Goal: Task Accomplishment & Management: Use online tool/utility

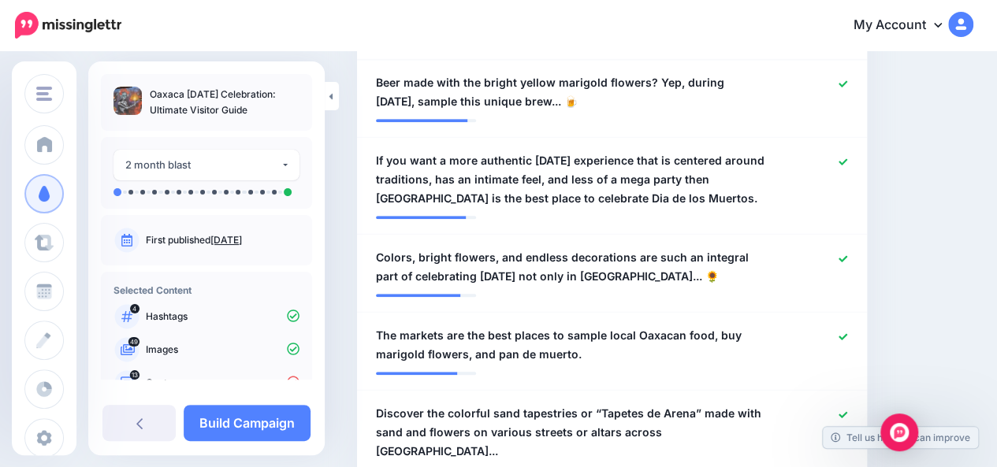
scroll to position [83, 0]
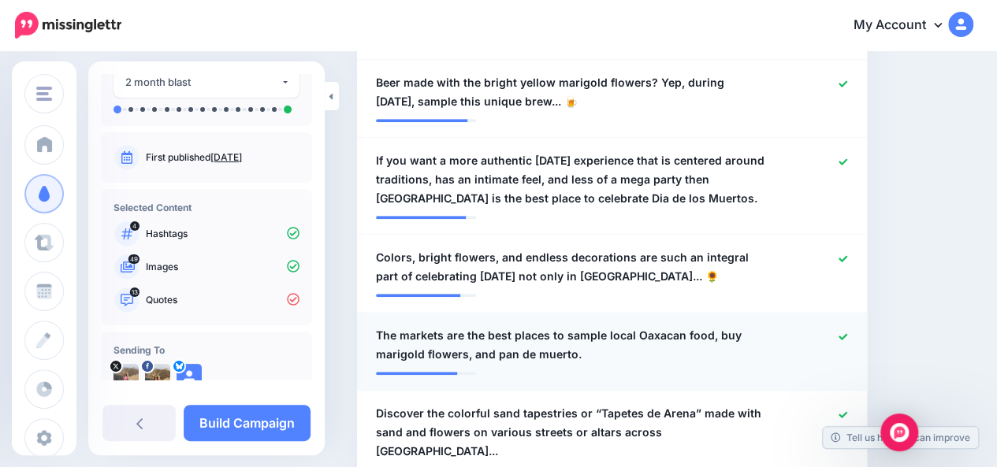
click at [576, 355] on span "The markets are the best places to sample local Oaxacan food, buy marigold flow…" at bounding box center [570, 345] width 389 height 38
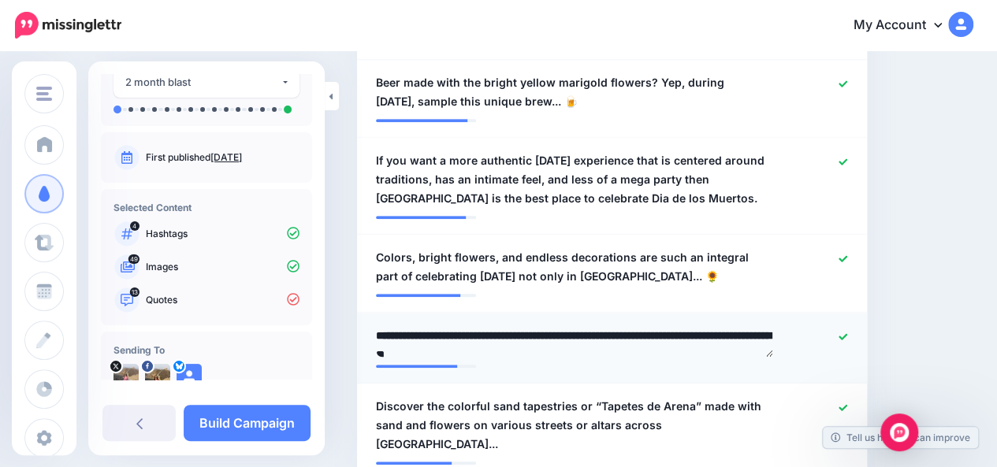
click at [576, 355] on textarea "**********" at bounding box center [574, 341] width 397 height 31
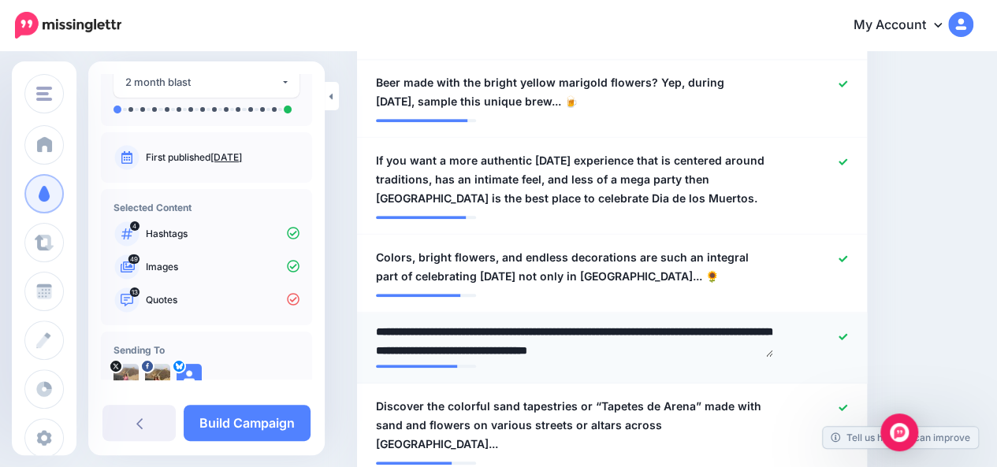
scroll to position [23, 0]
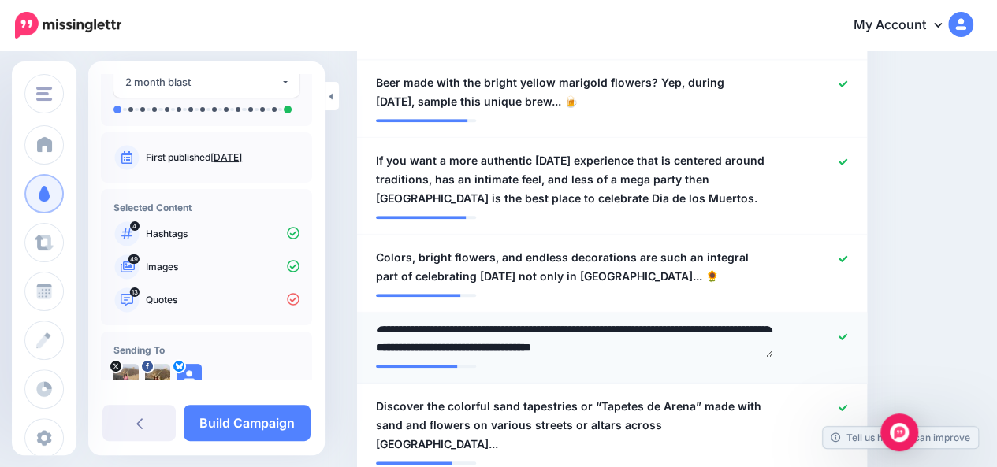
type textarea "**********"
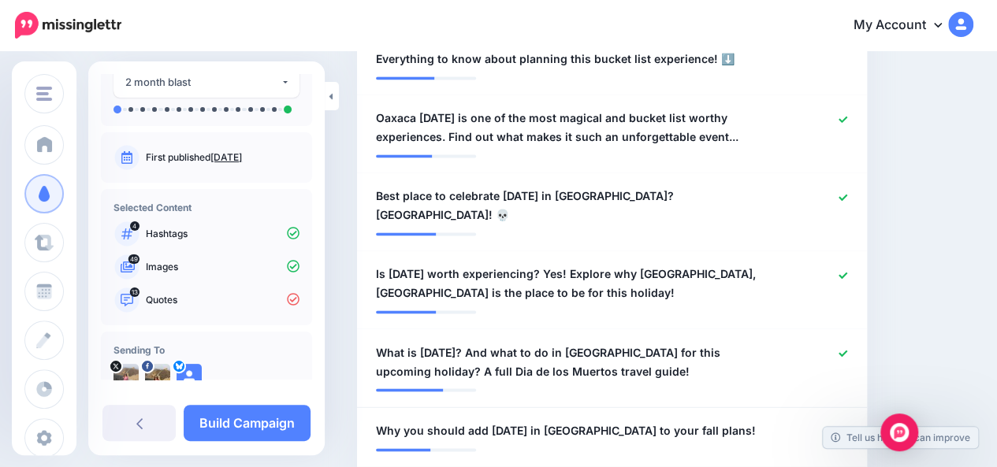
scroll to position [1233, 0]
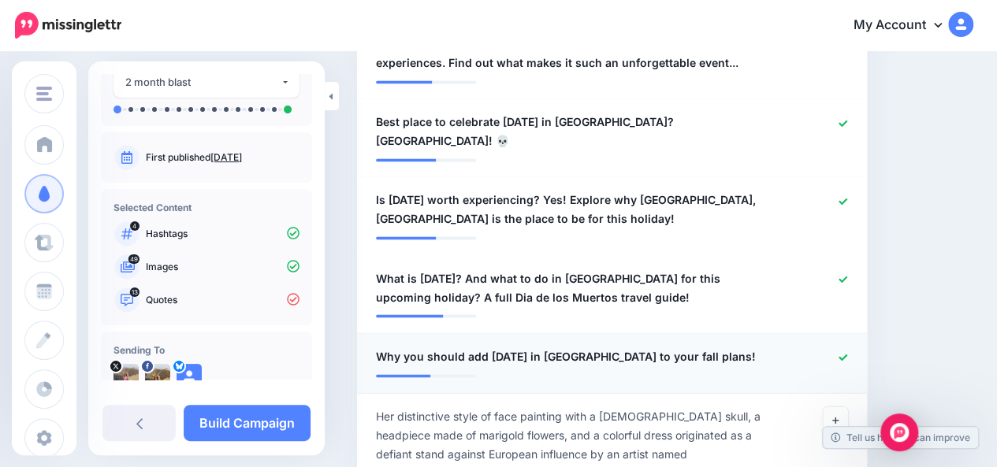
click at [733, 347] on div "**********" at bounding box center [570, 357] width 413 height 20
click at [722, 347] on span "Why you should add Day of the Dead in Oaxaca to your fall plans!" at bounding box center [566, 356] width 380 height 19
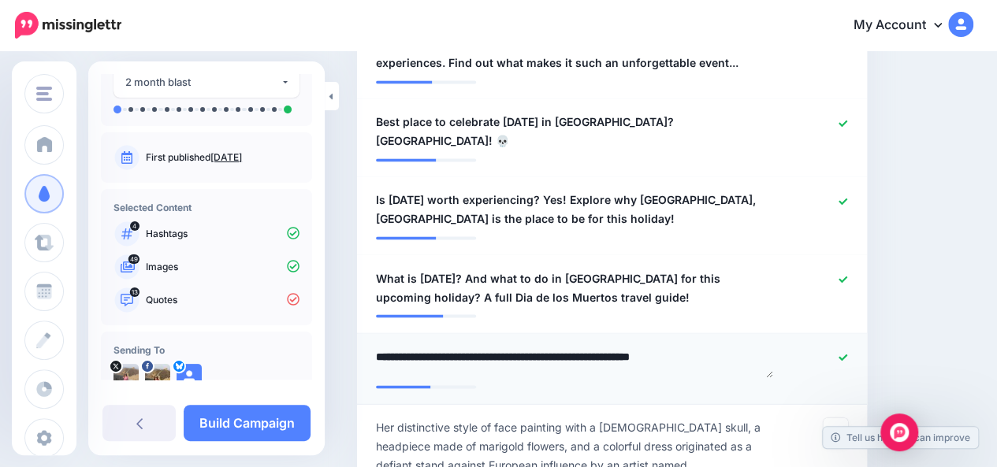
click at [722, 347] on textarea "**********" at bounding box center [574, 362] width 397 height 31
paste textarea "***"
type textarea "**********"
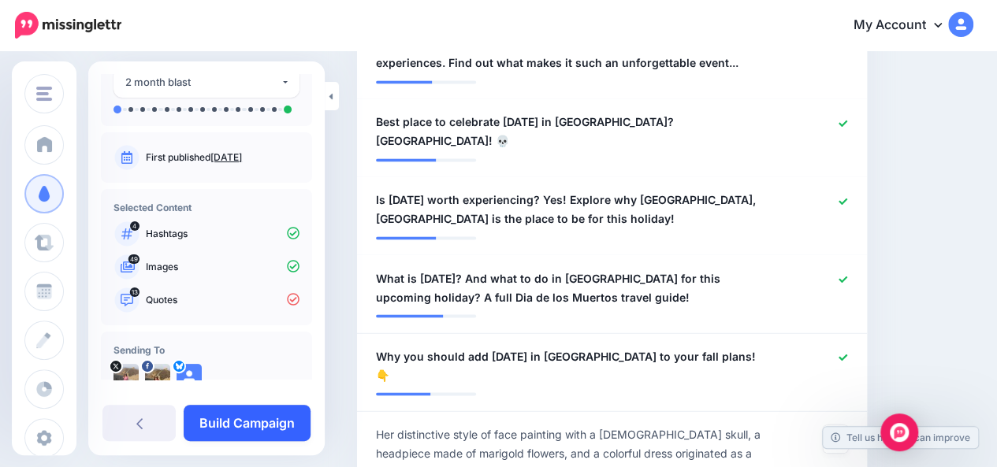
click at [236, 423] on link "Build Campaign" at bounding box center [247, 423] width 127 height 36
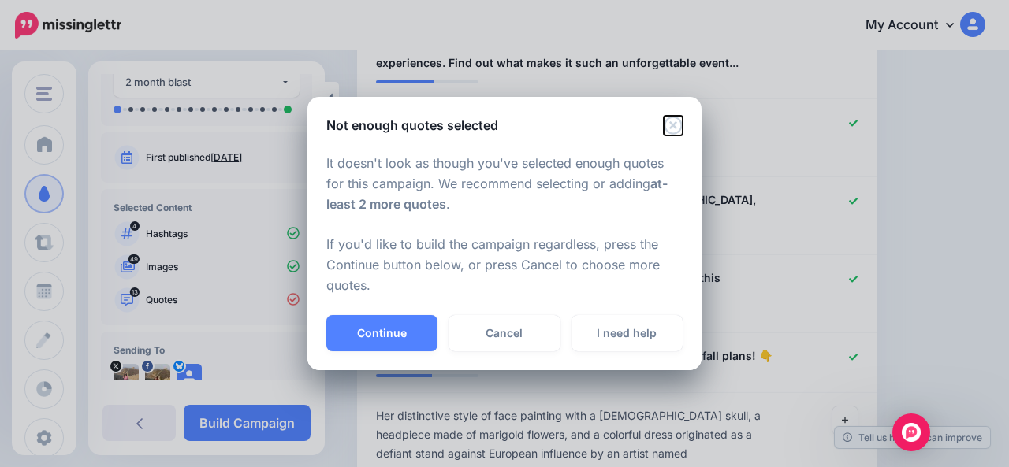
click at [673, 129] on icon "Close" at bounding box center [673, 125] width 19 height 19
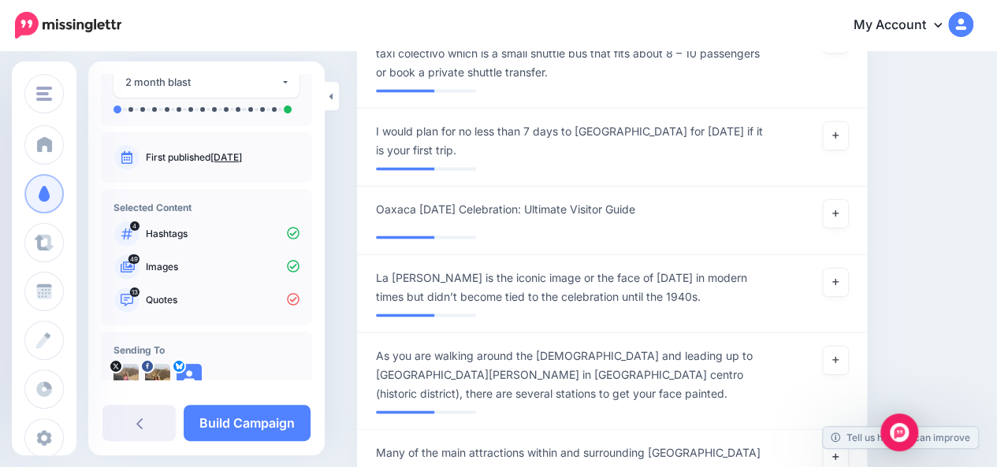
scroll to position [4510, 0]
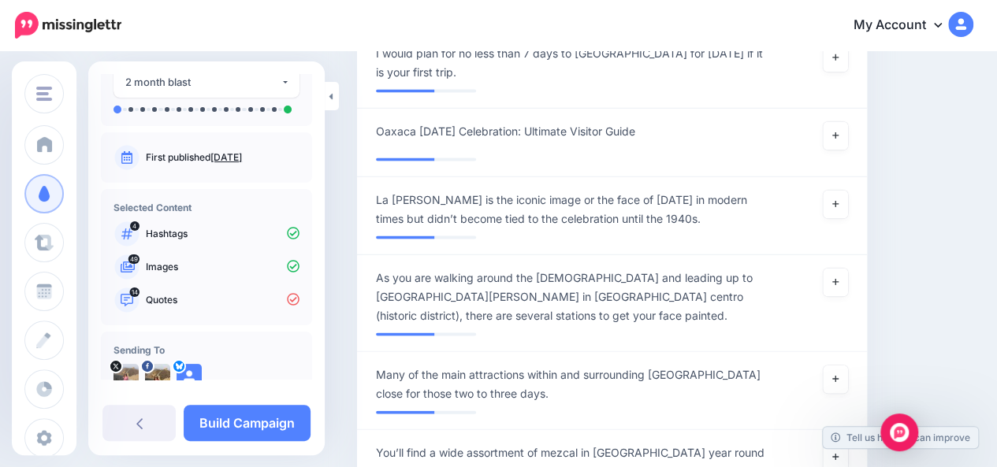
type textarea "**********"
click at [279, 436] on link "Build Campaign" at bounding box center [247, 423] width 127 height 36
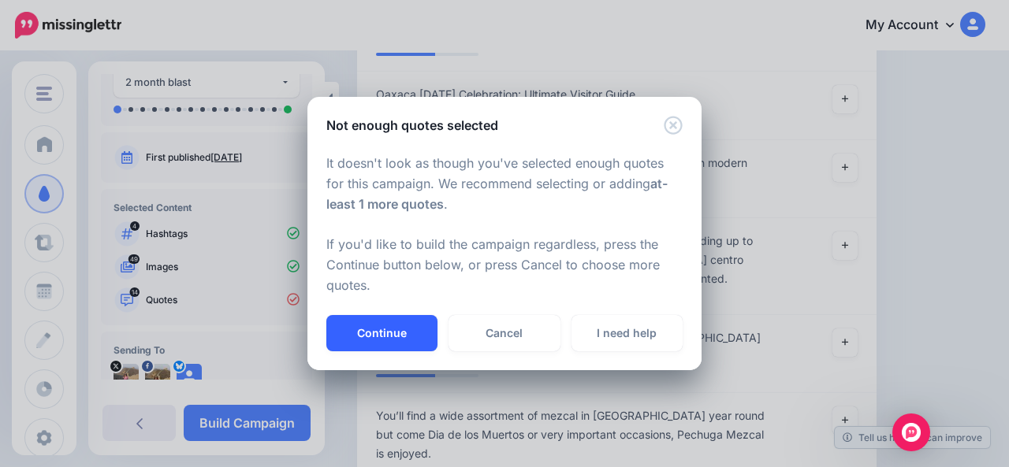
click at [363, 335] on button "Continue" at bounding box center [381, 333] width 111 height 36
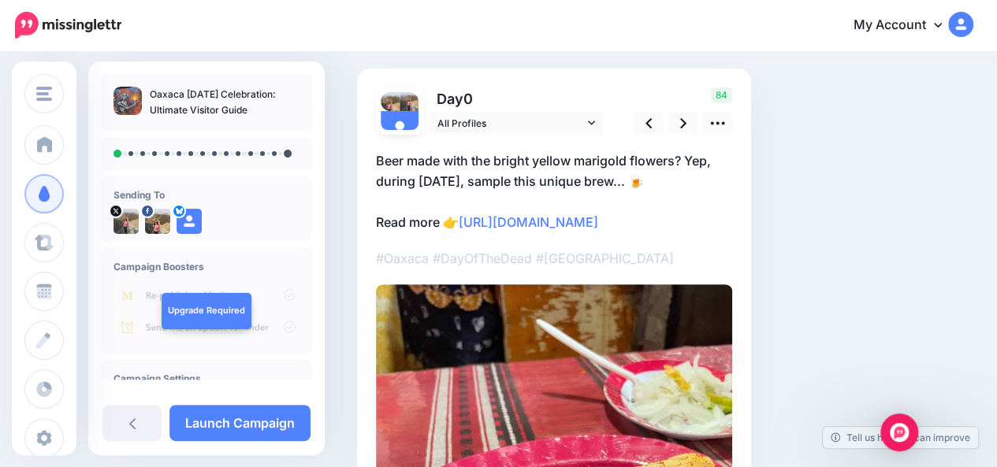
scroll to position [90, 0]
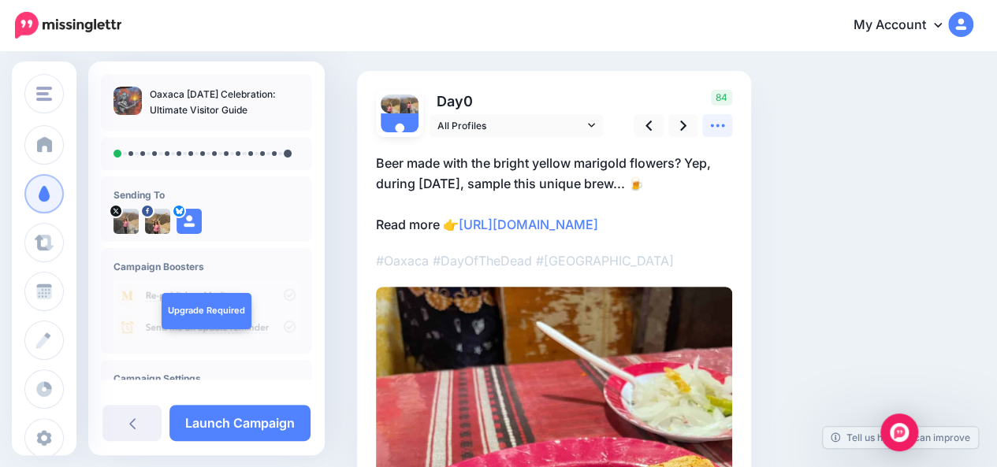
click at [714, 126] on icon at bounding box center [717, 125] width 17 height 17
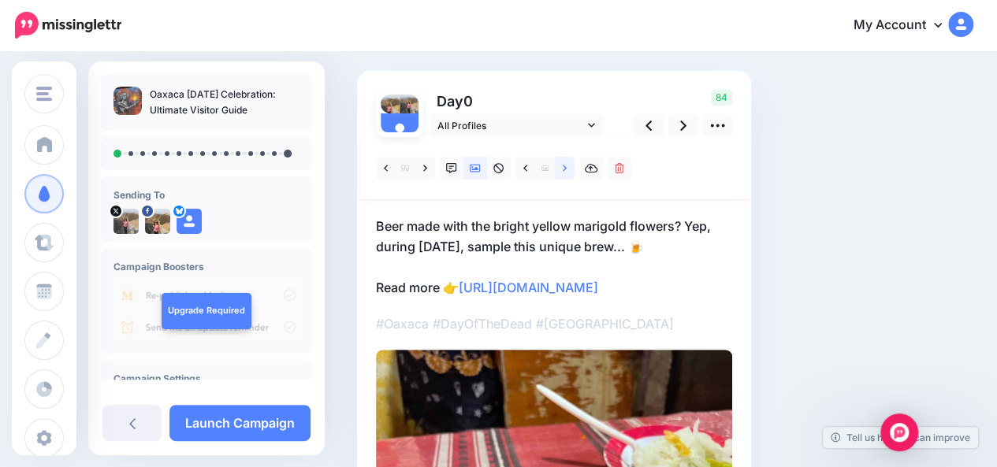
click at [567, 176] on link at bounding box center [565, 168] width 20 height 23
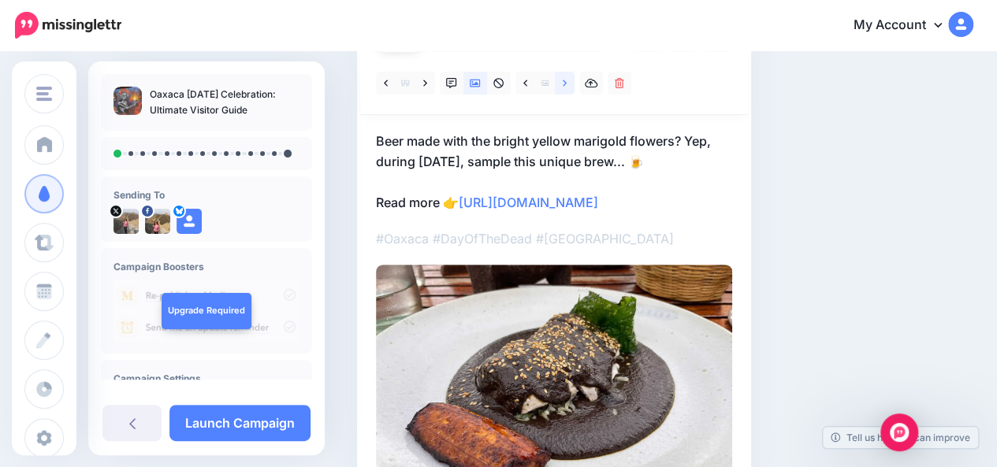
scroll to position [177, 0]
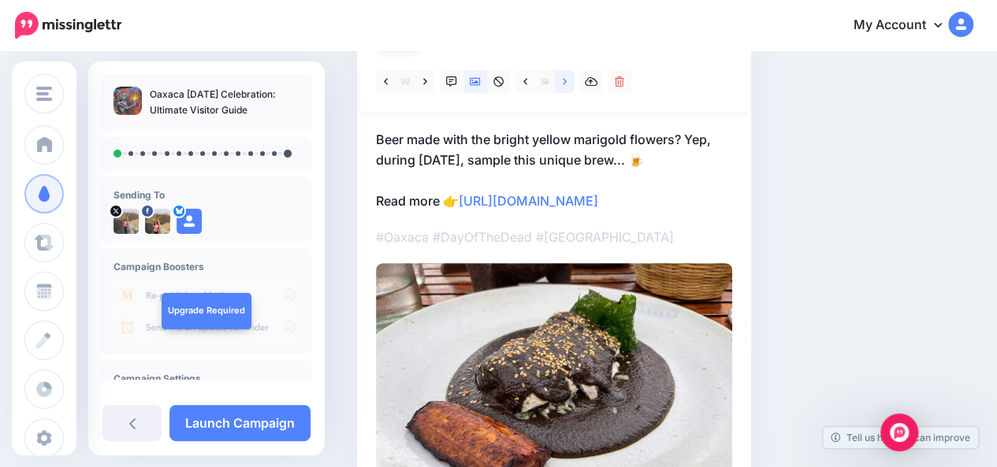
click at [564, 88] on link at bounding box center [565, 81] width 20 height 23
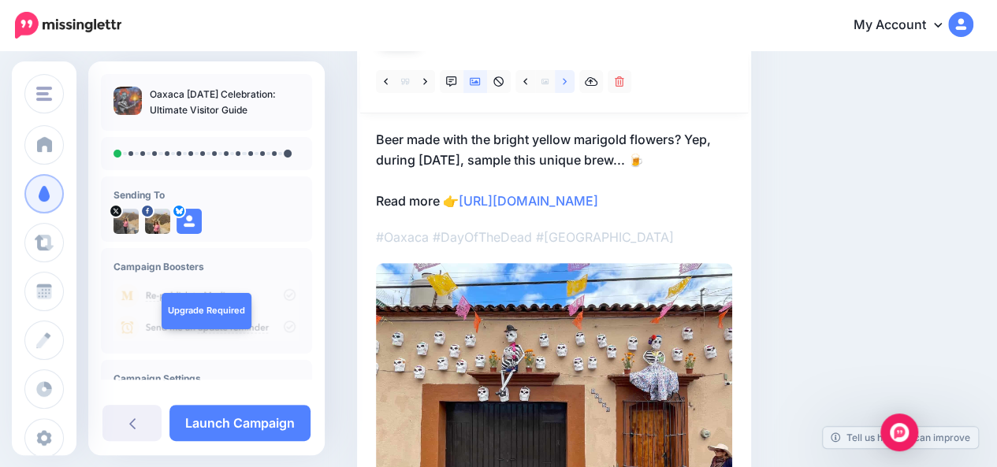
click at [564, 88] on link at bounding box center [565, 81] width 20 height 23
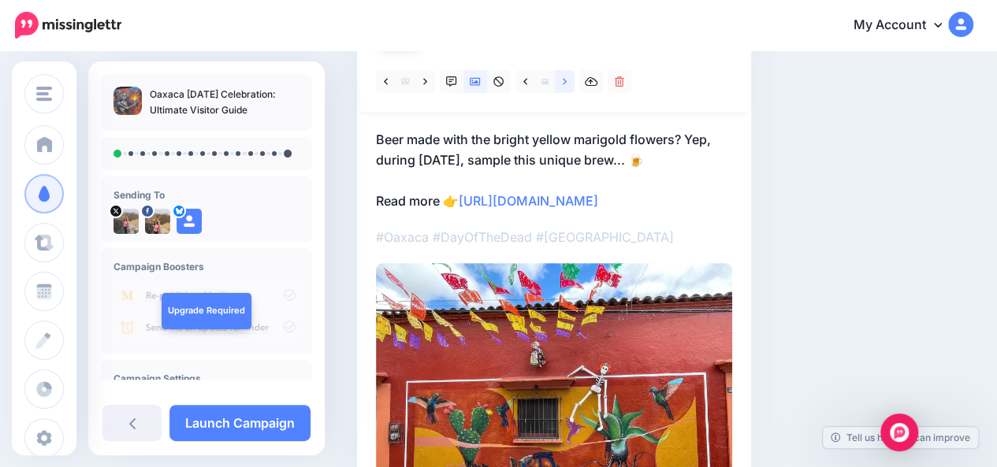
click at [564, 88] on link at bounding box center [565, 81] width 20 height 23
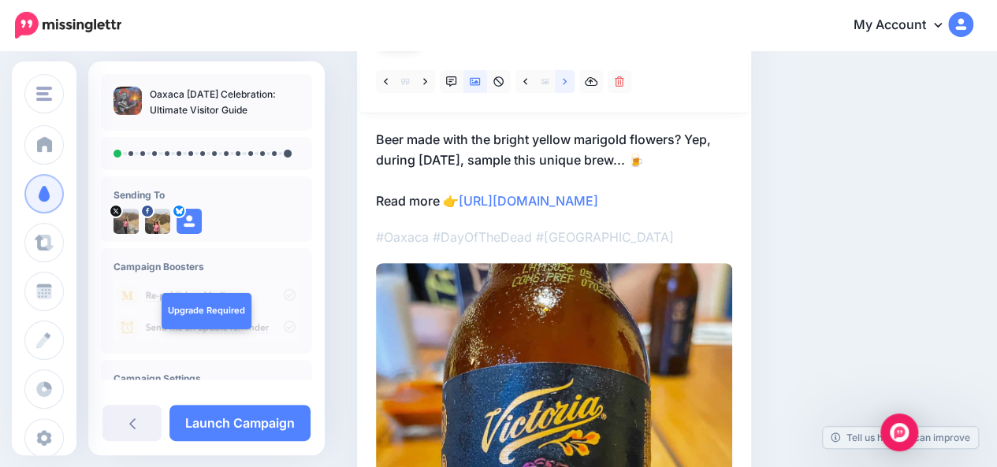
click at [564, 88] on link at bounding box center [565, 81] width 20 height 23
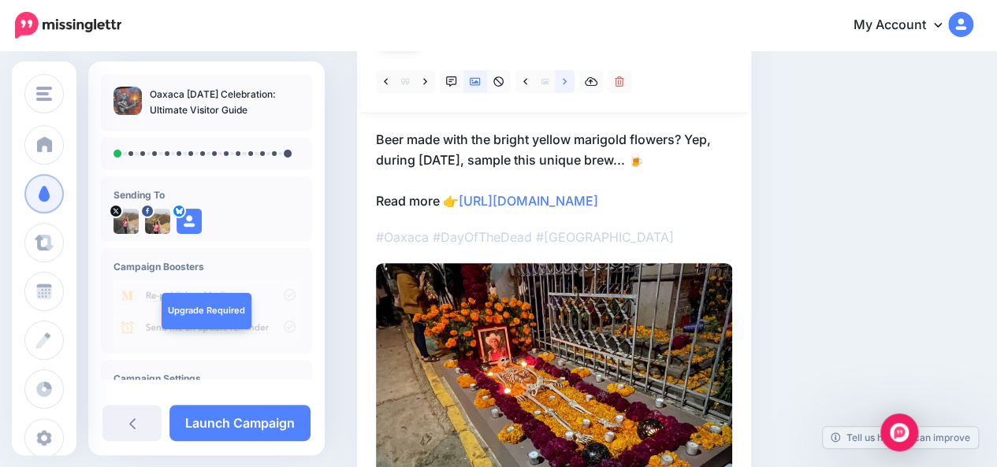
click at [564, 88] on link at bounding box center [565, 81] width 20 height 23
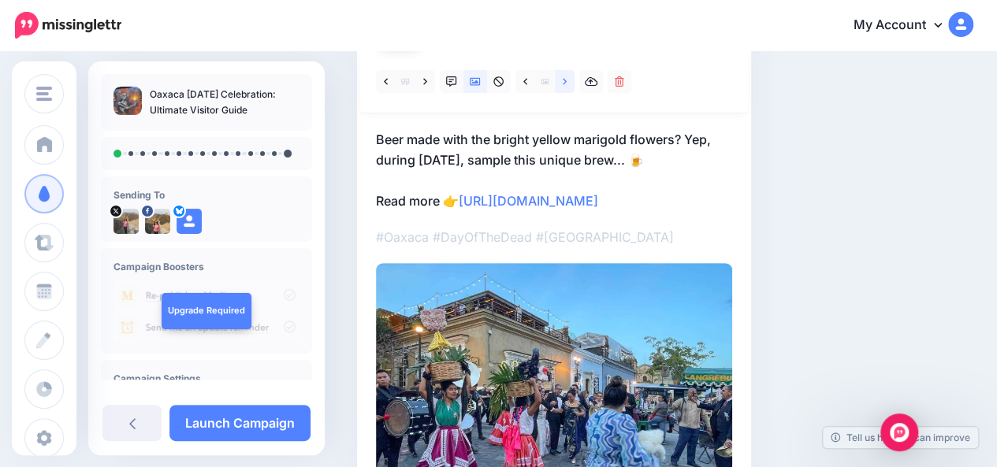
click at [564, 88] on link at bounding box center [565, 81] width 20 height 23
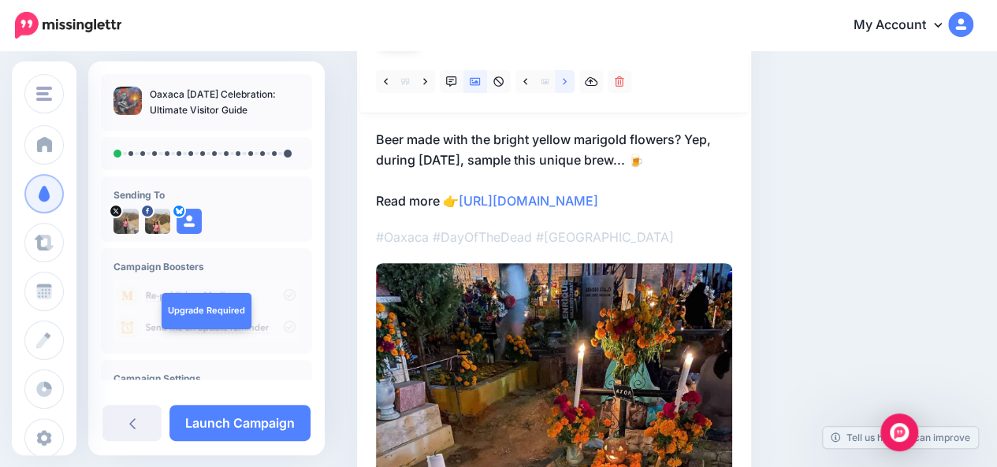
click at [564, 88] on link at bounding box center [565, 81] width 20 height 23
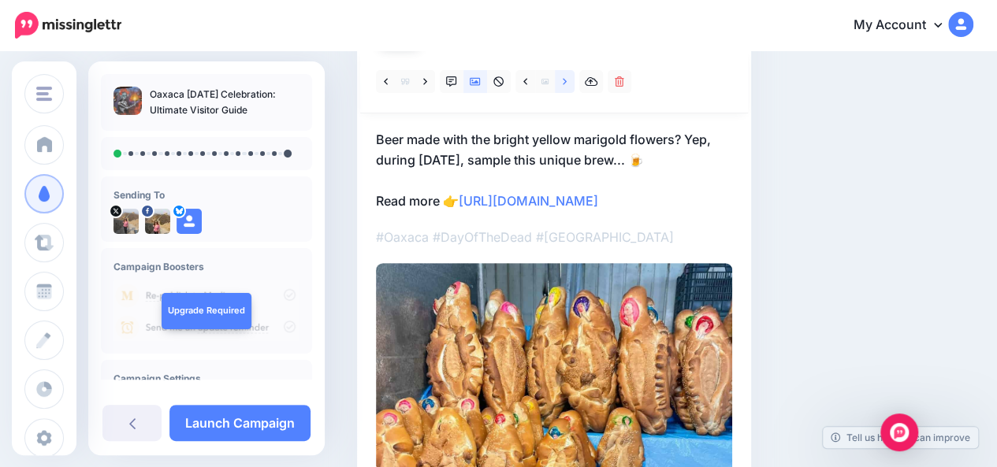
click at [564, 88] on link at bounding box center [565, 81] width 20 height 23
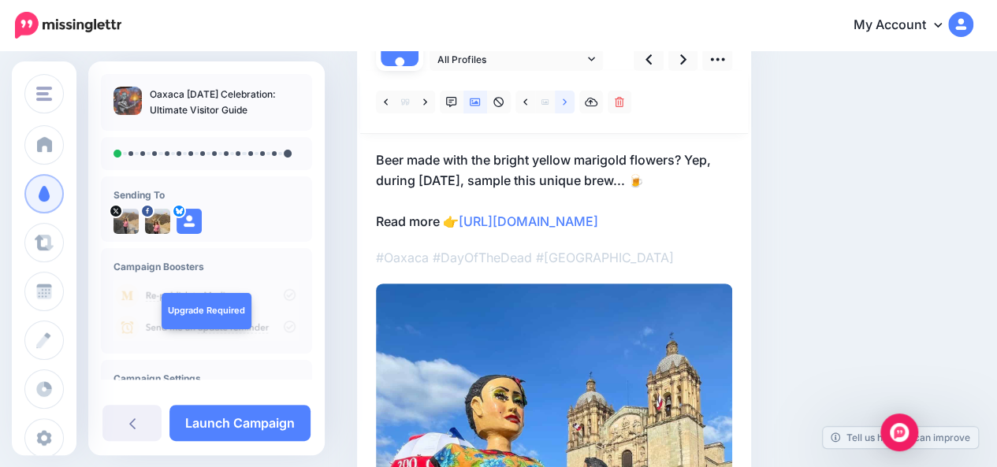
scroll to position [151, 0]
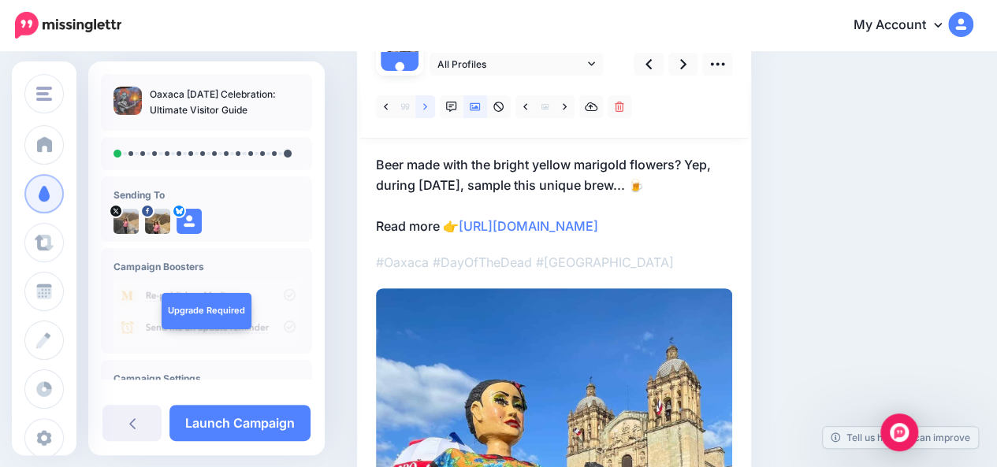
click at [423, 110] on icon at bounding box center [425, 107] width 4 height 11
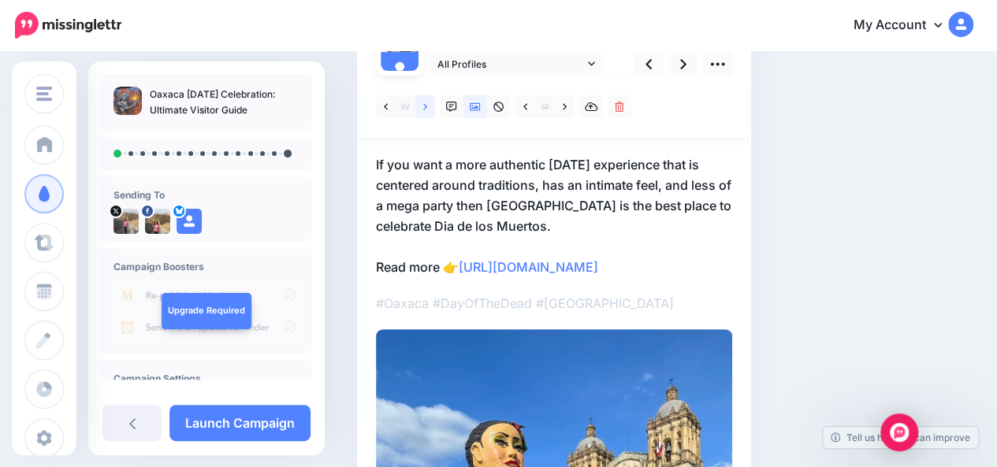
click at [423, 110] on icon at bounding box center [425, 107] width 4 height 11
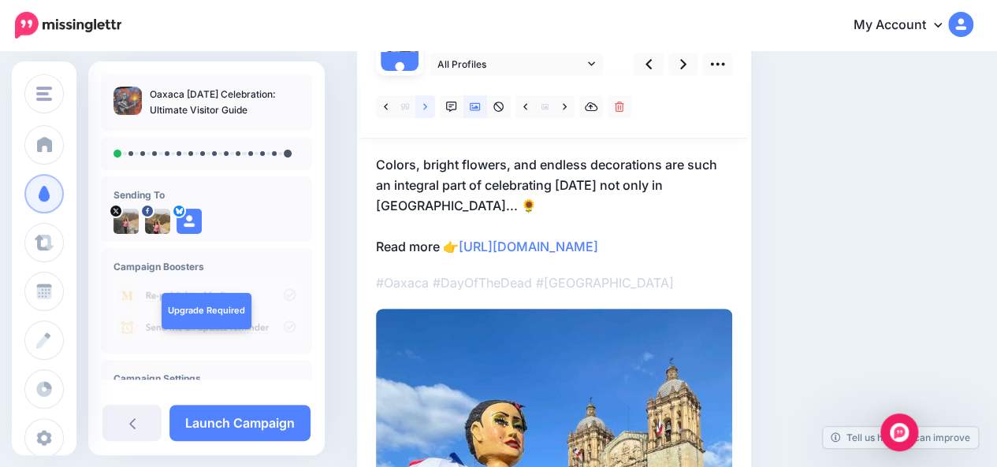
click at [423, 110] on icon at bounding box center [425, 107] width 4 height 11
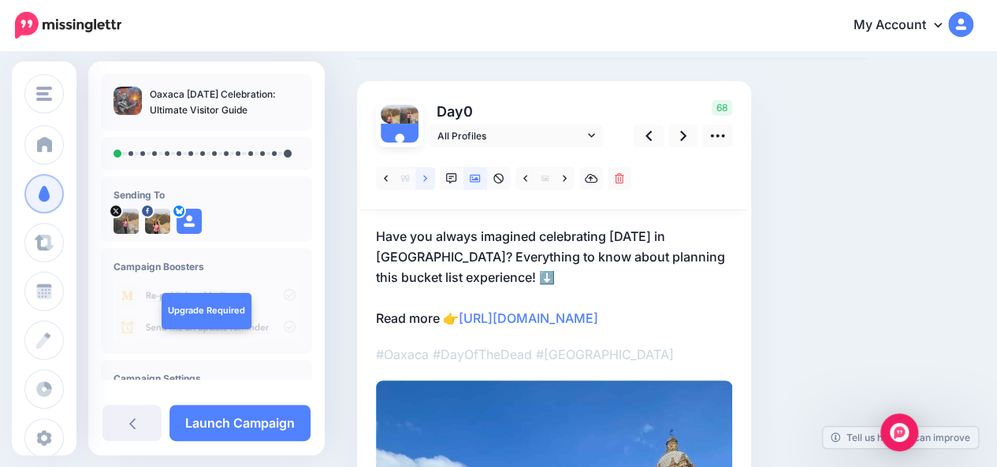
scroll to position [69, 0]
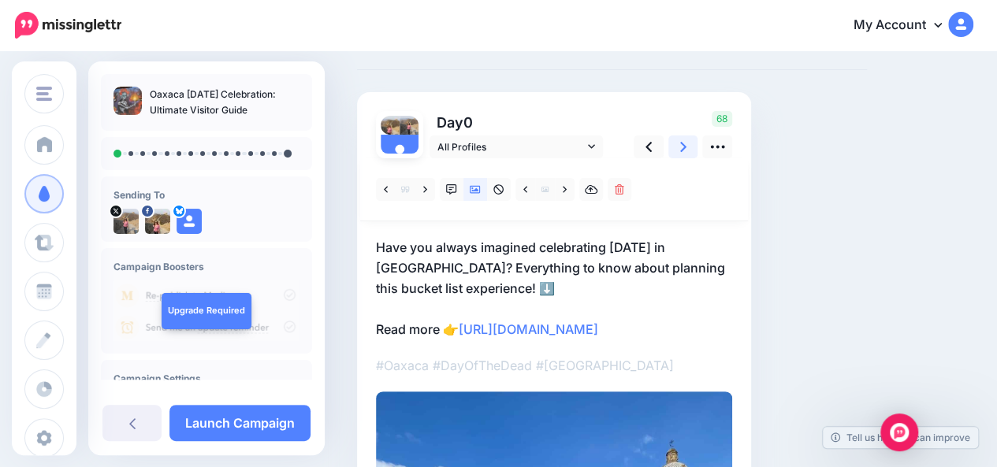
click at [683, 154] on icon at bounding box center [683, 147] width 6 height 17
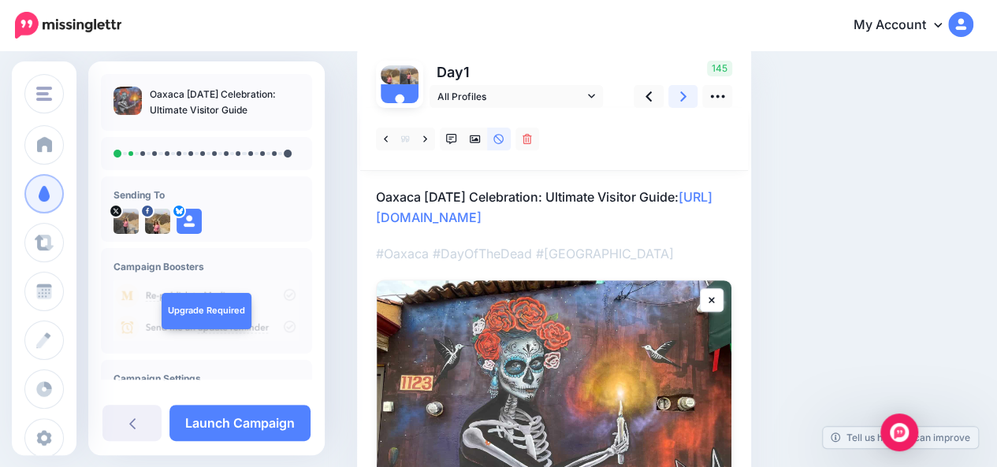
scroll to position [114, 0]
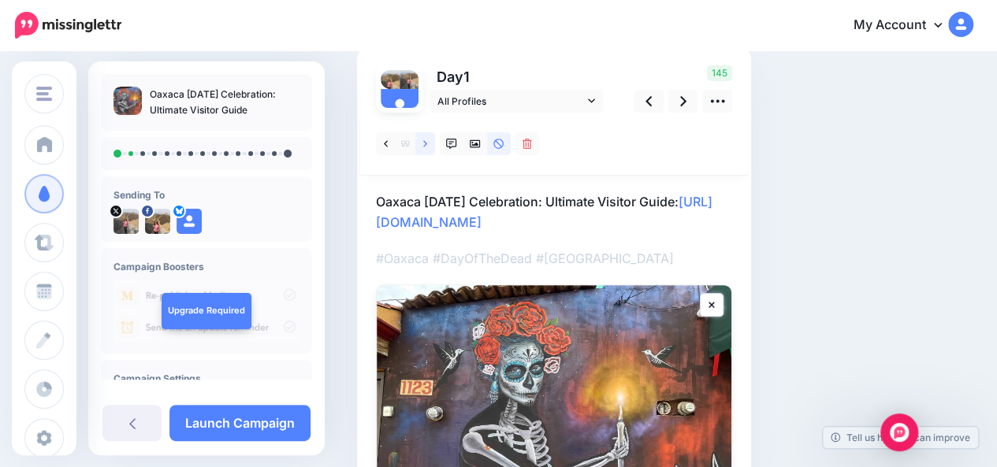
click at [429, 147] on link at bounding box center [425, 143] width 20 height 23
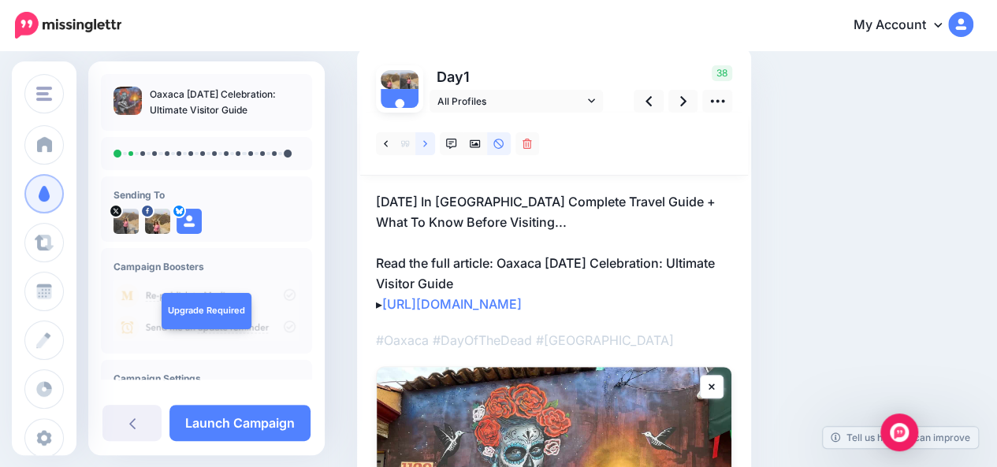
click at [429, 147] on link at bounding box center [425, 143] width 20 height 23
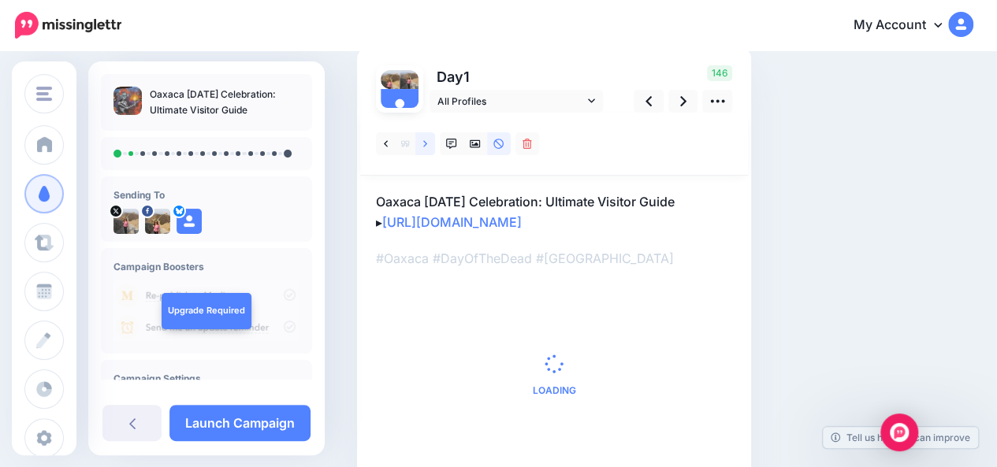
click at [429, 147] on link at bounding box center [425, 143] width 20 height 23
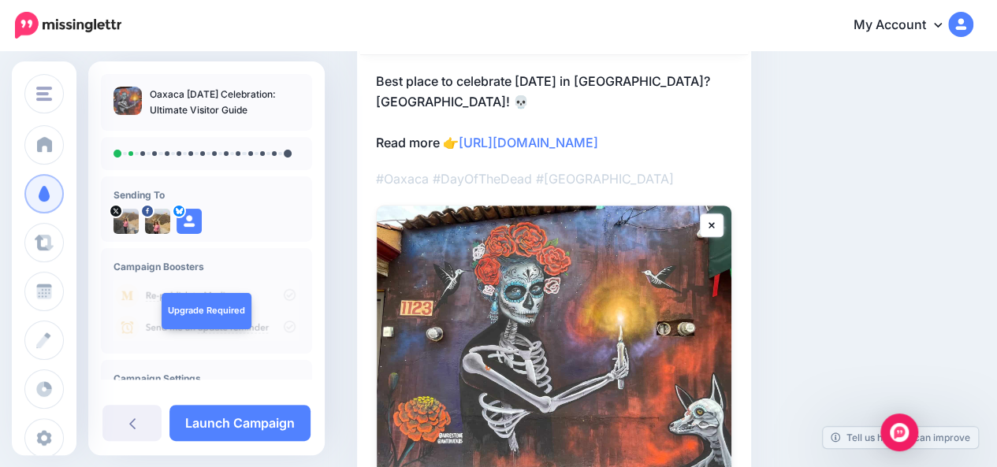
scroll to position [80, 0]
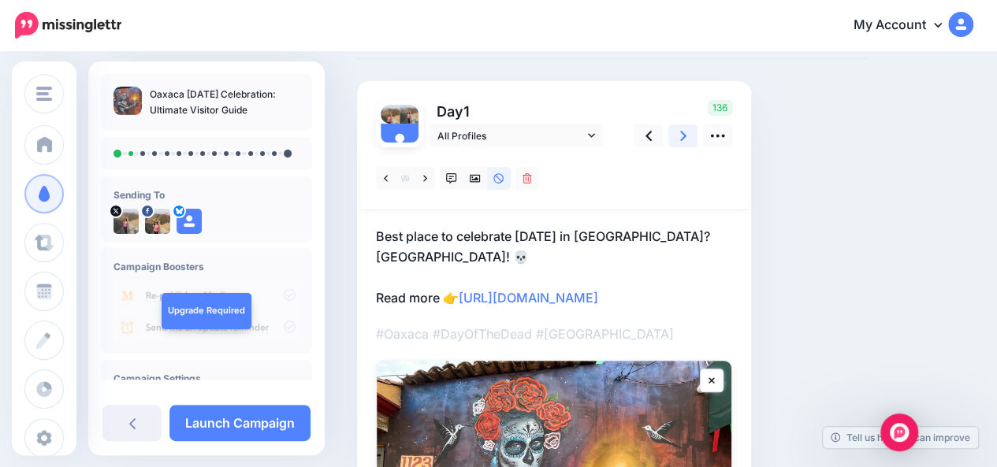
click at [684, 139] on icon at bounding box center [683, 136] width 6 height 17
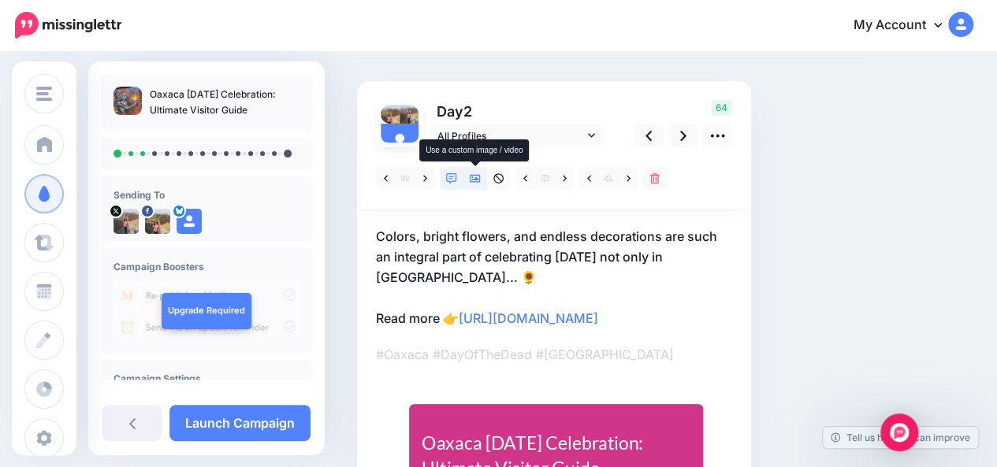
click at [476, 179] on icon at bounding box center [475, 179] width 11 height 8
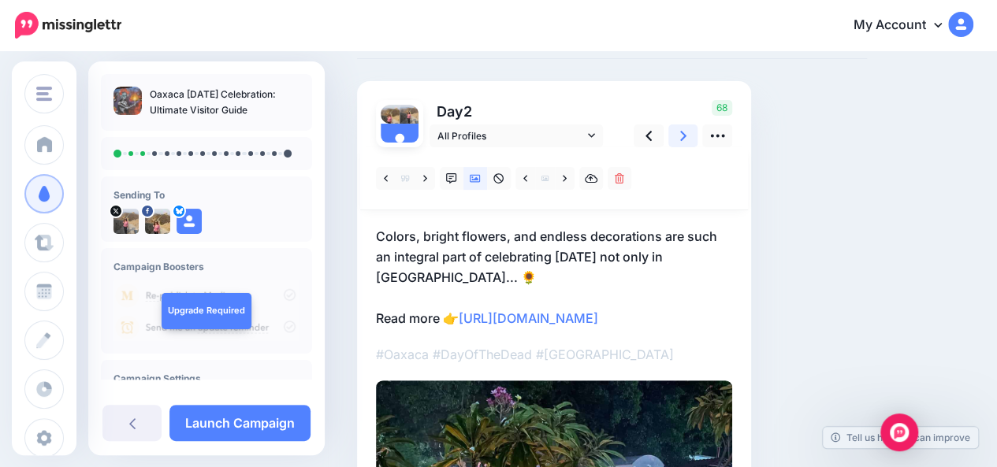
click at [679, 140] on link at bounding box center [683, 136] width 30 height 23
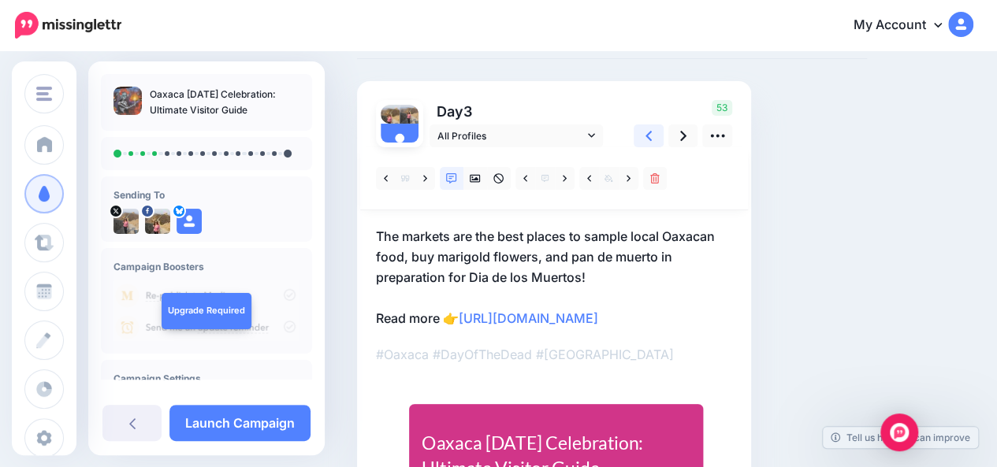
click at [653, 138] on link at bounding box center [649, 136] width 30 height 23
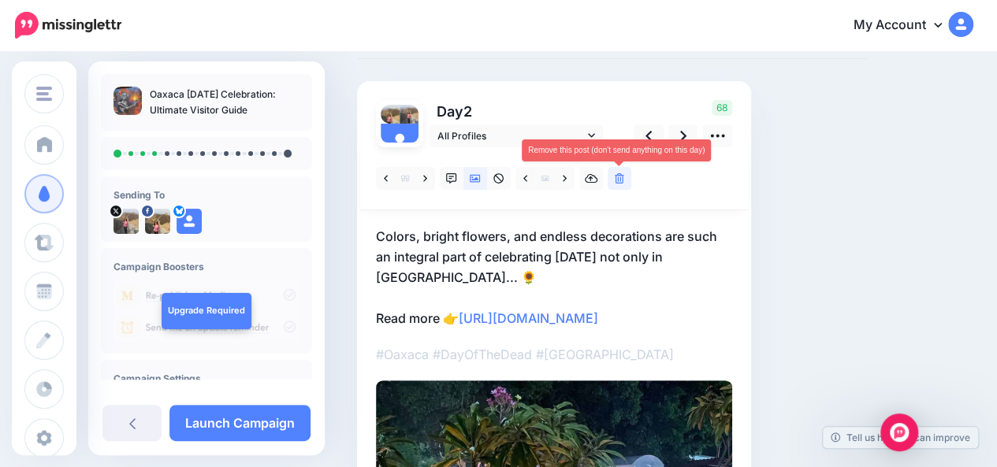
click at [623, 182] on icon at bounding box center [619, 178] width 9 height 11
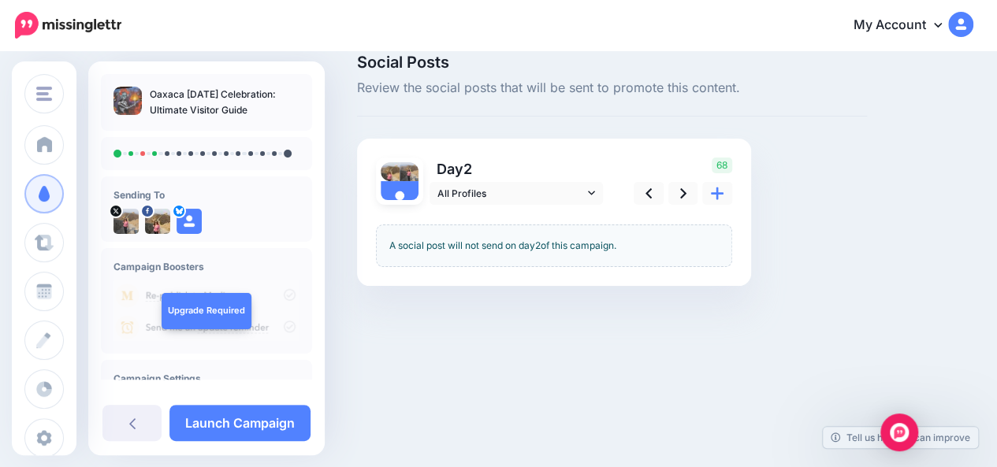
scroll to position [22, 0]
click at [682, 198] on icon at bounding box center [683, 193] width 6 height 17
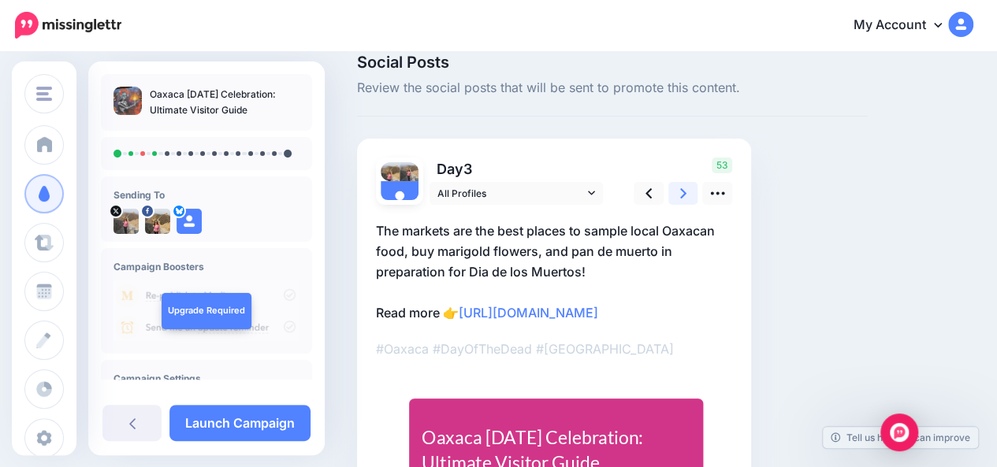
click at [682, 198] on icon at bounding box center [683, 193] width 6 height 17
click at [655, 197] on link at bounding box center [649, 193] width 30 height 23
click at [724, 196] on icon at bounding box center [717, 193] width 17 height 17
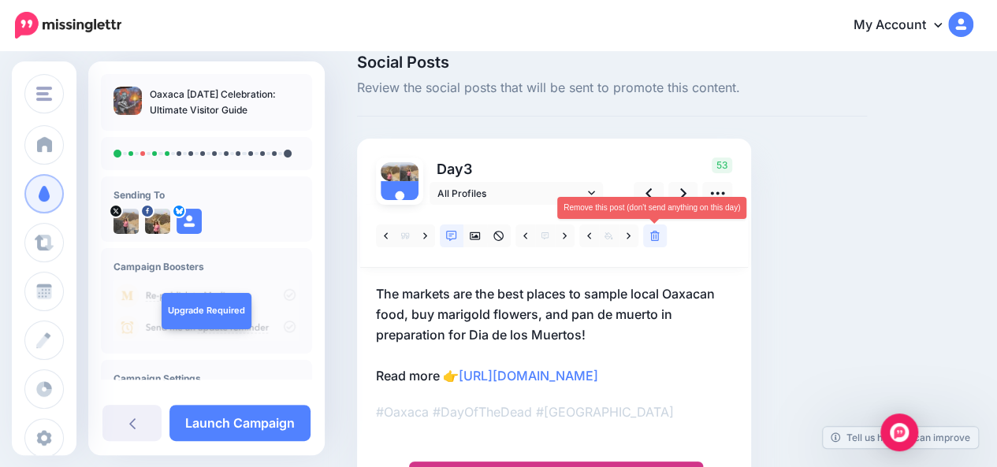
click at [656, 240] on icon at bounding box center [654, 236] width 9 height 11
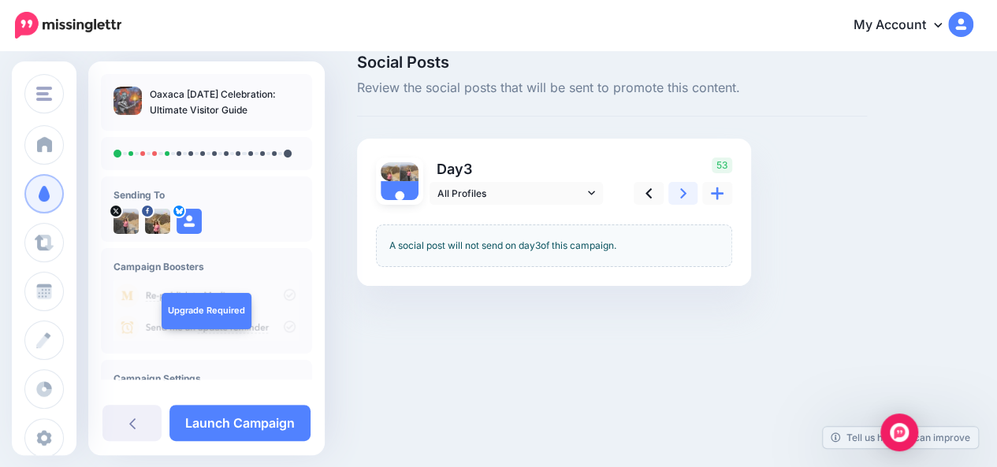
click at [678, 195] on link at bounding box center [683, 193] width 30 height 23
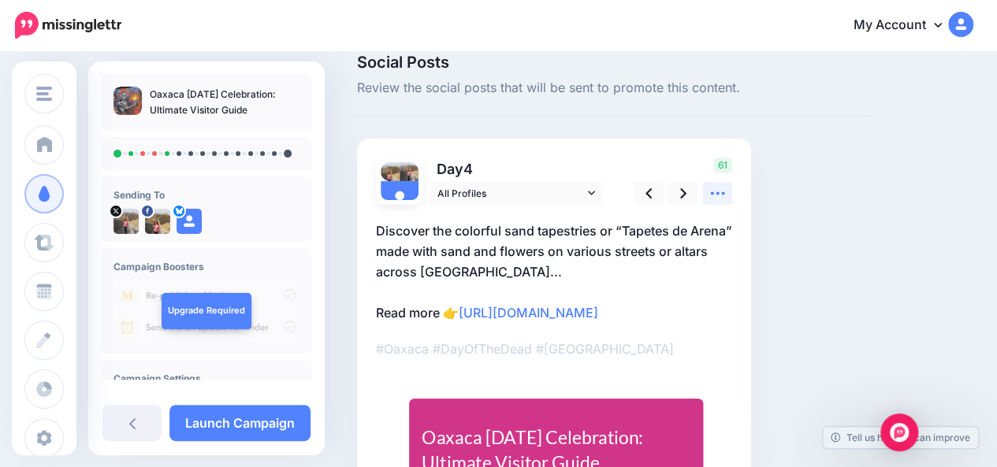
click at [720, 197] on icon at bounding box center [717, 193] width 17 height 17
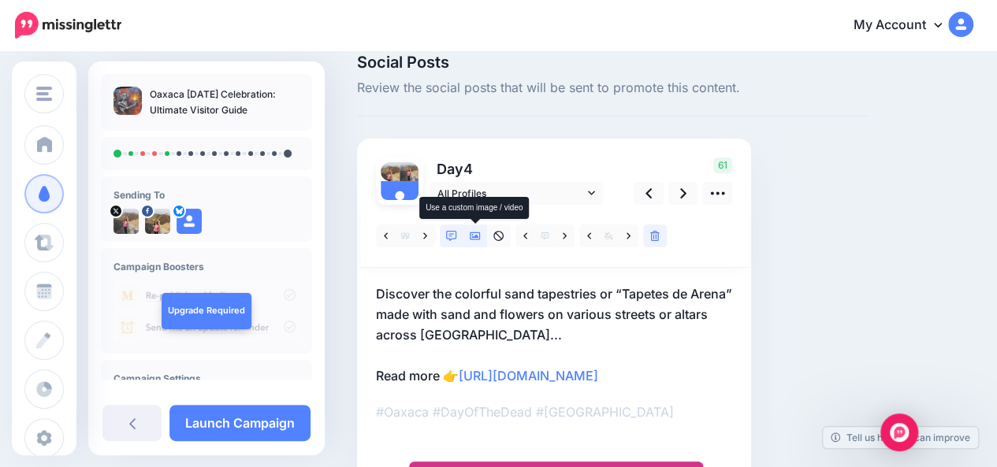
click at [478, 238] on icon at bounding box center [475, 236] width 11 height 11
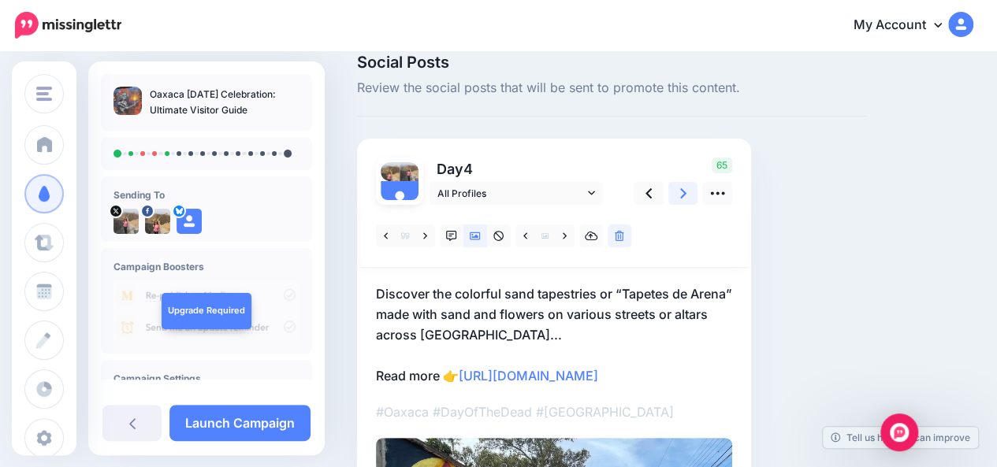
click at [682, 196] on icon at bounding box center [683, 193] width 6 height 10
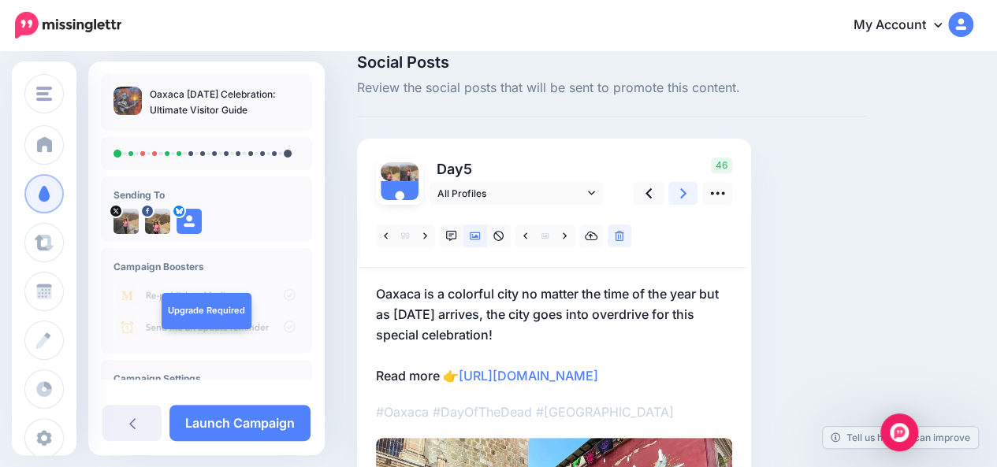
click at [682, 196] on icon at bounding box center [683, 193] width 6 height 10
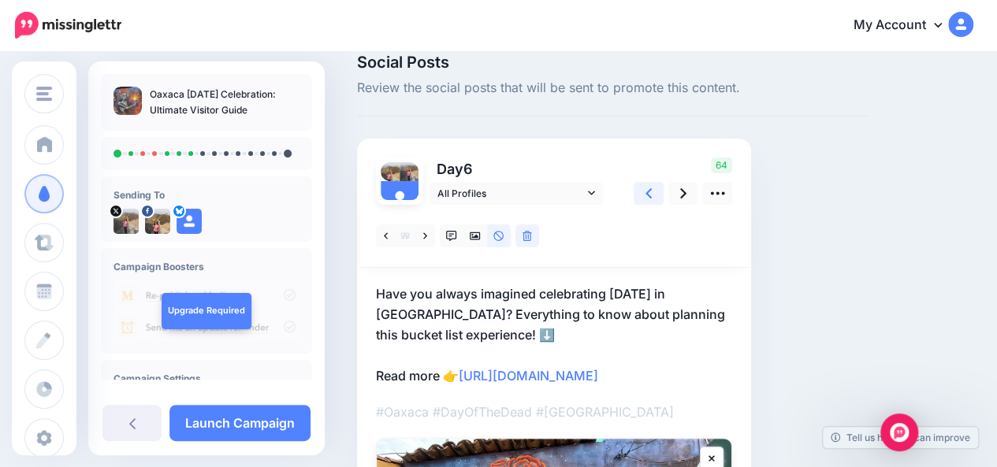
click at [652, 195] on link at bounding box center [649, 193] width 30 height 23
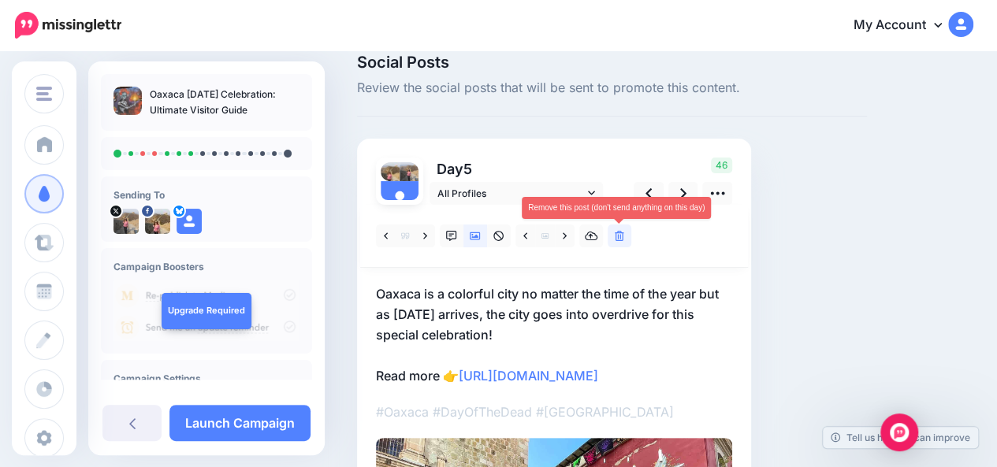
click at [624, 241] on link at bounding box center [620, 236] width 24 height 23
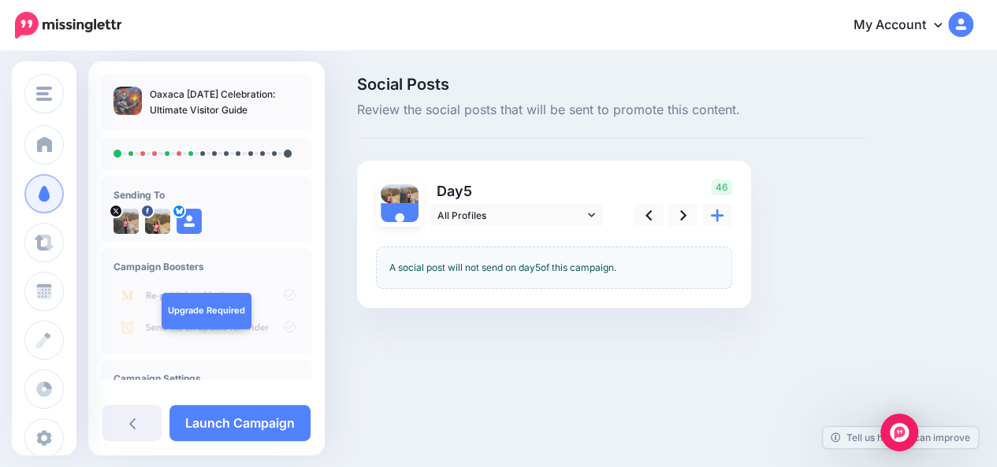
scroll to position [0, 0]
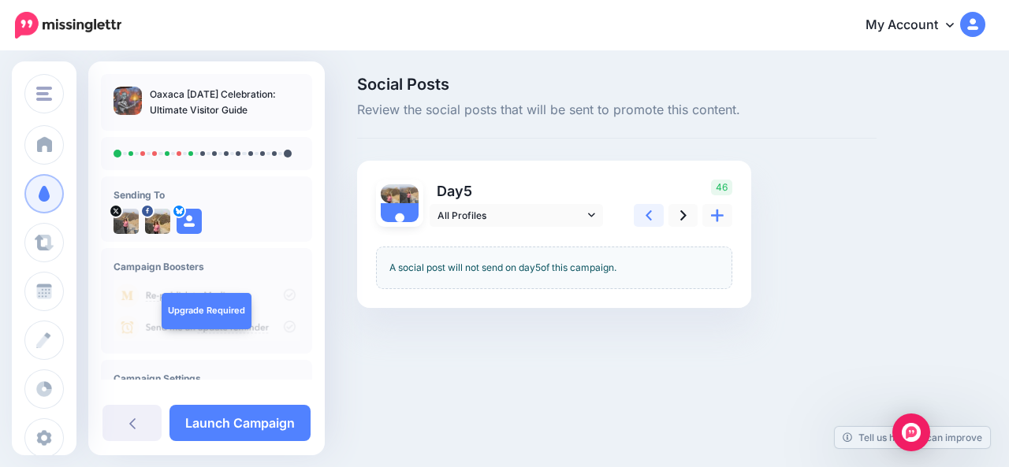
click at [645, 218] on link at bounding box center [649, 215] width 30 height 23
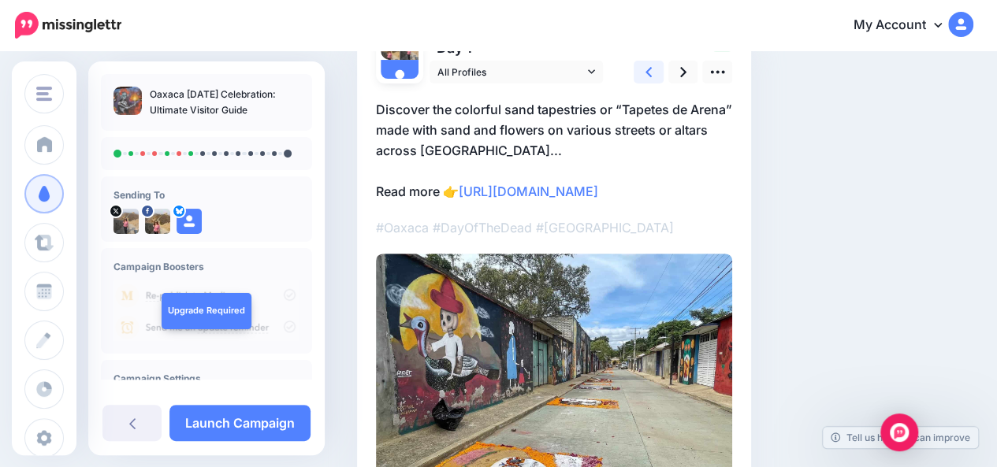
scroll to position [80, 0]
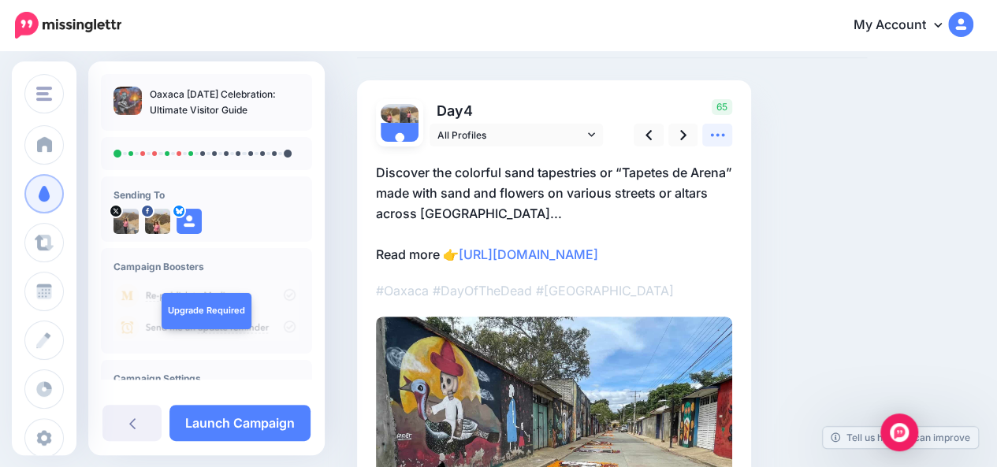
click at [720, 134] on icon at bounding box center [717, 135] width 17 height 17
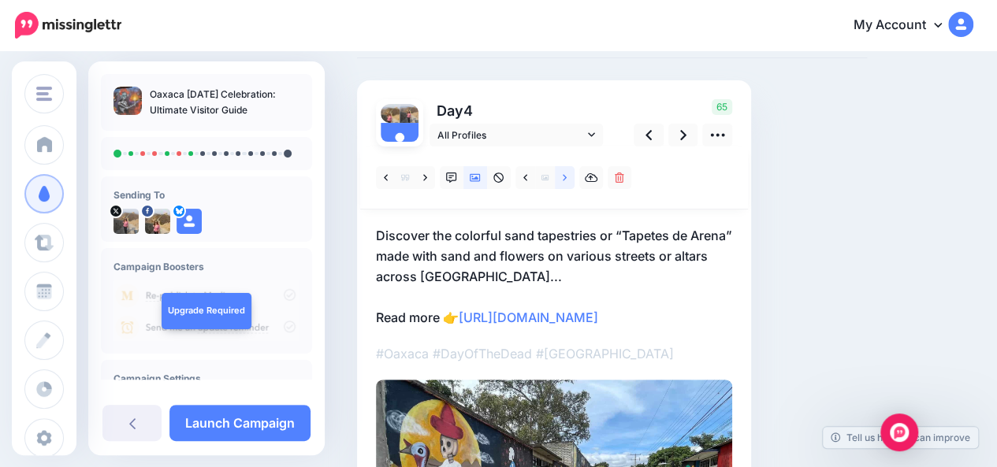
click at [567, 183] on link at bounding box center [565, 177] width 20 height 23
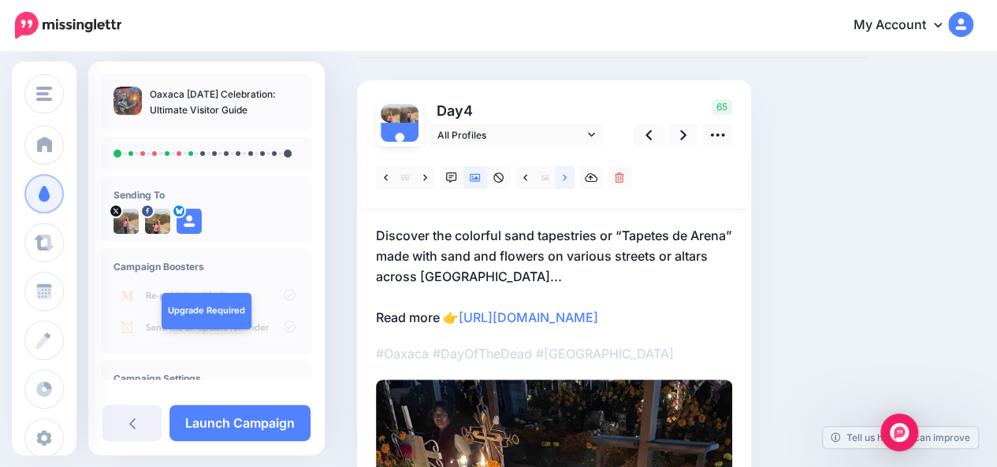
click at [567, 183] on link at bounding box center [565, 177] width 20 height 23
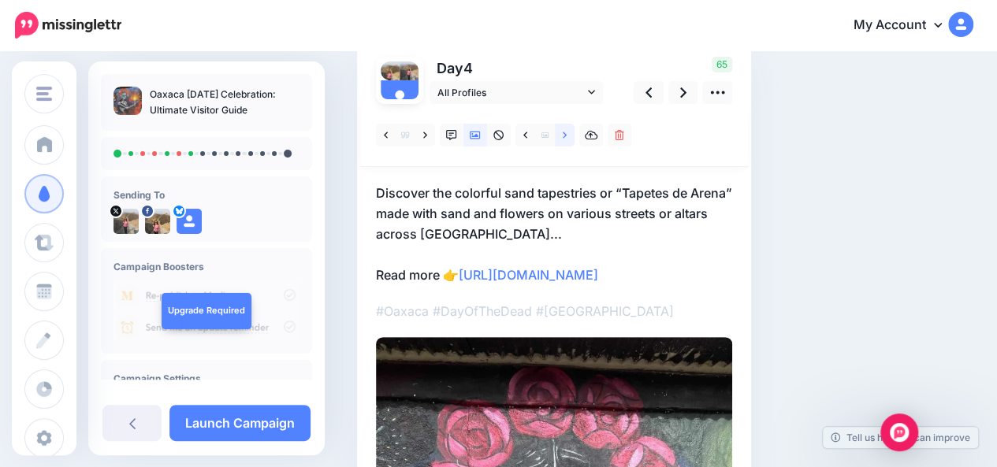
scroll to position [106, 0]
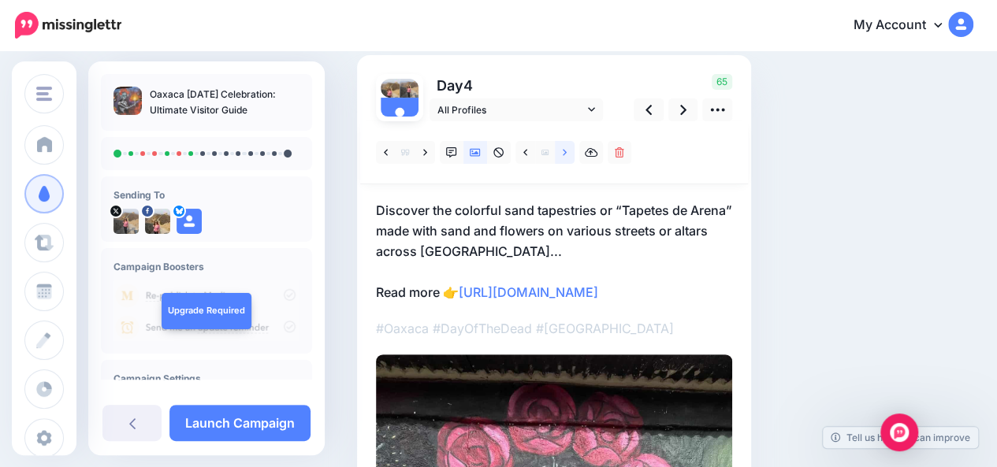
click at [566, 158] on link at bounding box center [565, 152] width 20 height 23
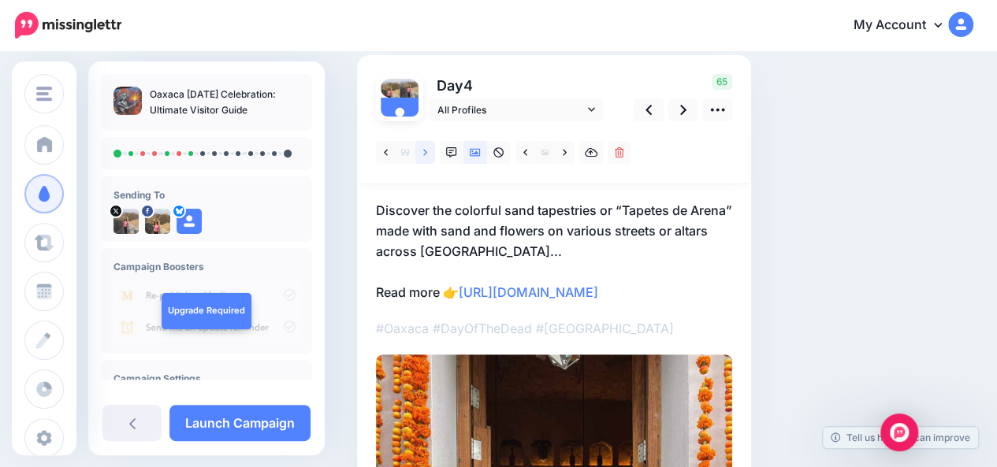
click at [423, 154] on icon at bounding box center [425, 152] width 4 height 11
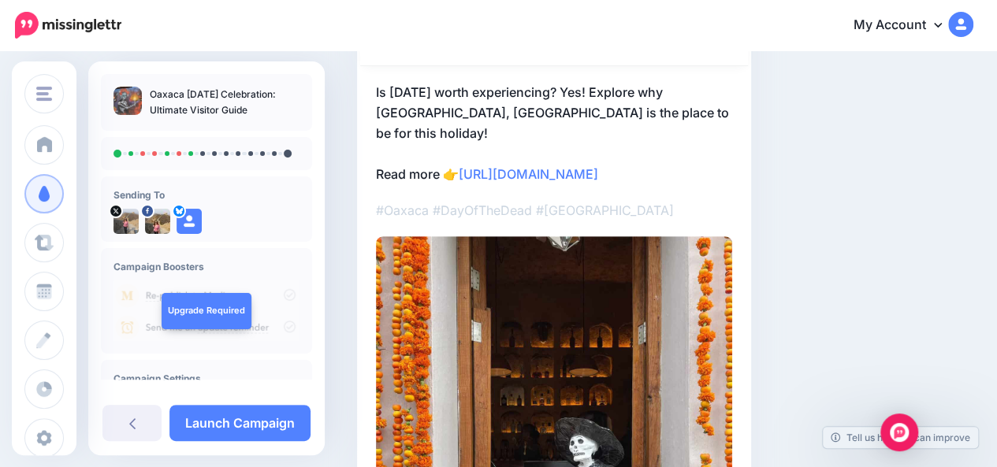
scroll to position [16, 0]
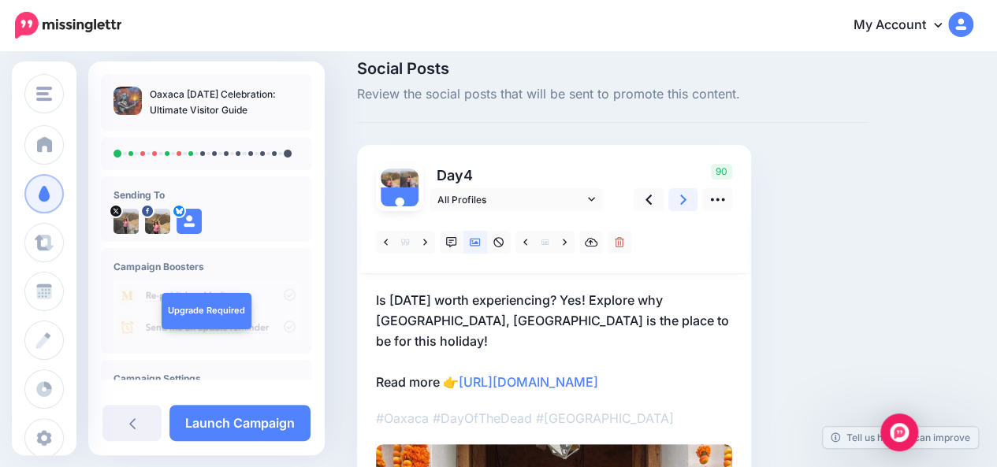
click at [684, 202] on icon at bounding box center [683, 200] width 6 height 17
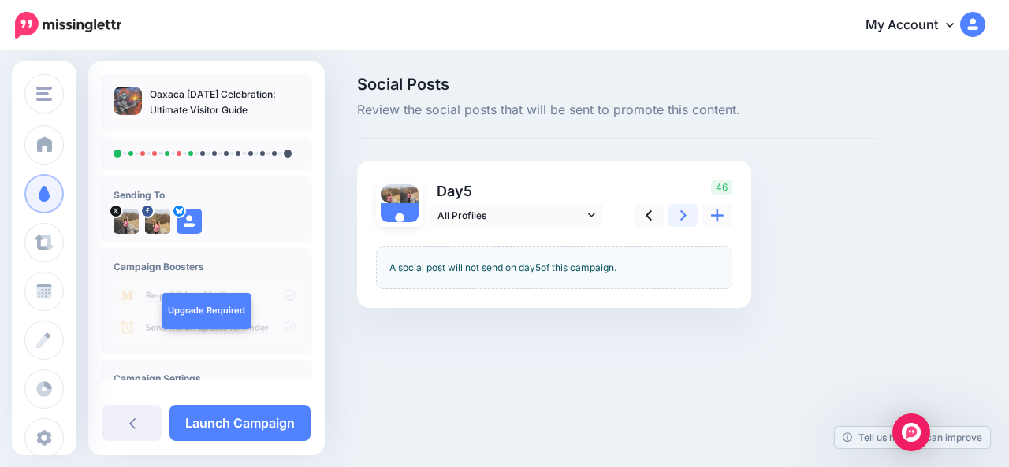
click at [683, 219] on icon at bounding box center [683, 215] width 6 height 17
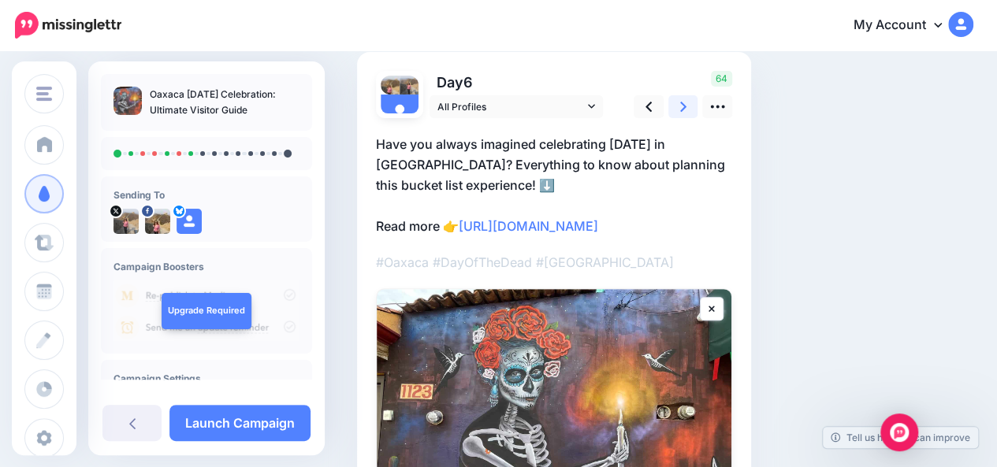
scroll to position [68, 0]
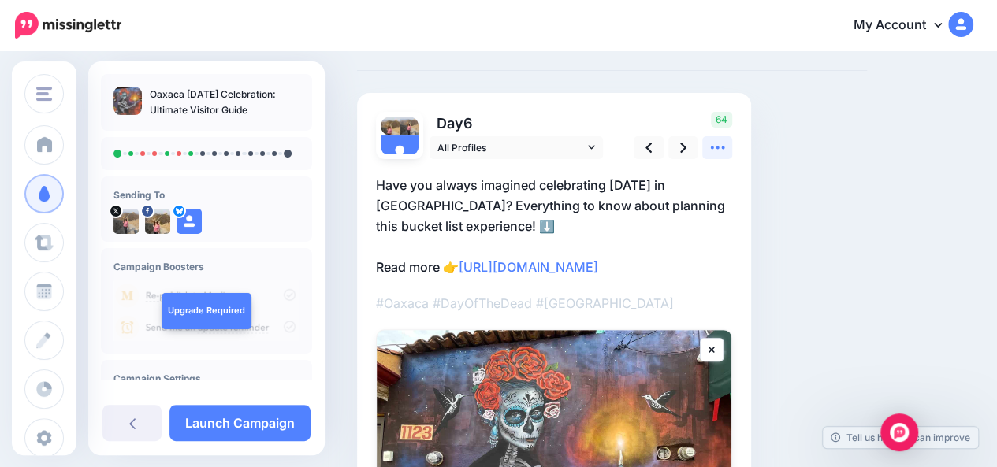
click at [717, 144] on icon at bounding box center [717, 148] width 17 height 17
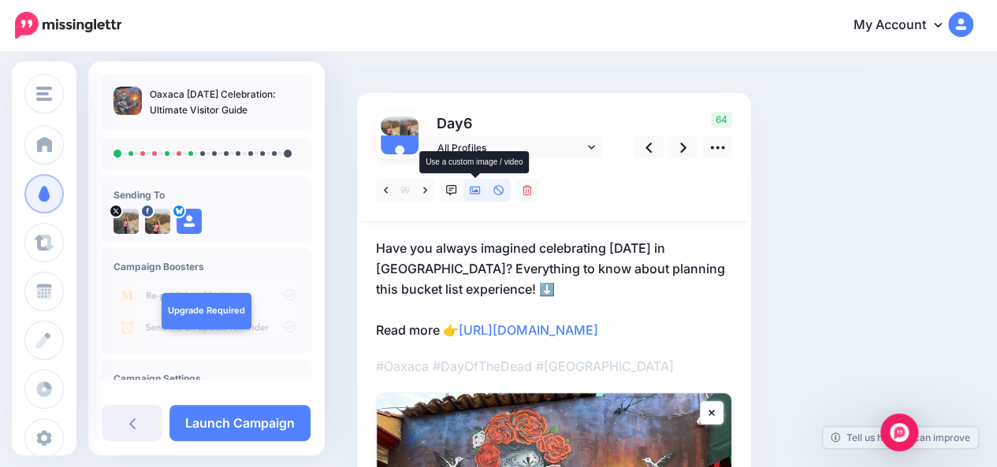
click at [476, 188] on icon at bounding box center [475, 191] width 11 height 8
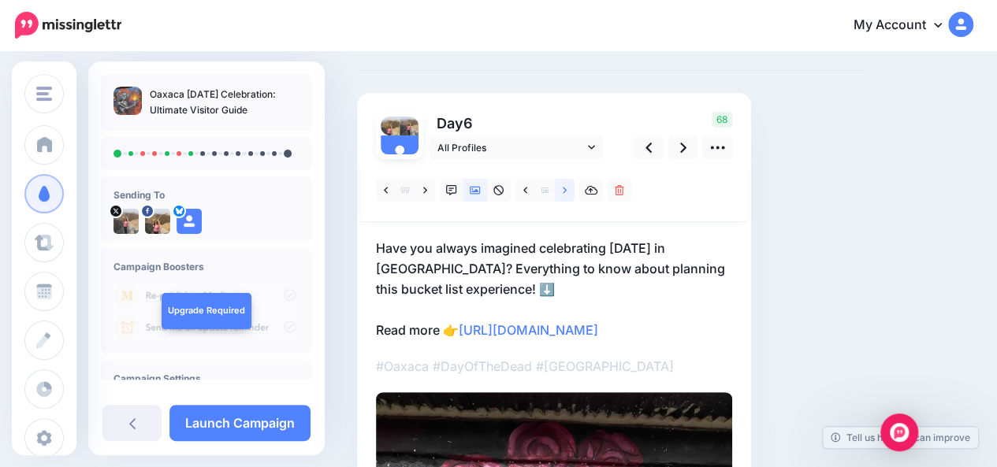
click at [560, 191] on link at bounding box center [565, 190] width 20 height 23
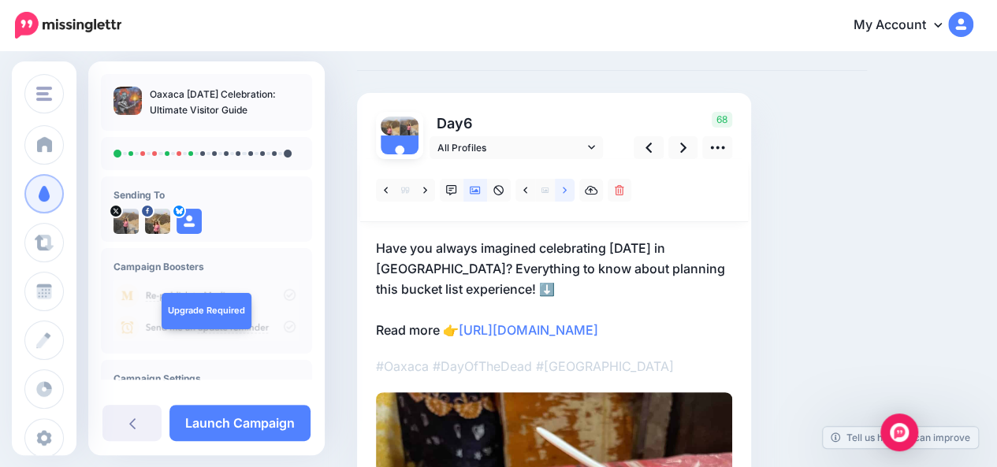
click at [560, 191] on link at bounding box center [565, 190] width 20 height 23
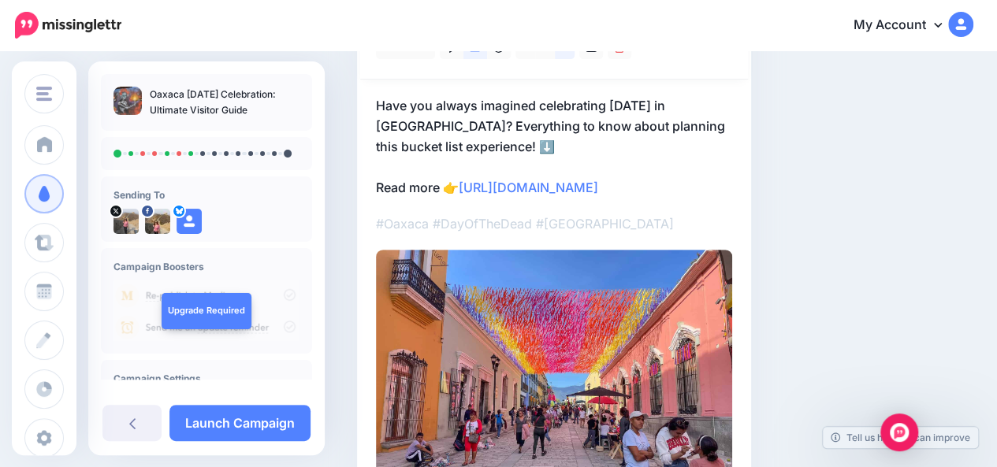
scroll to position [188, 0]
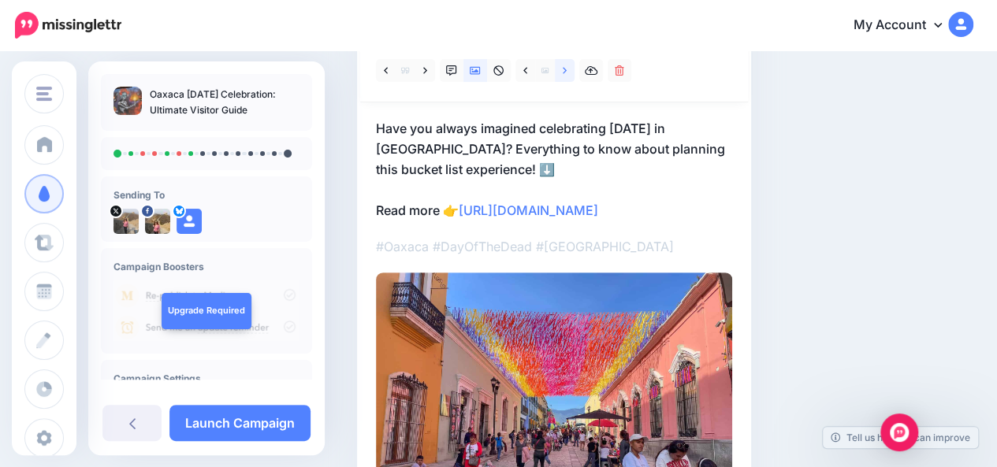
click at [569, 74] on link at bounding box center [565, 70] width 20 height 23
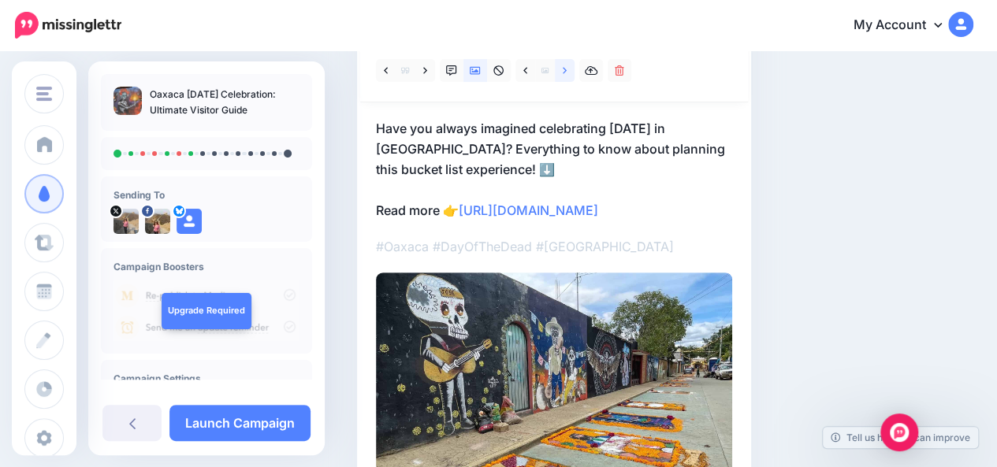
click at [569, 74] on link at bounding box center [565, 70] width 20 height 23
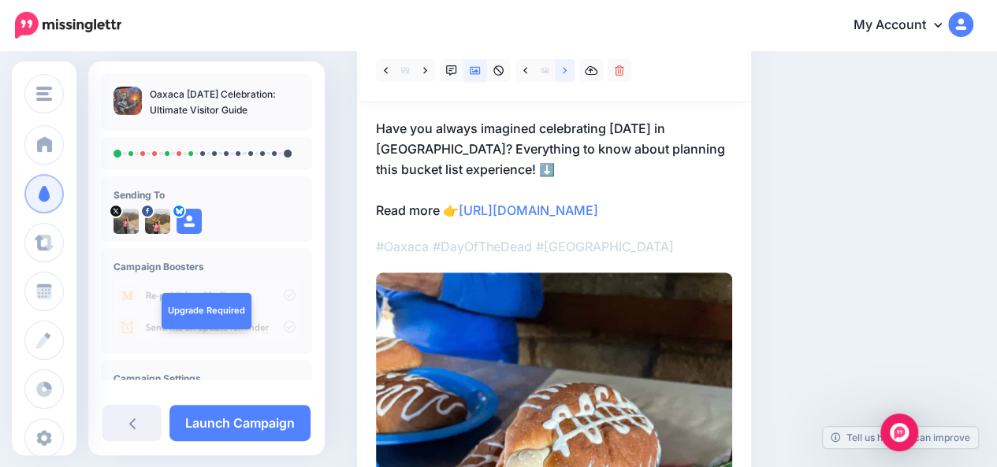
click at [569, 74] on link at bounding box center [565, 70] width 20 height 23
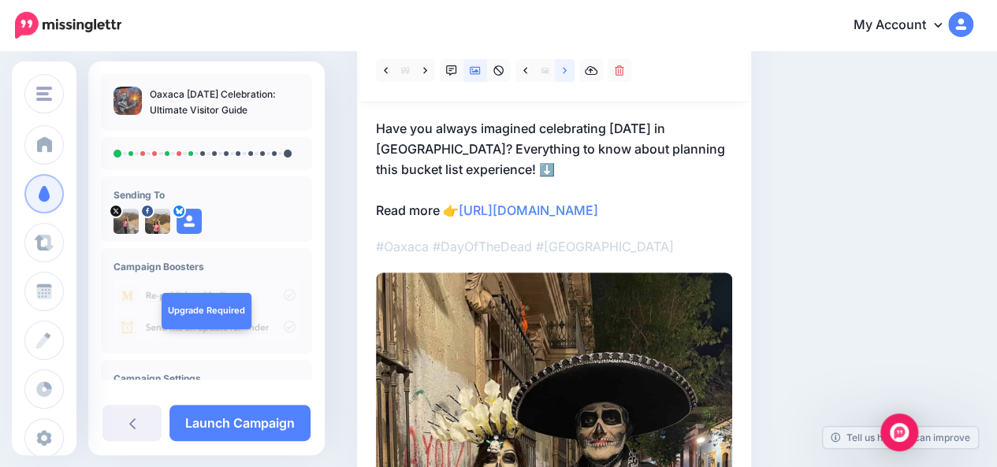
click at [569, 74] on link at bounding box center [565, 70] width 20 height 23
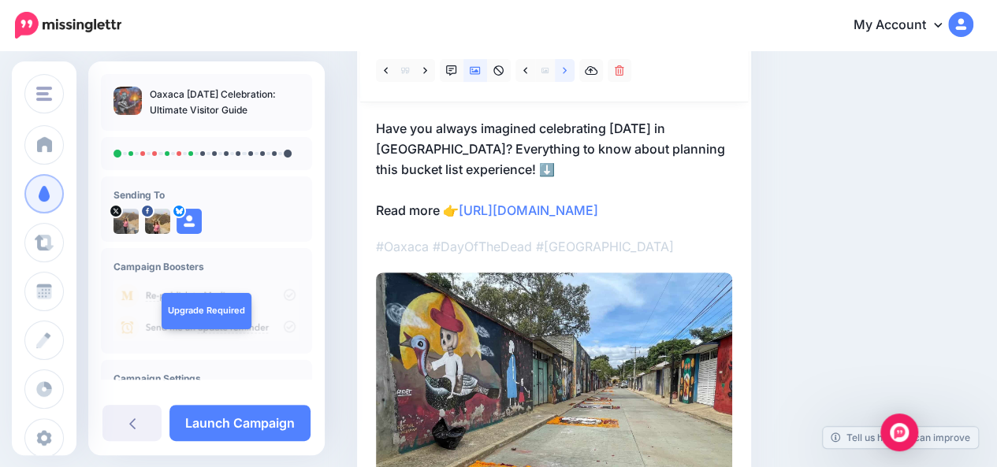
click at [569, 74] on link at bounding box center [565, 70] width 20 height 23
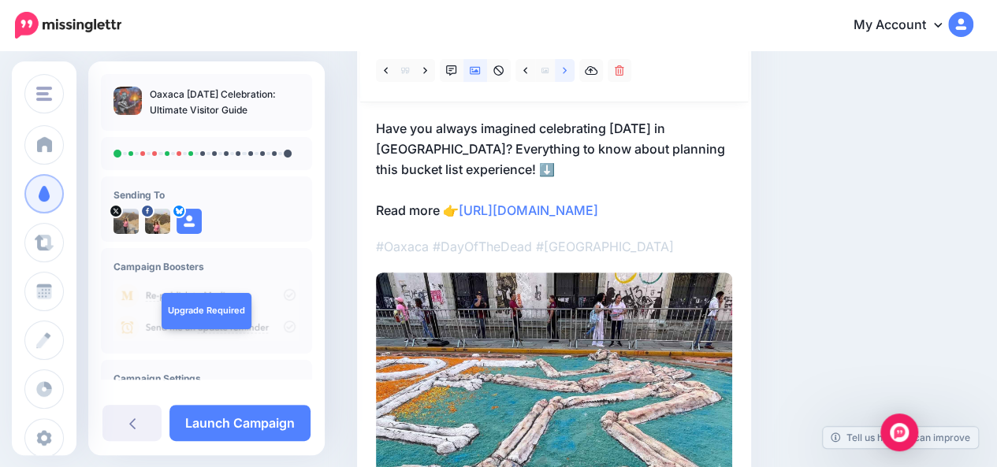
click at [569, 74] on link at bounding box center [565, 70] width 20 height 23
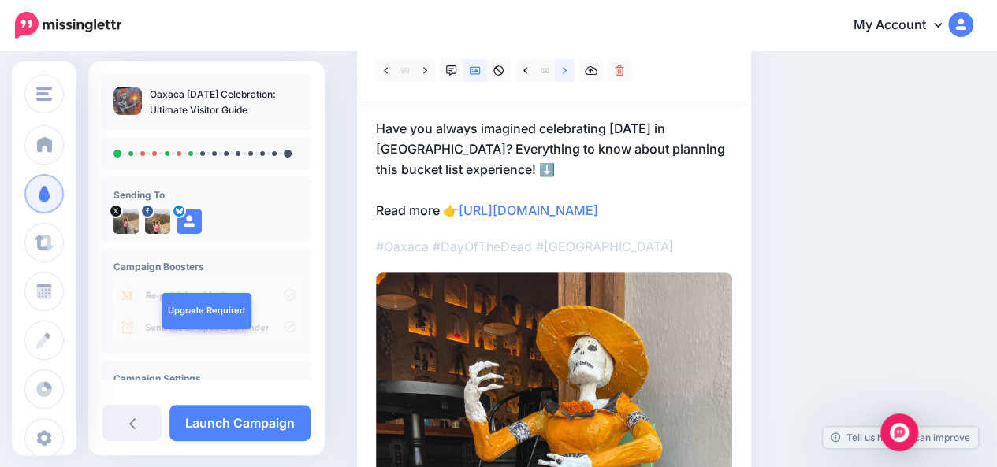
click at [569, 74] on link at bounding box center [565, 70] width 20 height 23
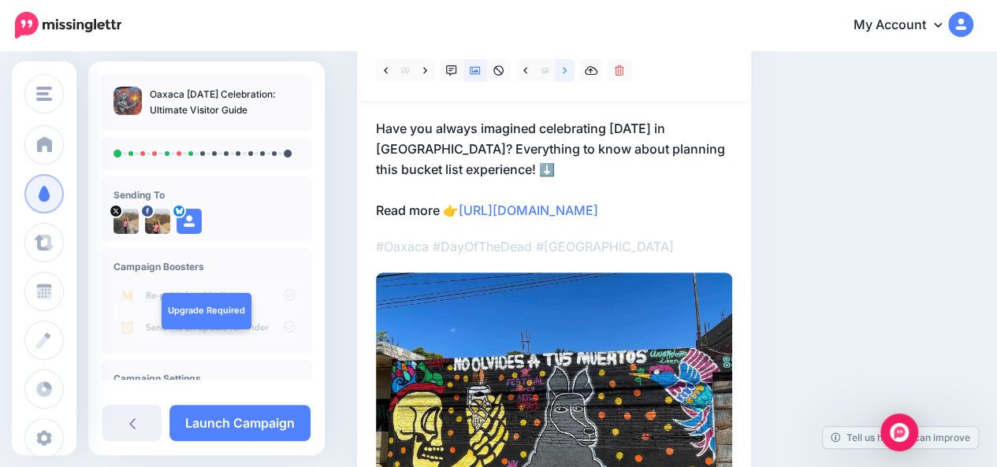
click at [569, 74] on link at bounding box center [565, 70] width 20 height 23
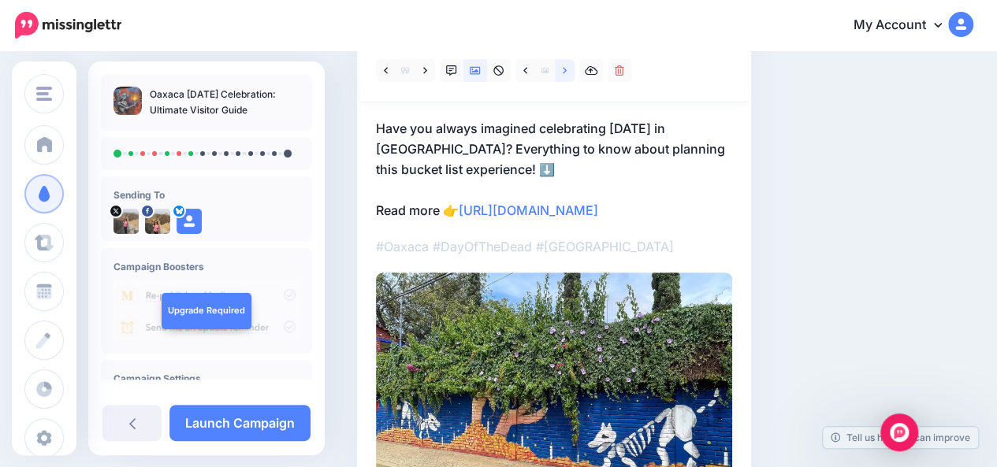
click at [569, 74] on link at bounding box center [565, 70] width 20 height 23
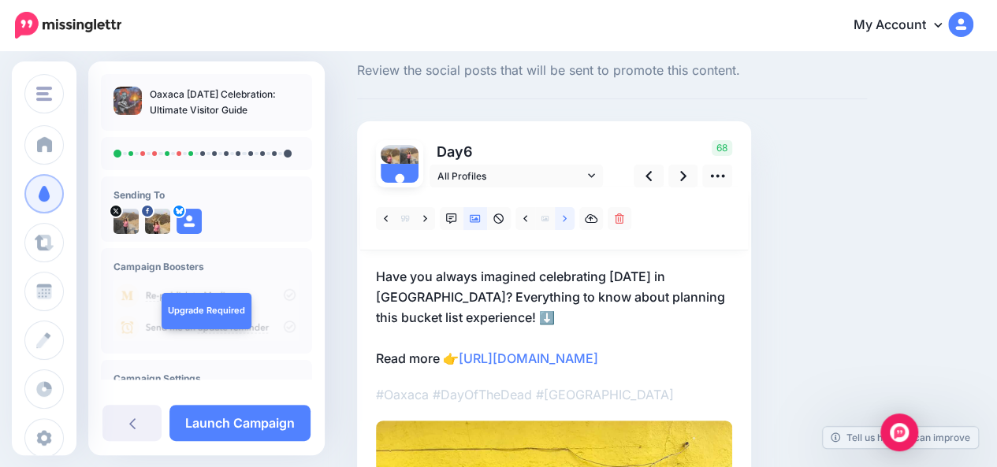
scroll to position [42, 0]
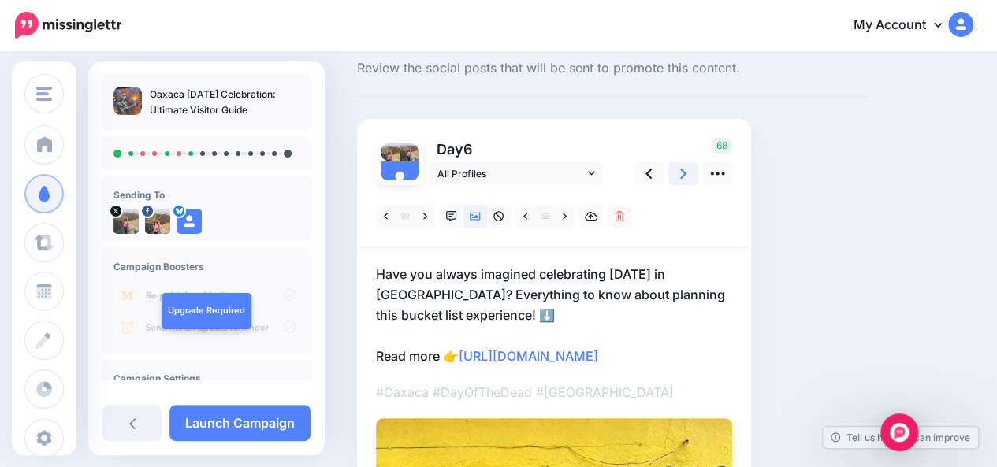
click at [686, 177] on icon at bounding box center [683, 174] width 6 height 17
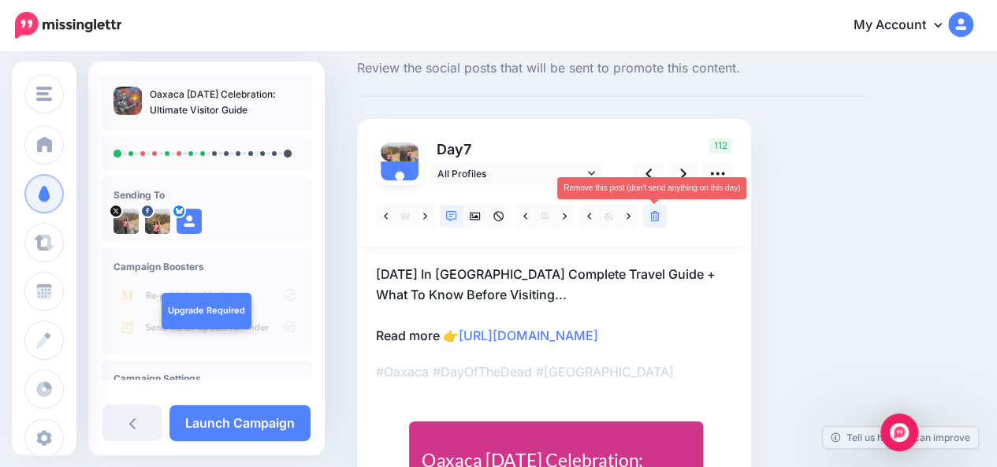
click at [659, 219] on icon at bounding box center [654, 216] width 9 height 11
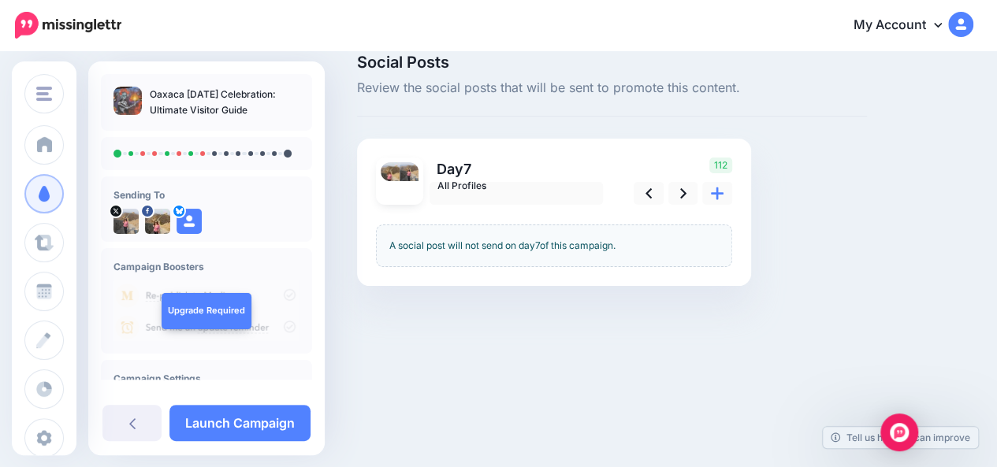
scroll to position [22, 0]
click at [683, 195] on icon at bounding box center [683, 193] width 6 height 10
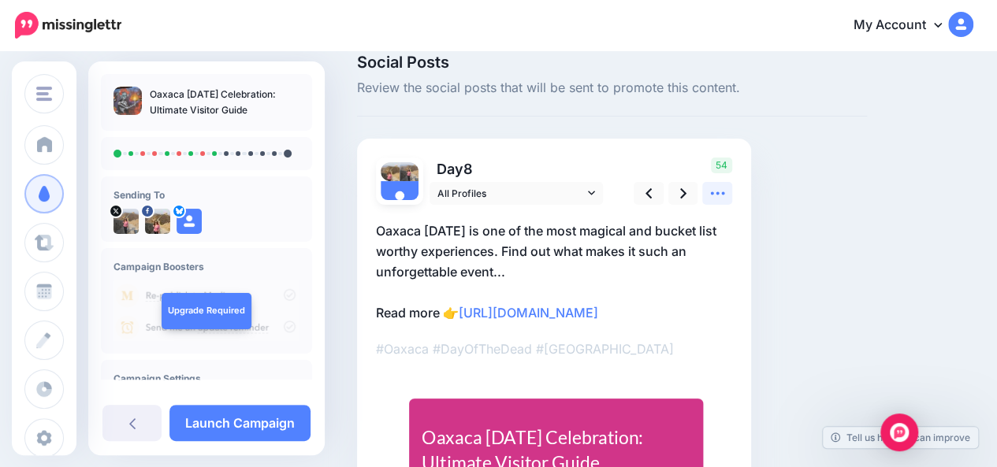
click at [711, 200] on icon at bounding box center [717, 193] width 17 height 17
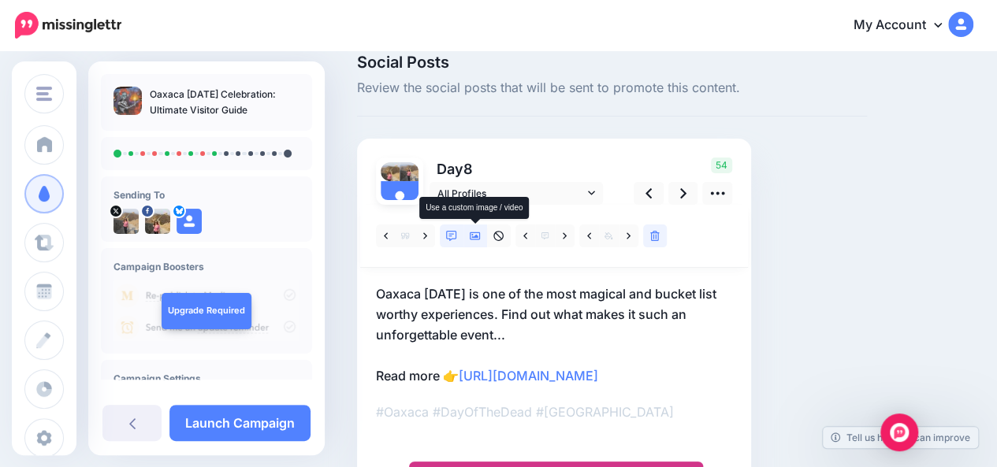
click at [473, 238] on icon at bounding box center [475, 236] width 11 height 11
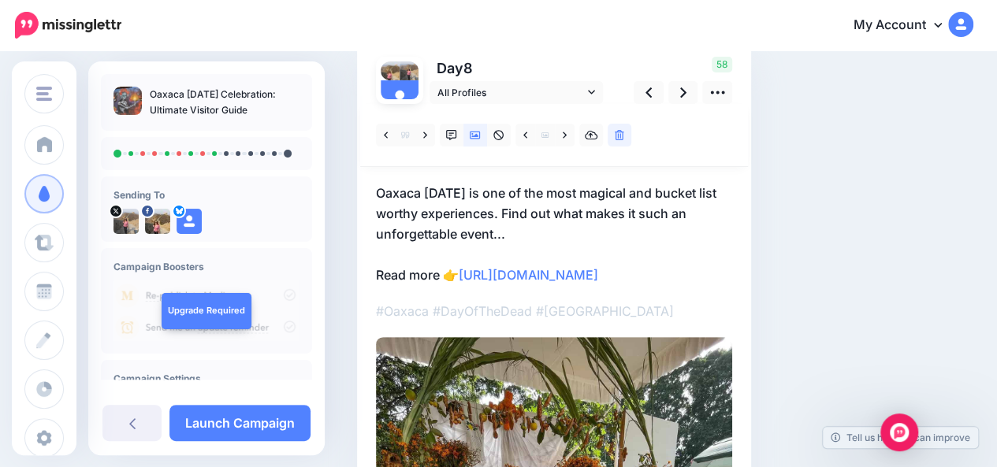
scroll to position [119, 0]
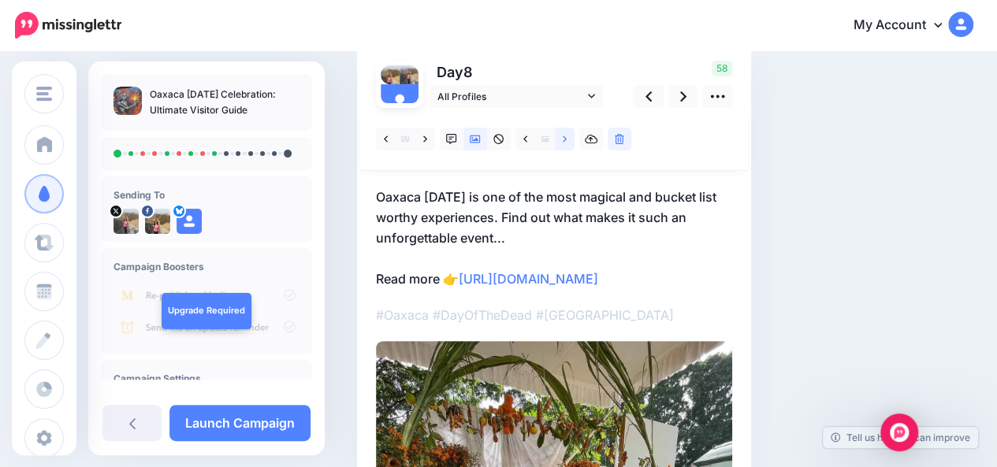
click at [565, 140] on icon at bounding box center [565, 139] width 4 height 6
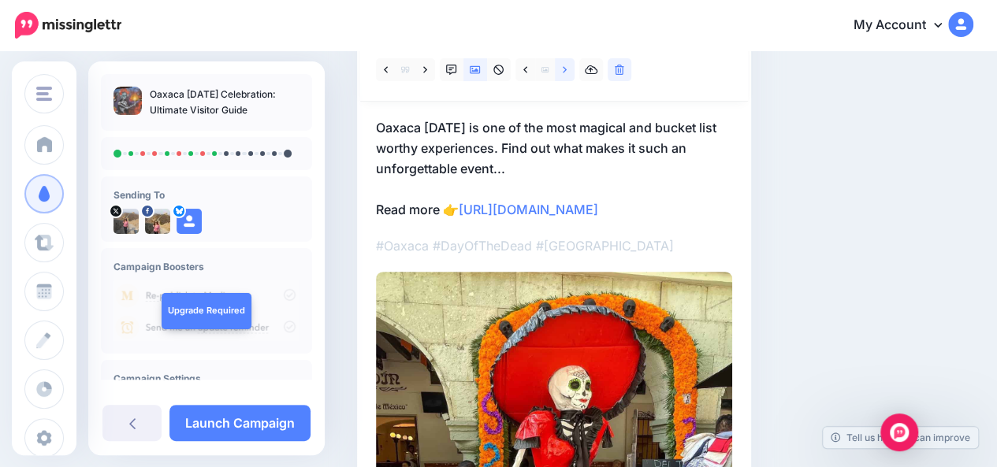
scroll to position [186, 0]
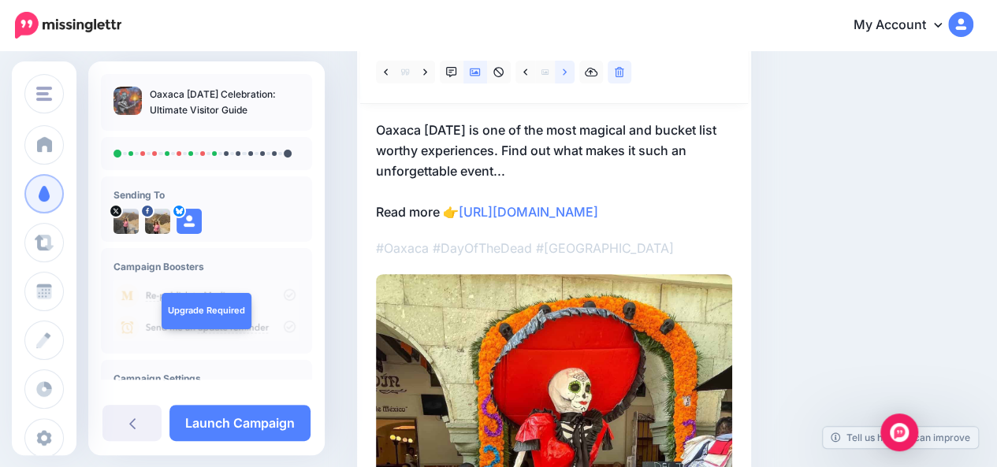
click at [567, 73] on link at bounding box center [565, 72] width 20 height 23
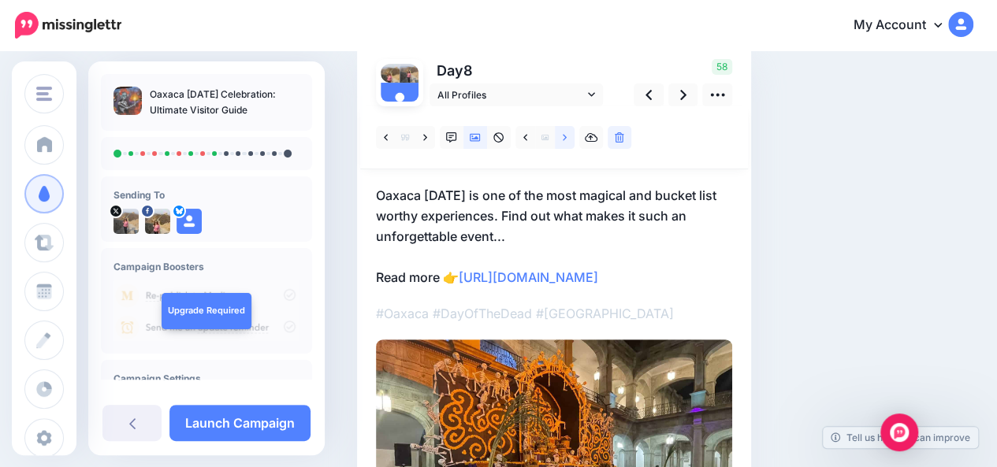
scroll to position [118, 0]
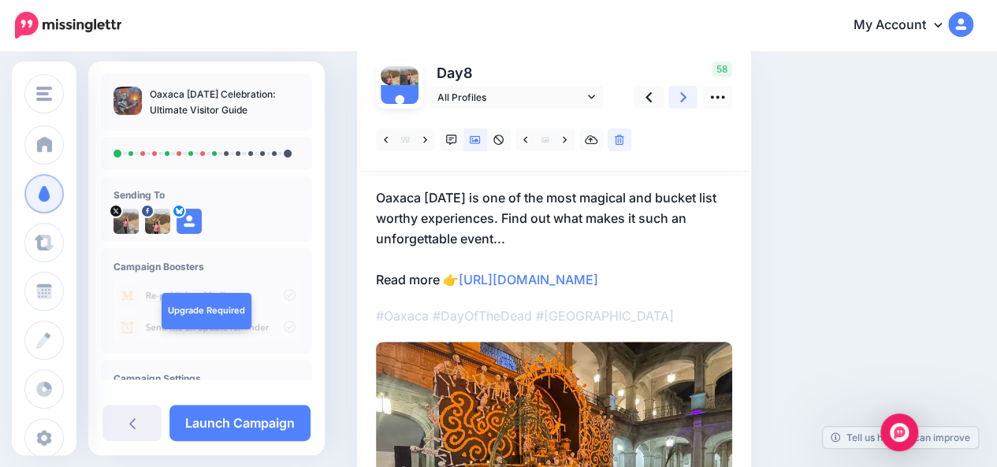
click at [686, 95] on link at bounding box center [683, 97] width 30 height 23
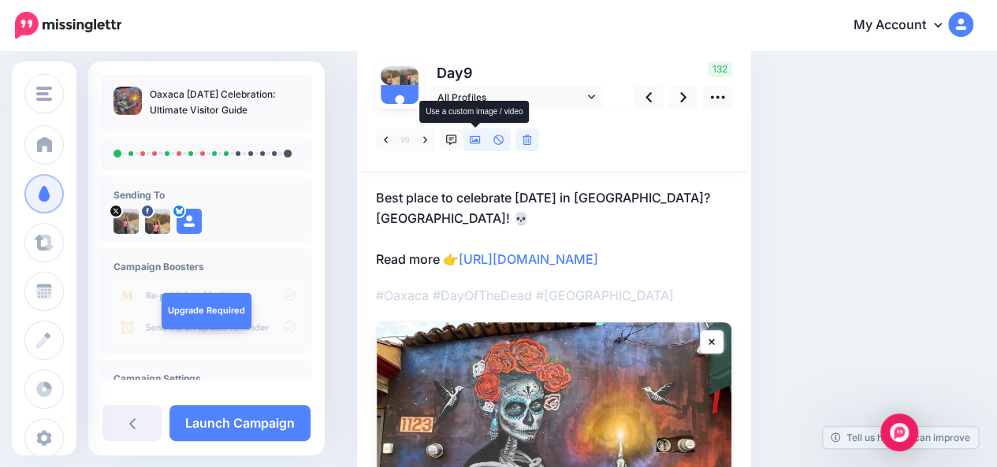
click at [475, 147] on link at bounding box center [475, 139] width 24 height 23
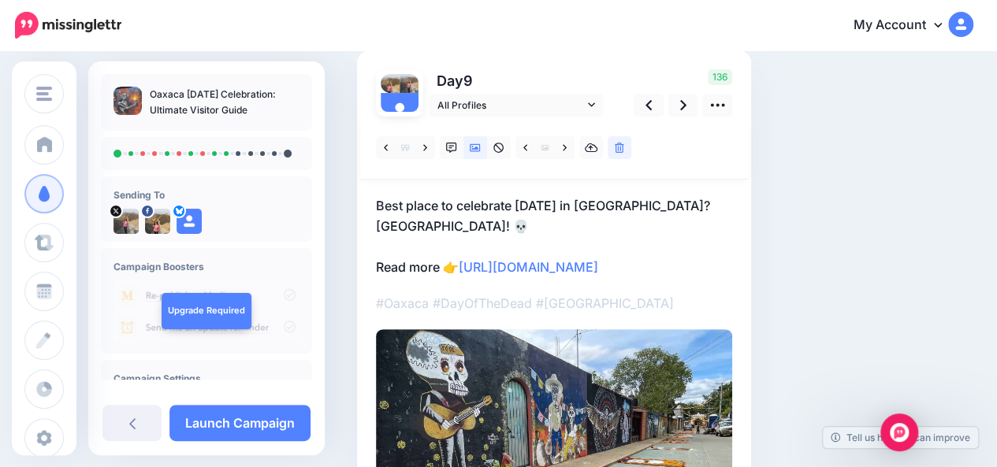
scroll to position [107, 0]
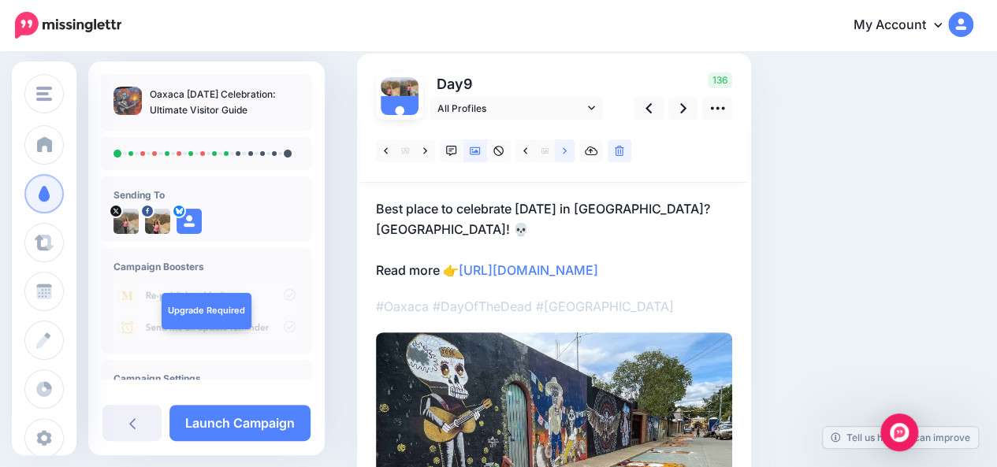
click at [565, 155] on link at bounding box center [565, 151] width 20 height 23
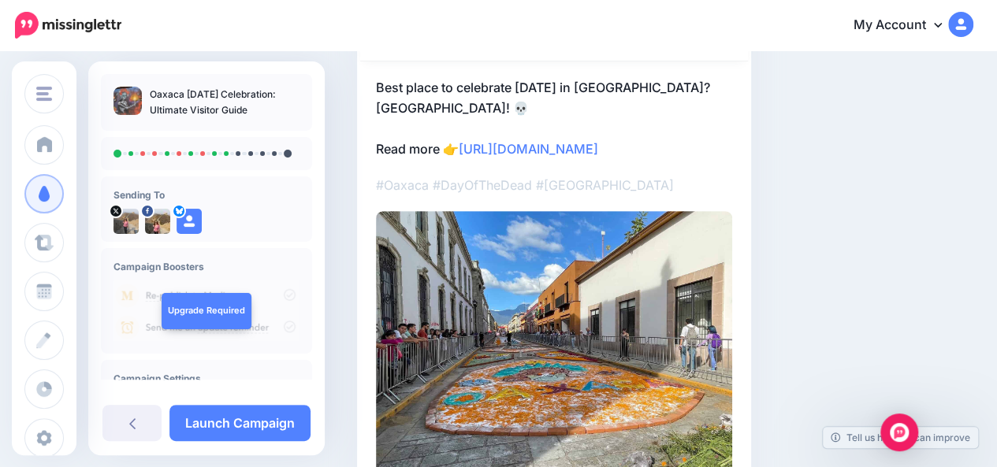
scroll to position [166, 0]
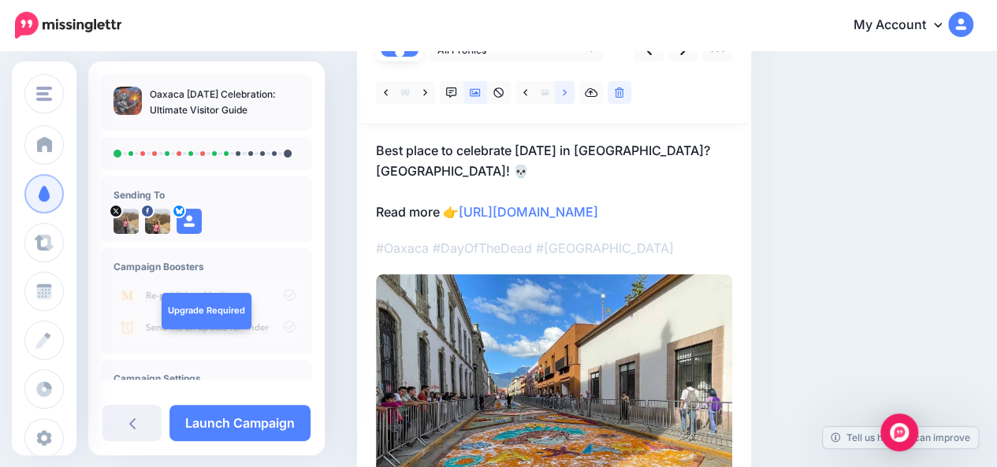
click at [563, 99] on link at bounding box center [565, 92] width 20 height 23
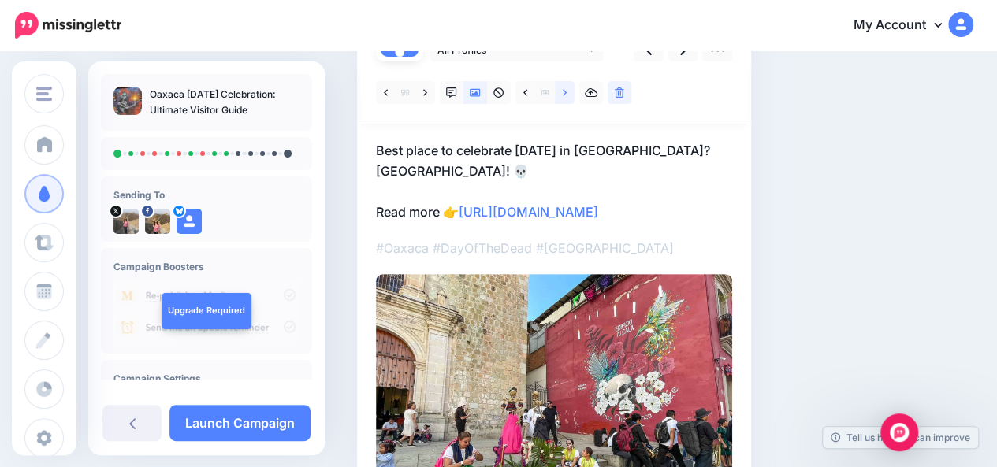
click at [563, 99] on link at bounding box center [565, 92] width 20 height 23
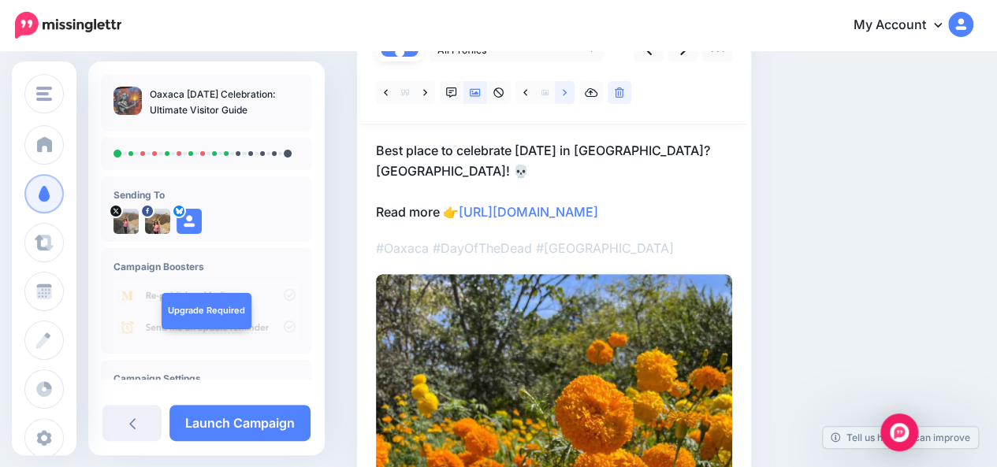
click at [563, 99] on link at bounding box center [565, 92] width 20 height 23
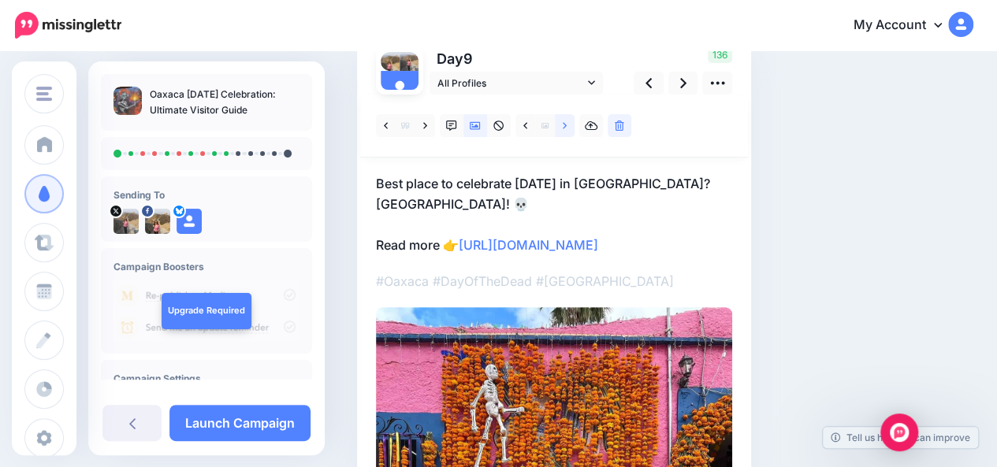
scroll to position [131, 0]
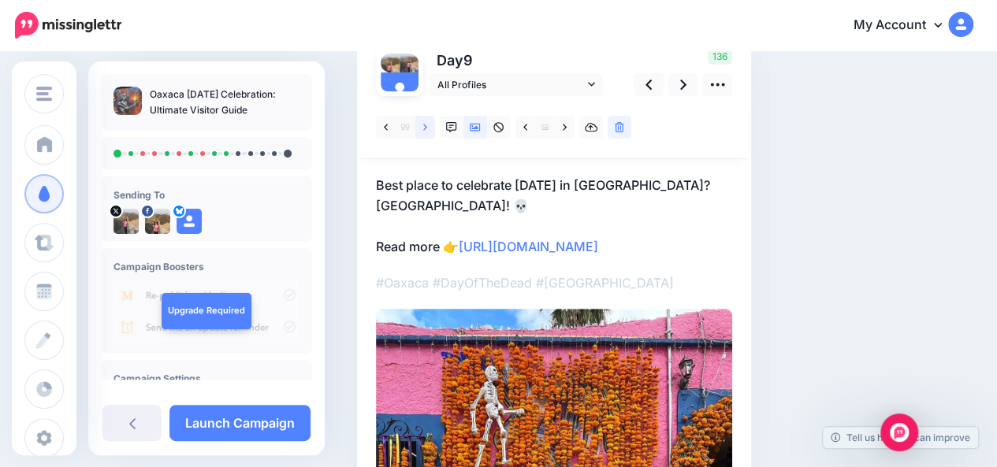
click at [427, 131] on link at bounding box center [425, 127] width 20 height 23
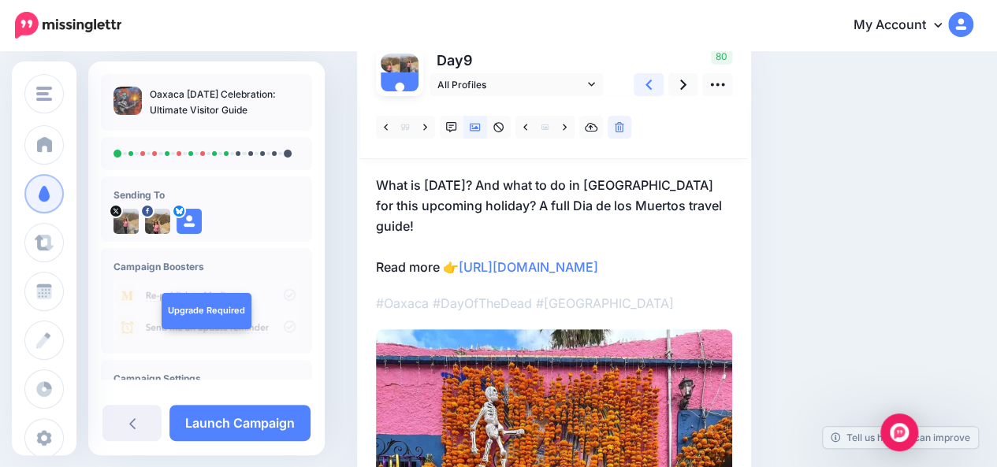
click at [646, 86] on icon at bounding box center [648, 84] width 6 height 17
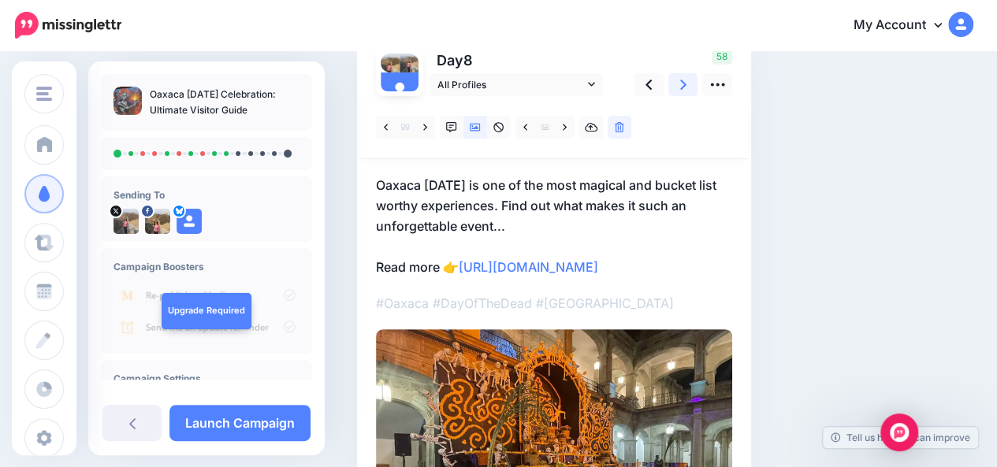
click at [684, 87] on icon at bounding box center [683, 84] width 6 height 17
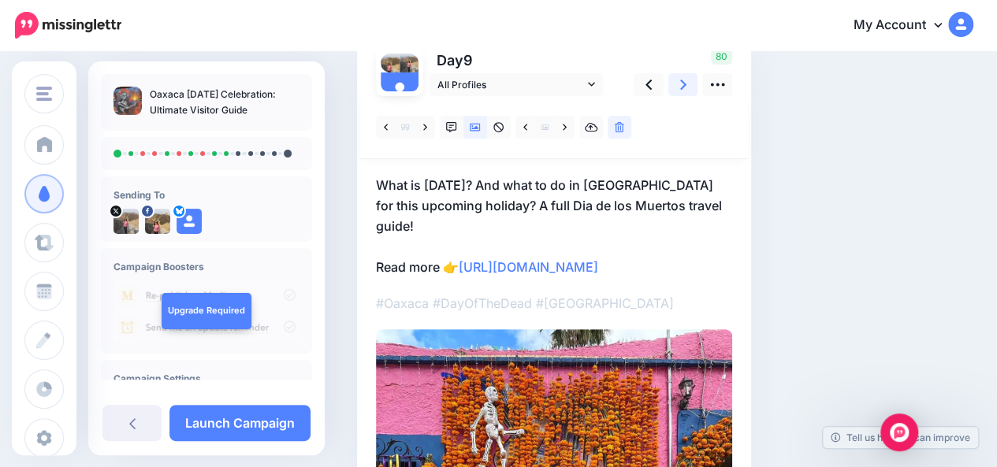
click at [684, 87] on icon at bounding box center [683, 84] width 6 height 17
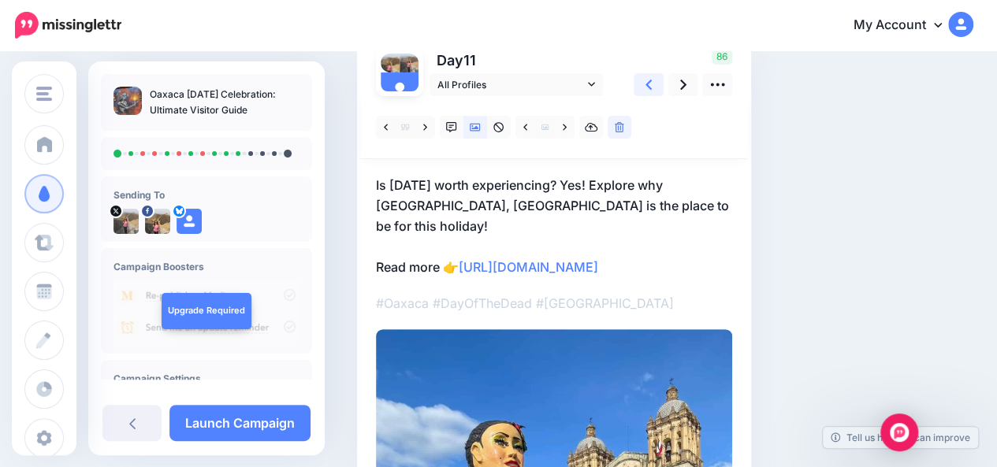
click at [653, 87] on link at bounding box center [649, 84] width 30 height 23
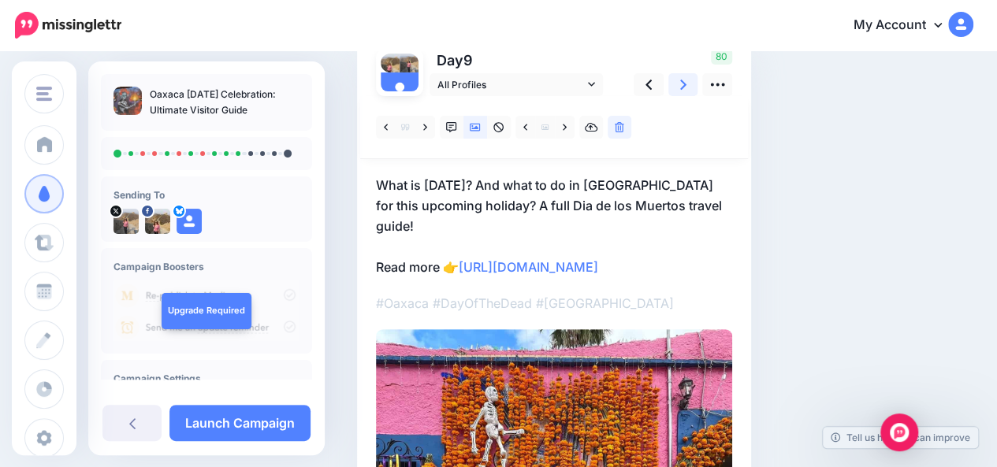
click at [682, 86] on icon at bounding box center [683, 84] width 6 height 17
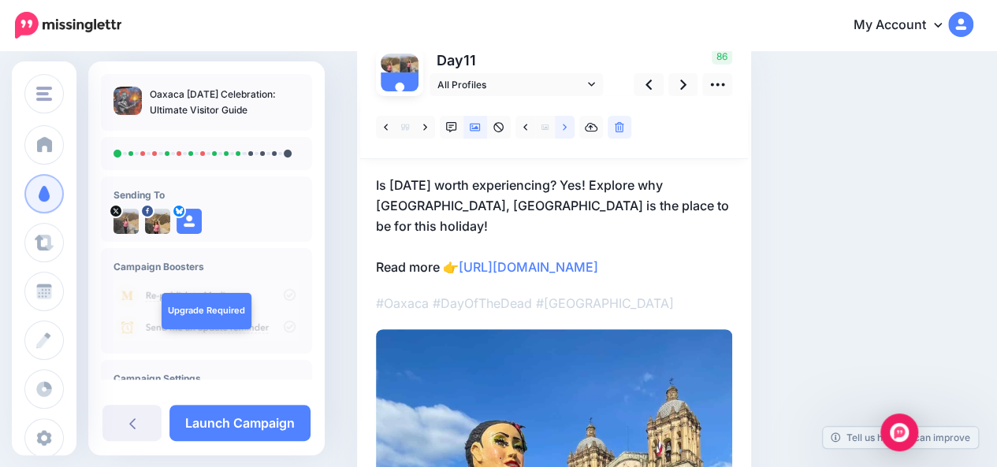
click at [563, 134] on link at bounding box center [565, 127] width 20 height 23
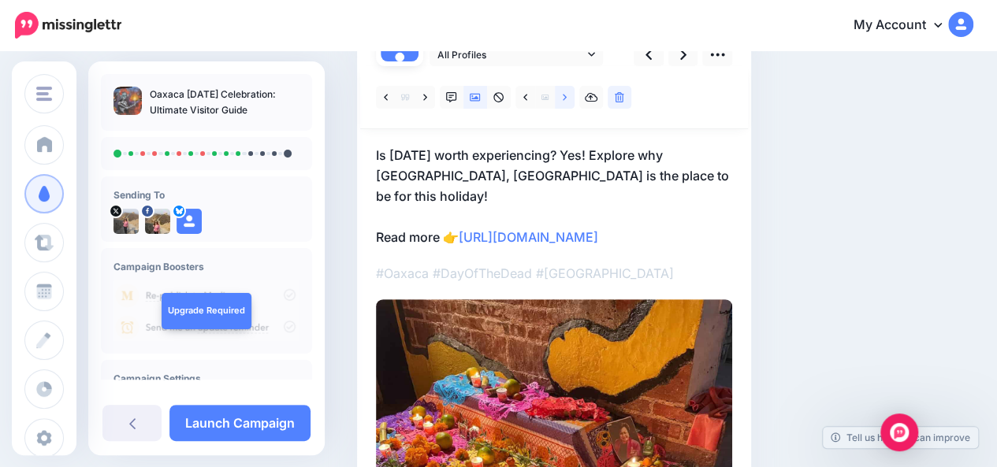
scroll to position [141, 0]
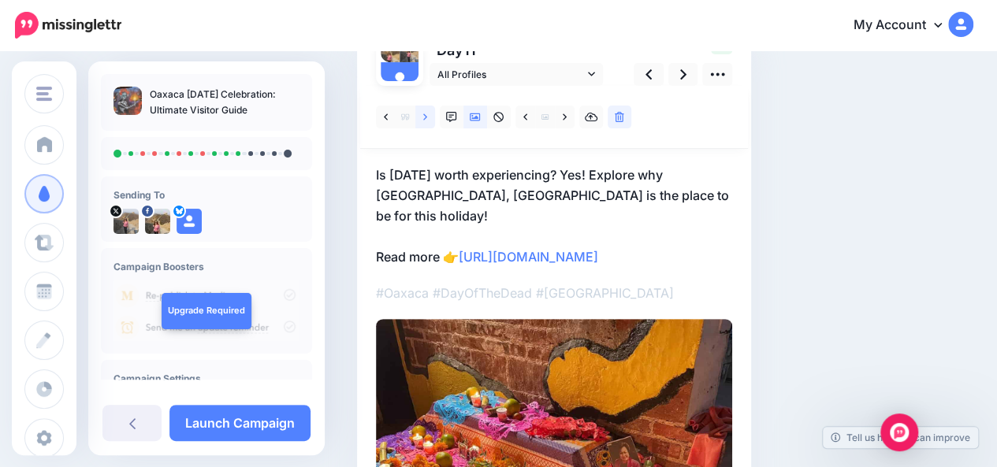
click at [424, 117] on icon at bounding box center [425, 117] width 4 height 11
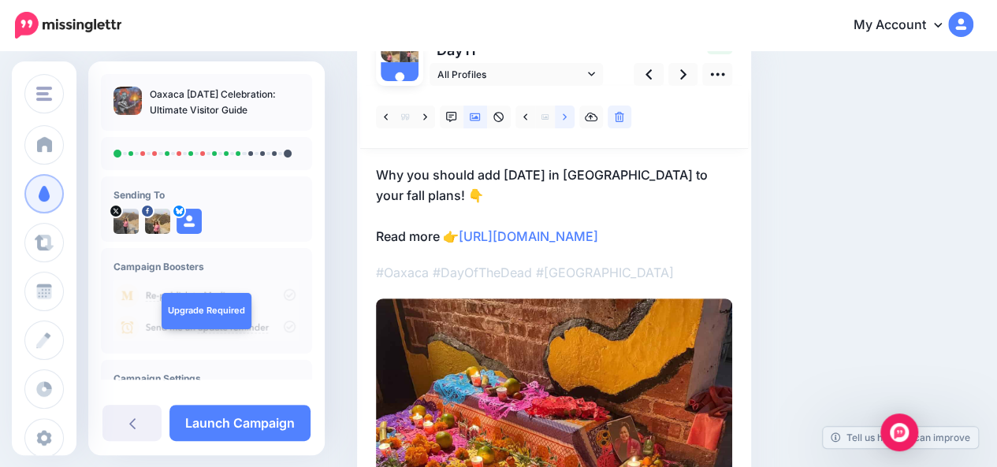
click at [566, 121] on icon at bounding box center [565, 117] width 4 height 11
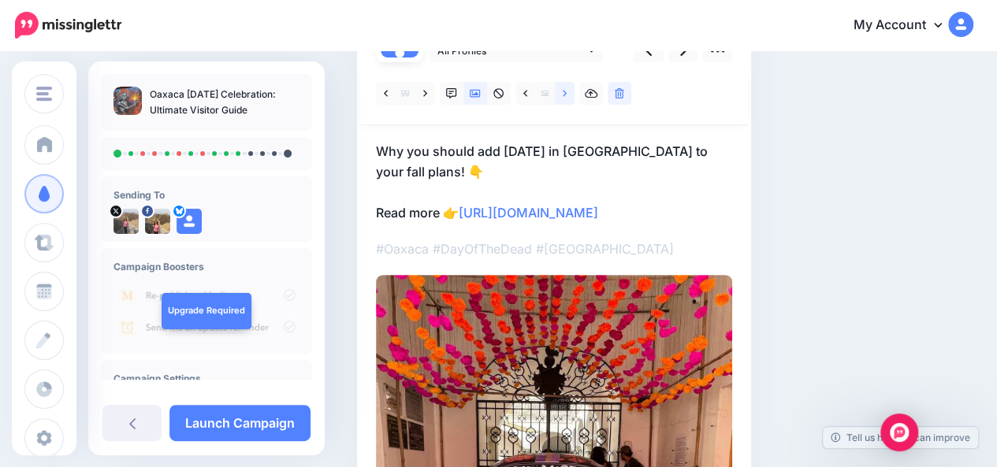
scroll to position [162, 0]
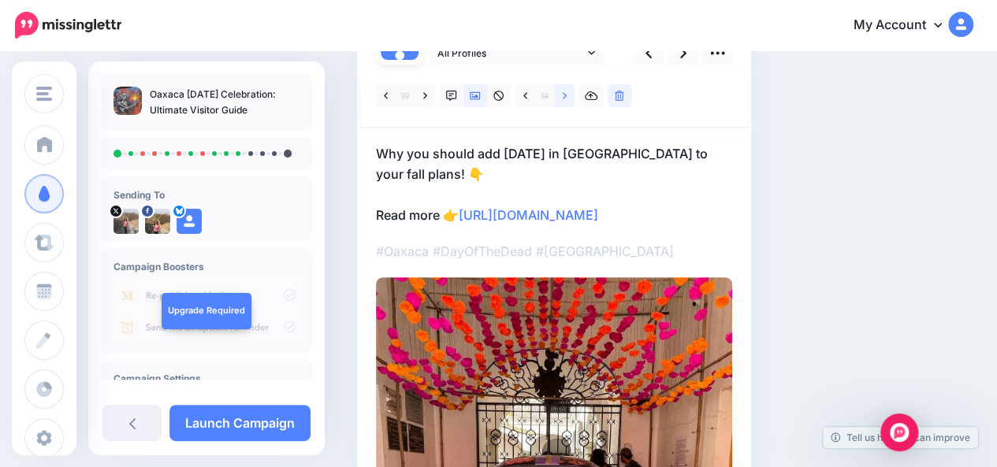
click at [564, 95] on icon at bounding box center [565, 96] width 4 height 11
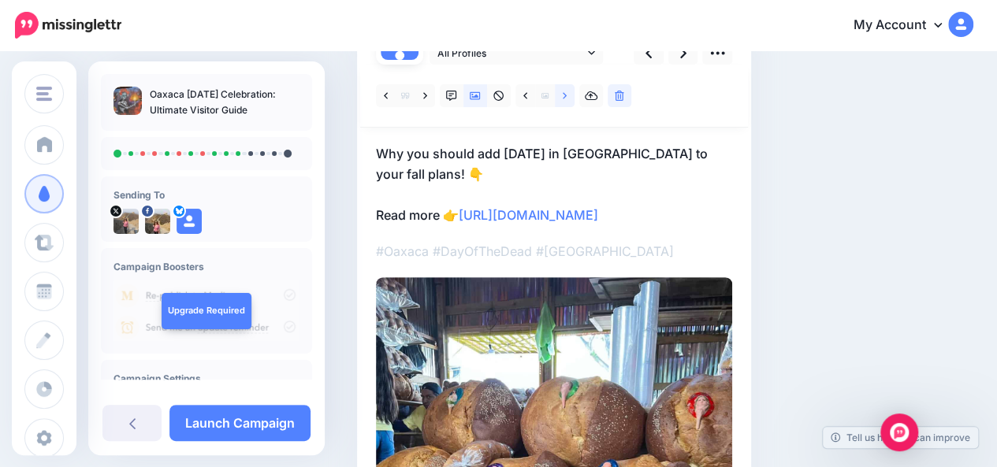
click at [564, 95] on icon at bounding box center [565, 96] width 4 height 11
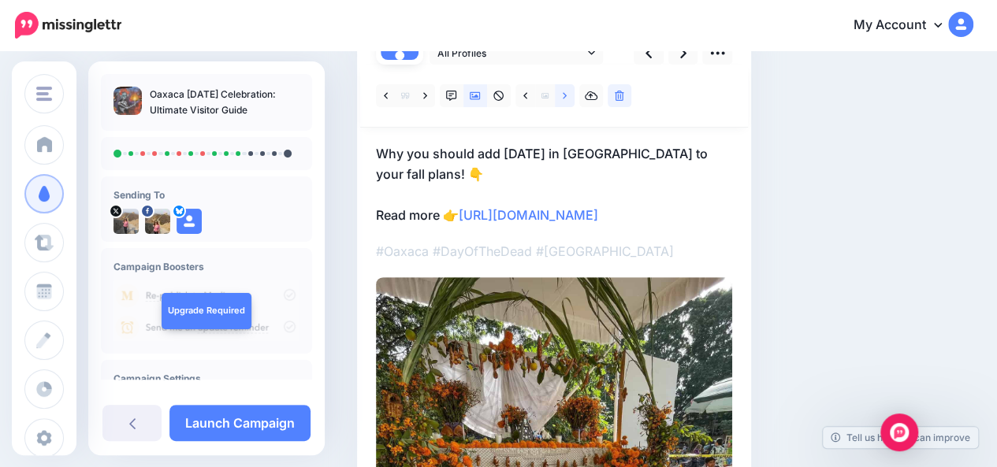
click at [564, 95] on icon at bounding box center [565, 96] width 4 height 11
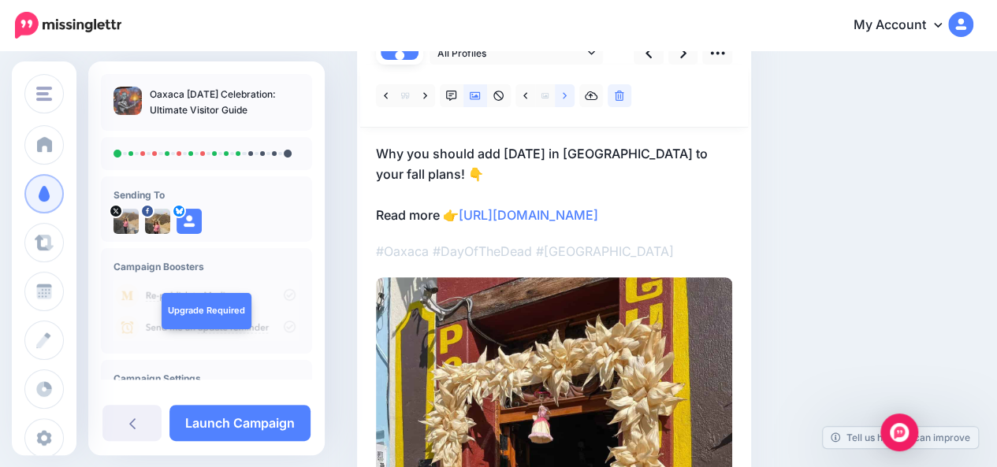
click at [564, 95] on icon at bounding box center [565, 96] width 4 height 11
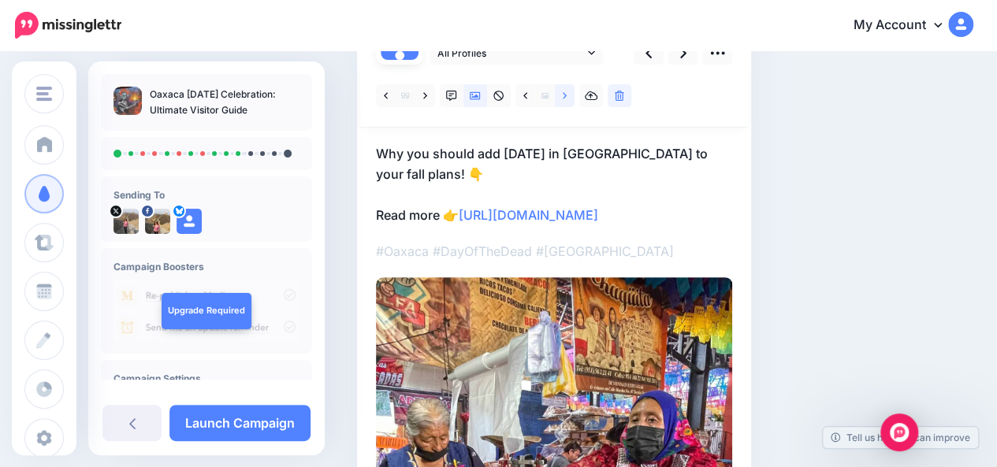
click at [564, 95] on icon at bounding box center [565, 96] width 4 height 11
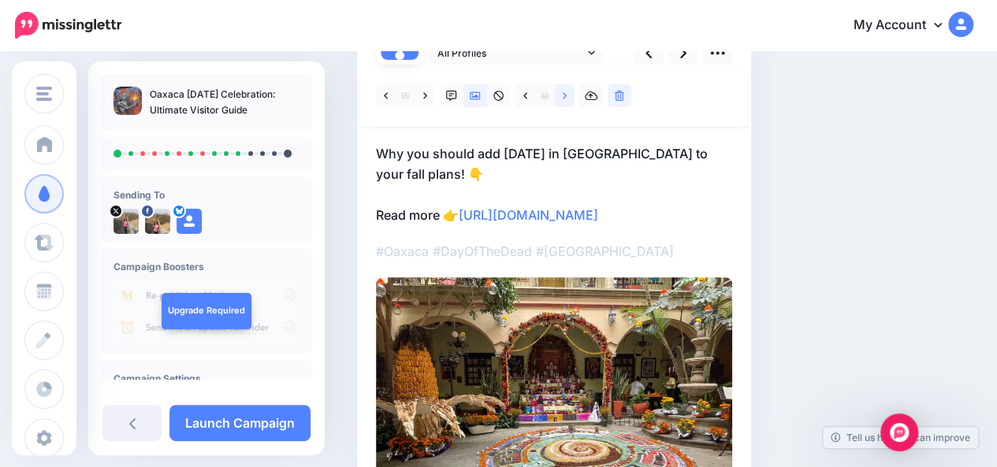
click at [564, 95] on icon at bounding box center [565, 96] width 4 height 11
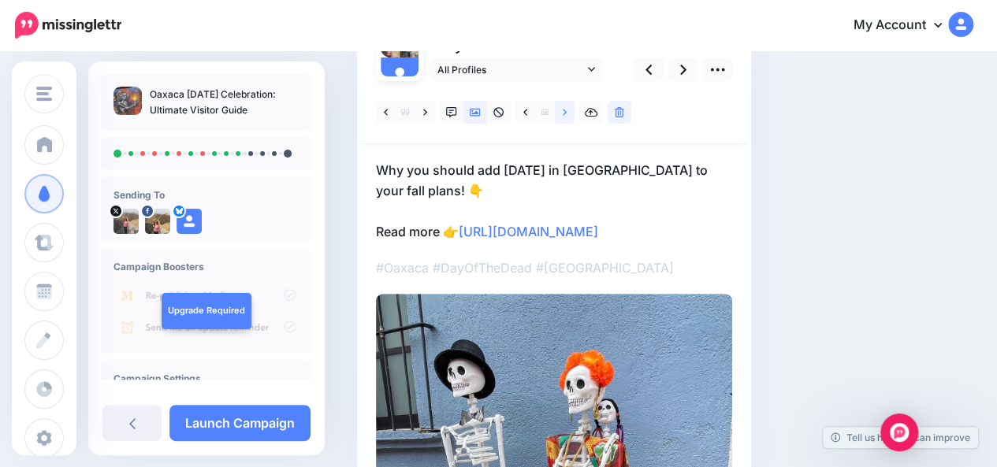
scroll to position [145, 0]
click at [567, 110] on link at bounding box center [565, 113] width 20 height 23
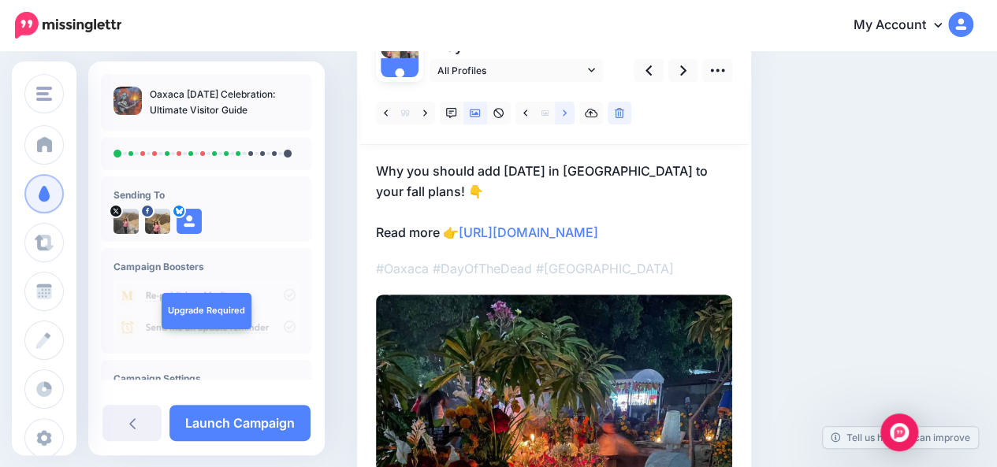
click at [567, 110] on link at bounding box center [565, 113] width 20 height 23
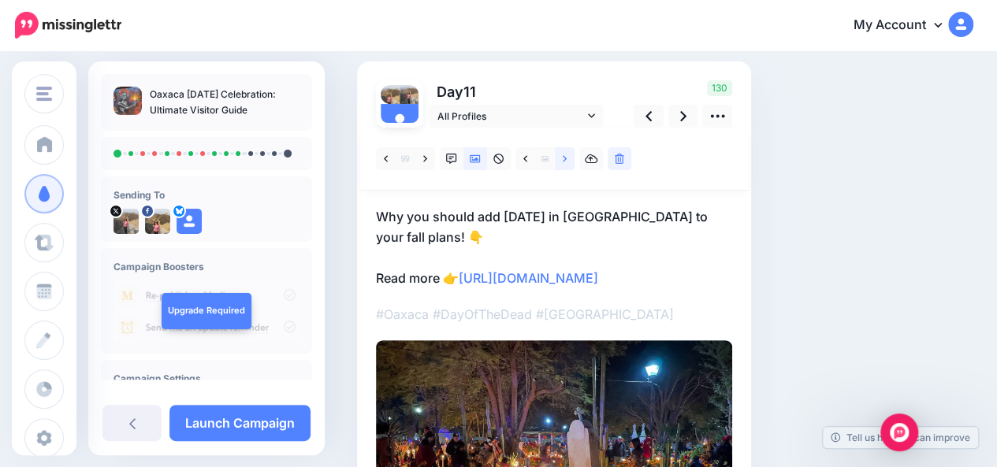
scroll to position [84, 0]
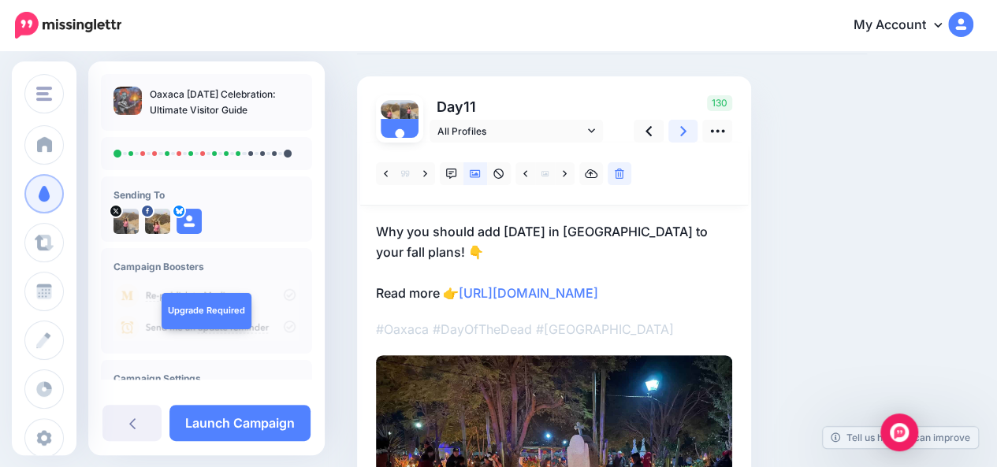
click at [681, 132] on icon at bounding box center [683, 131] width 6 height 17
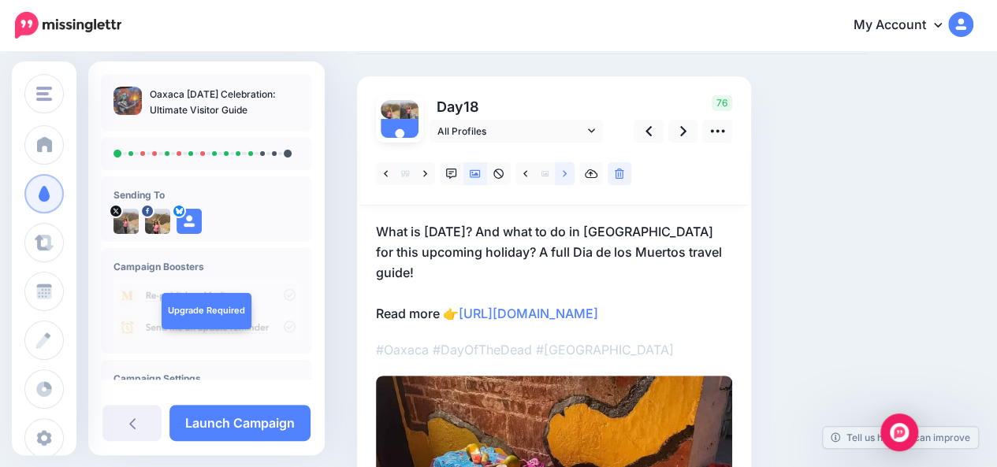
click at [563, 174] on icon at bounding box center [565, 174] width 4 height 11
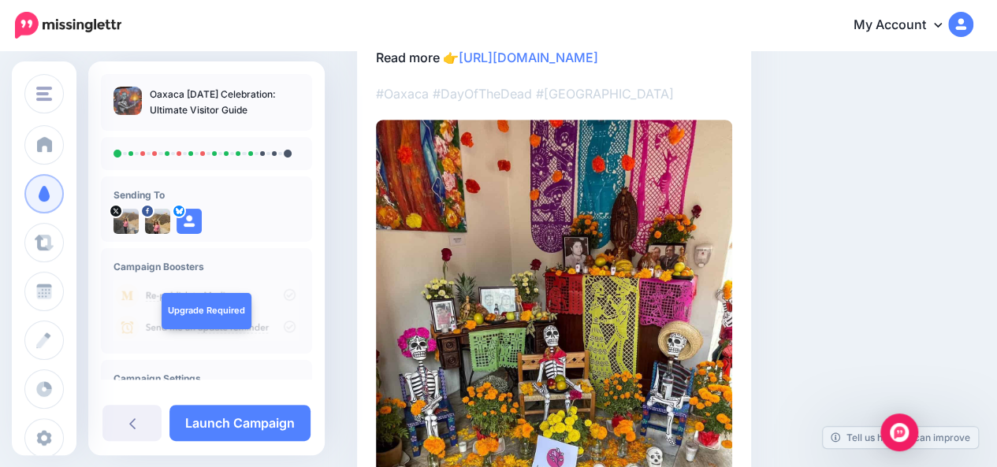
scroll to position [187, 0]
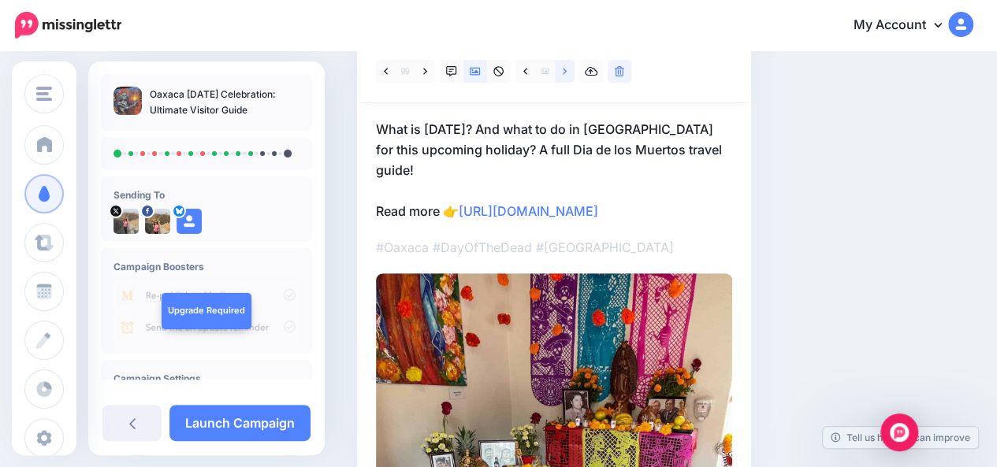
click at [566, 75] on icon at bounding box center [565, 71] width 4 height 11
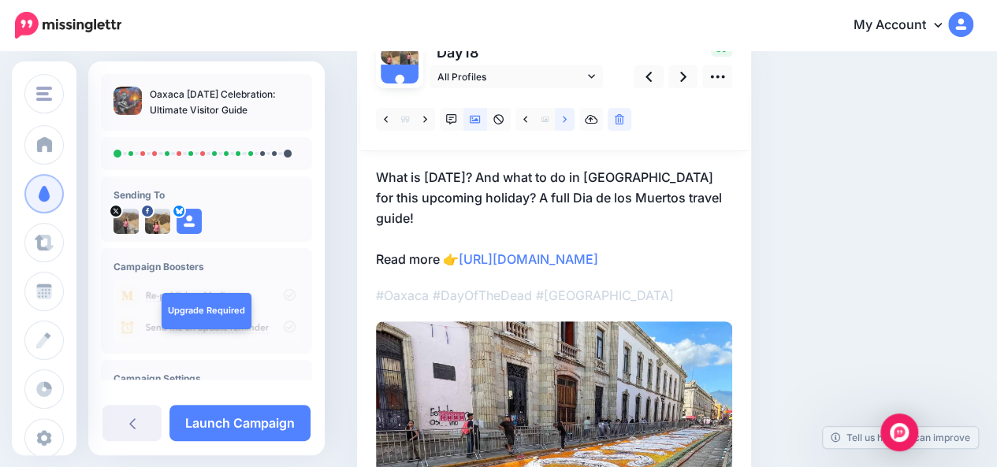
scroll to position [126, 0]
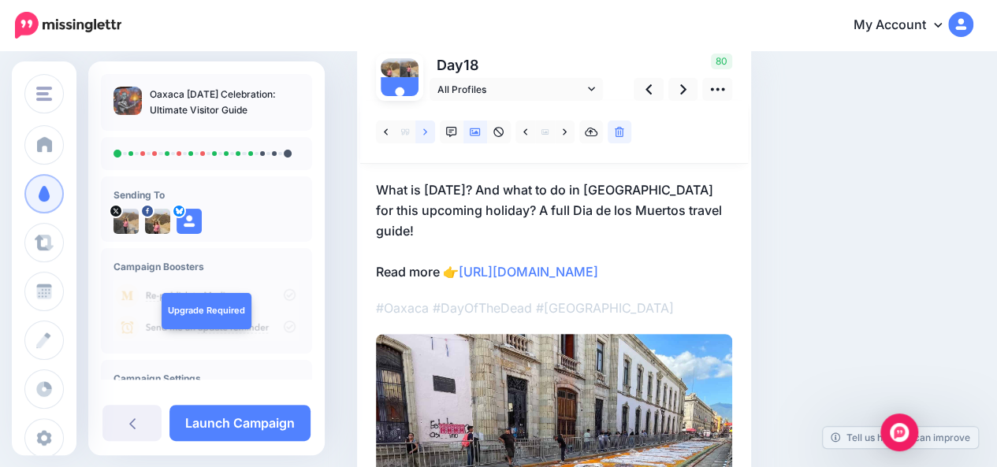
click at [425, 133] on icon at bounding box center [425, 131] width 4 height 6
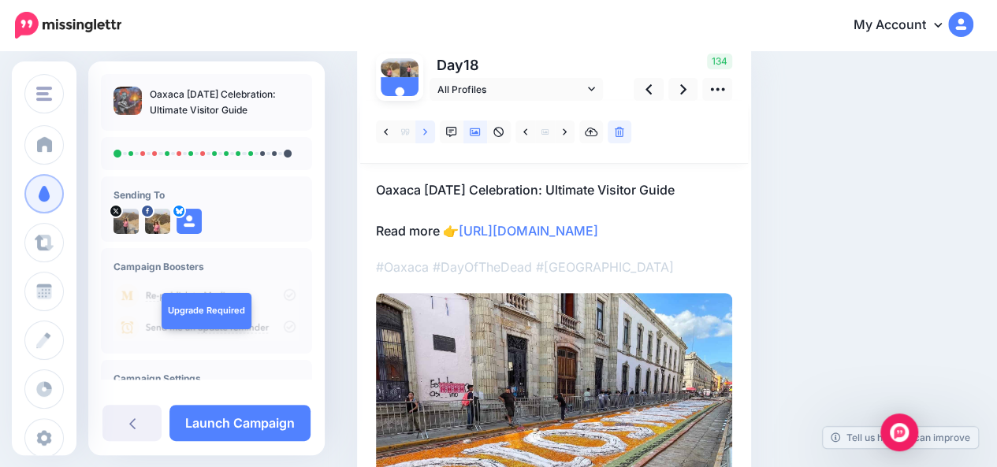
click at [425, 133] on icon at bounding box center [425, 131] width 4 height 6
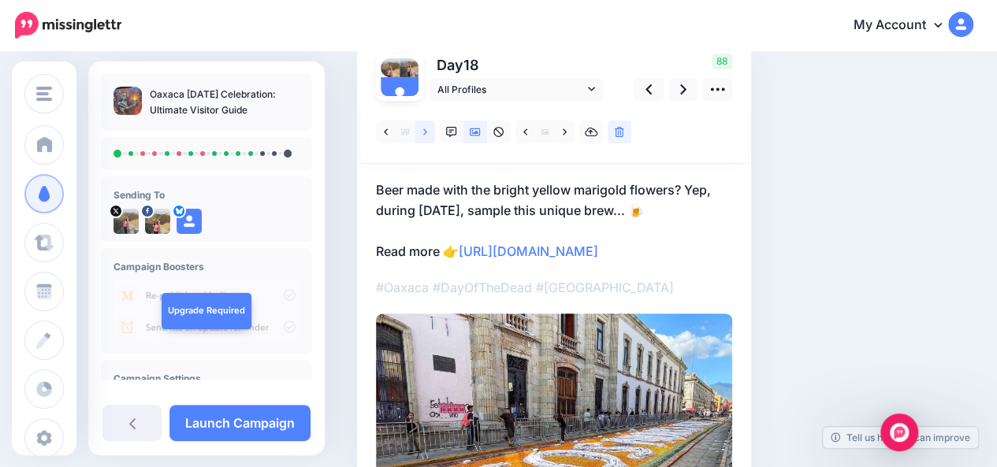
click at [425, 133] on icon at bounding box center [425, 131] width 4 height 6
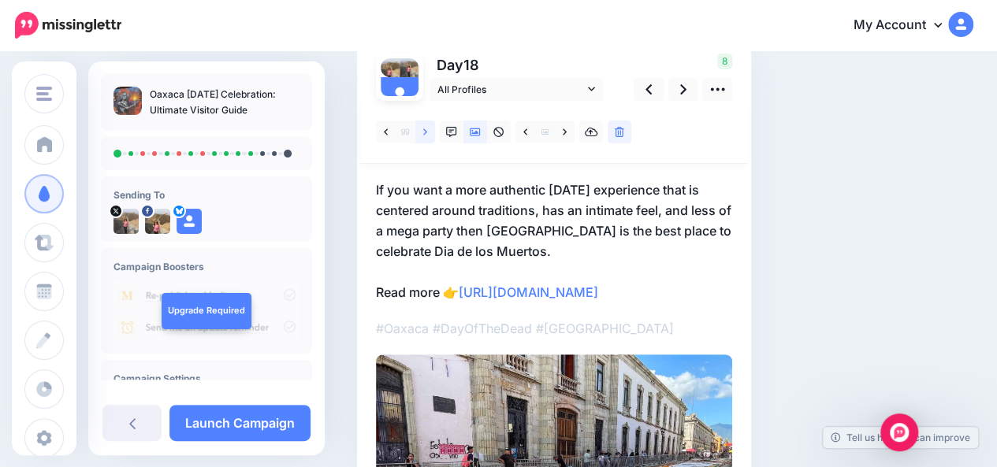
click at [425, 133] on icon at bounding box center [425, 131] width 4 height 6
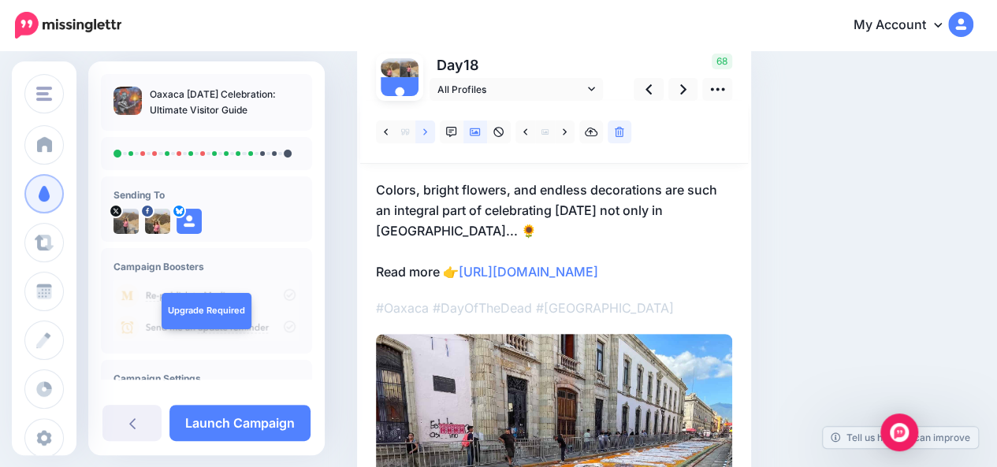
click at [425, 133] on icon at bounding box center [425, 131] width 4 height 6
click at [682, 90] on icon at bounding box center [683, 89] width 6 height 17
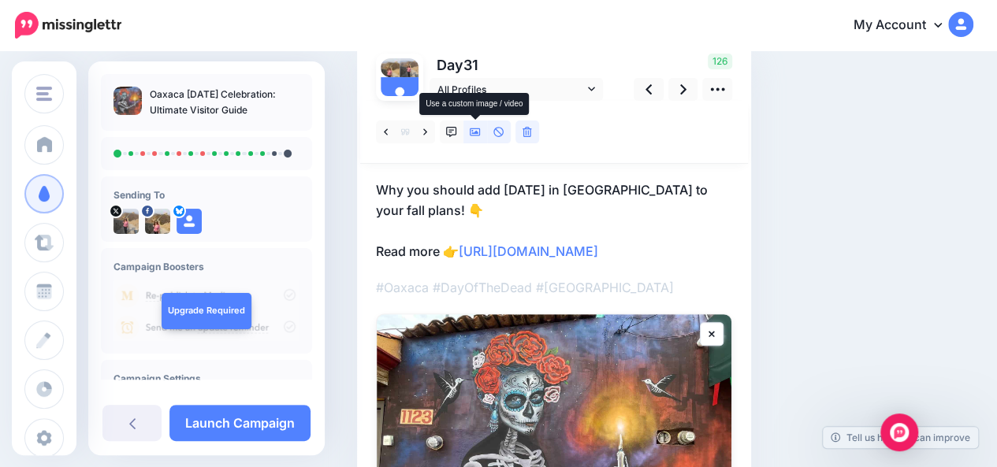
click at [471, 134] on icon at bounding box center [475, 132] width 11 height 11
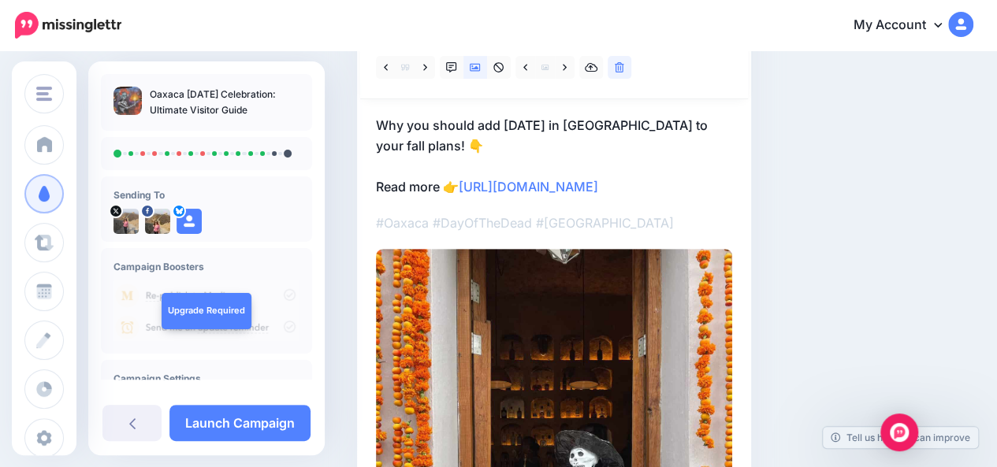
scroll to position [170, 0]
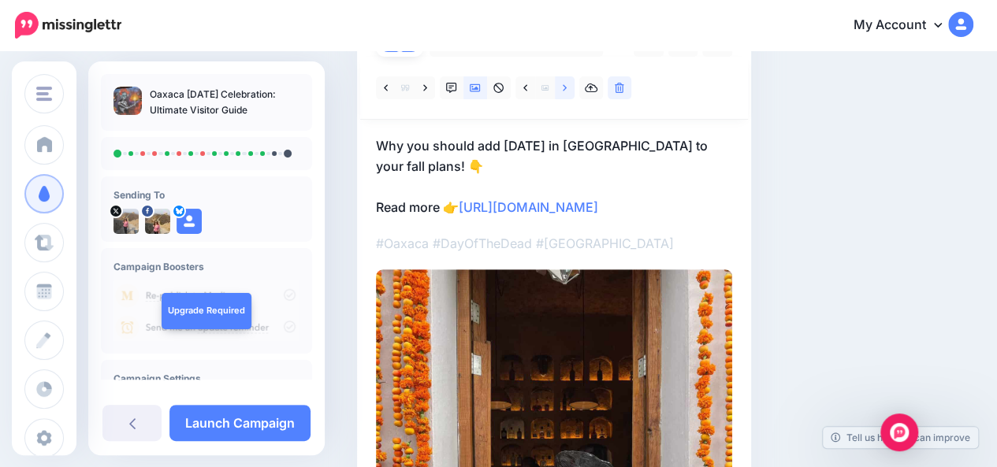
click at [564, 91] on icon at bounding box center [565, 88] width 4 height 11
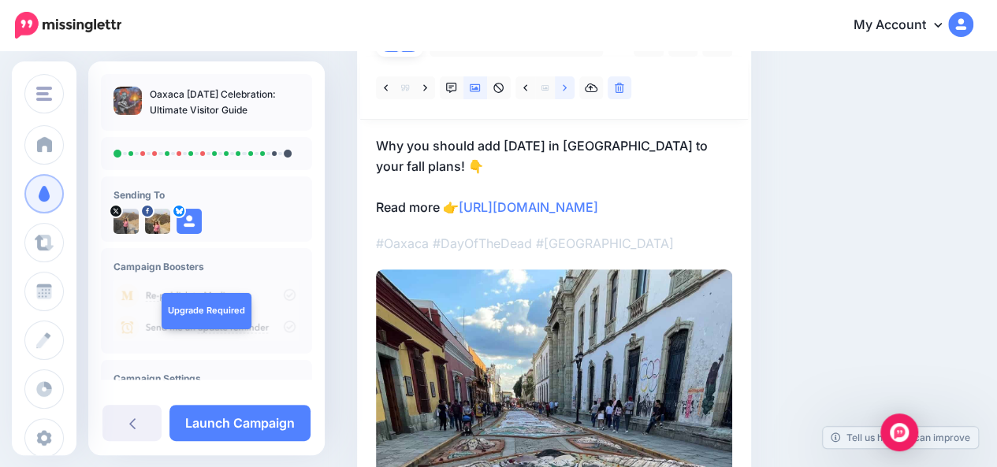
click at [564, 91] on icon at bounding box center [565, 88] width 4 height 11
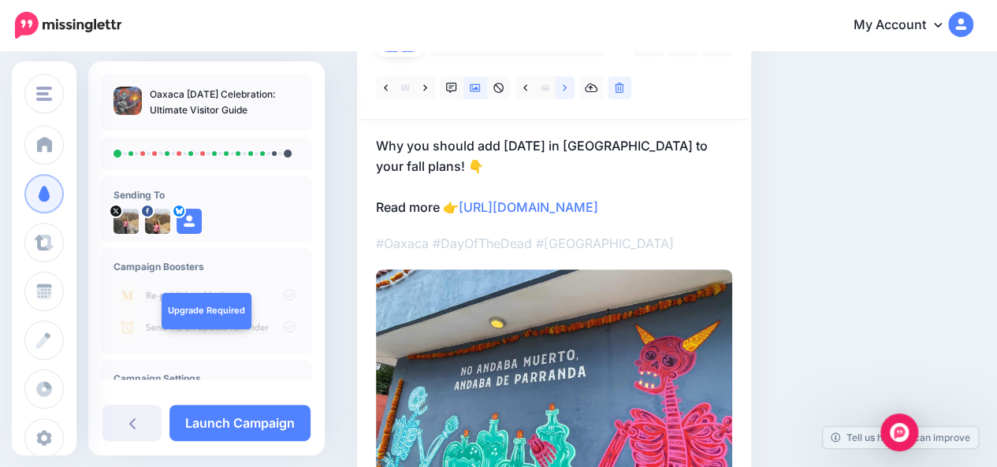
click at [564, 91] on icon at bounding box center [565, 88] width 4 height 11
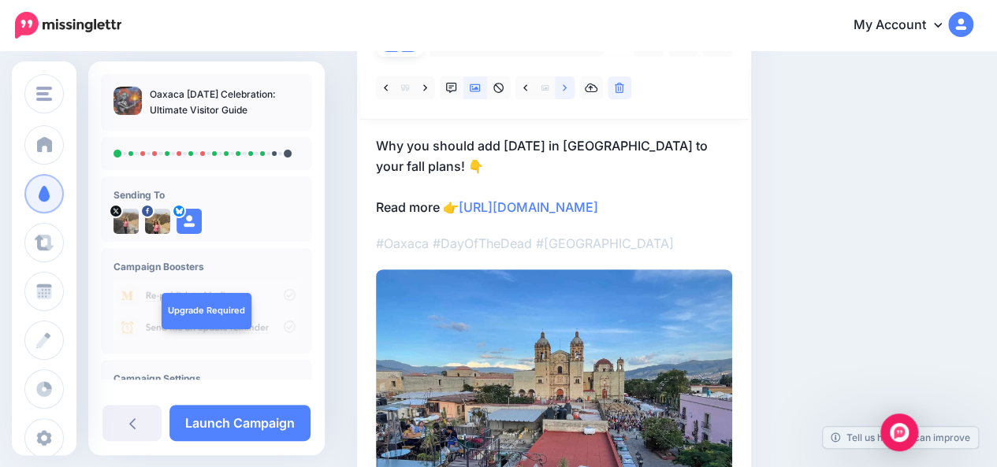
click at [564, 91] on icon at bounding box center [565, 88] width 4 height 11
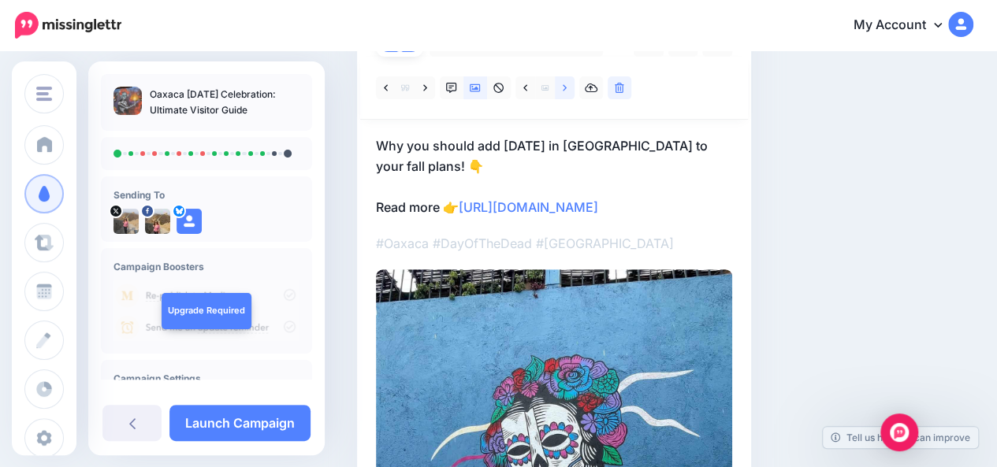
click at [564, 91] on icon at bounding box center [565, 88] width 4 height 11
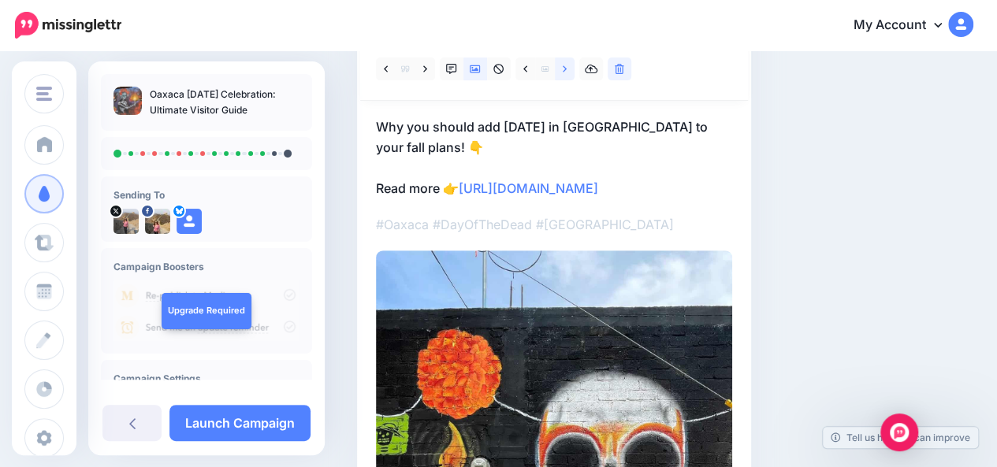
scroll to position [176, 0]
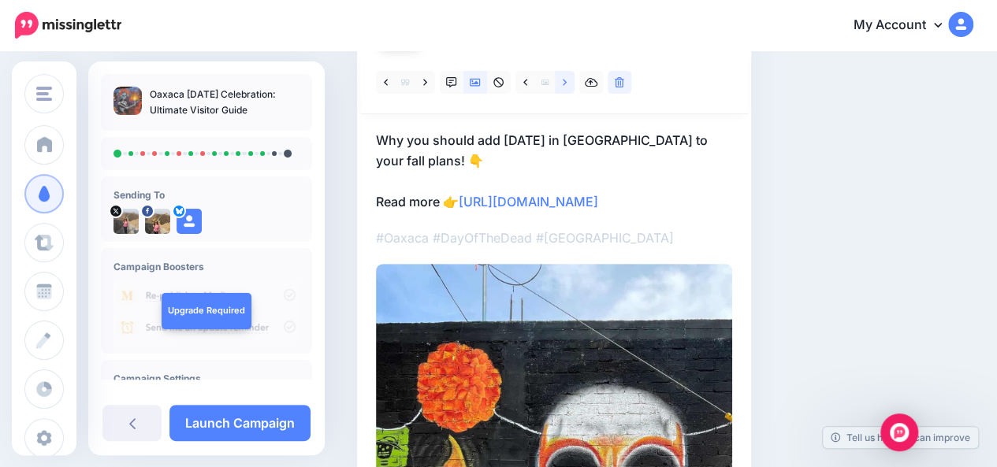
click at [564, 78] on icon at bounding box center [565, 82] width 4 height 11
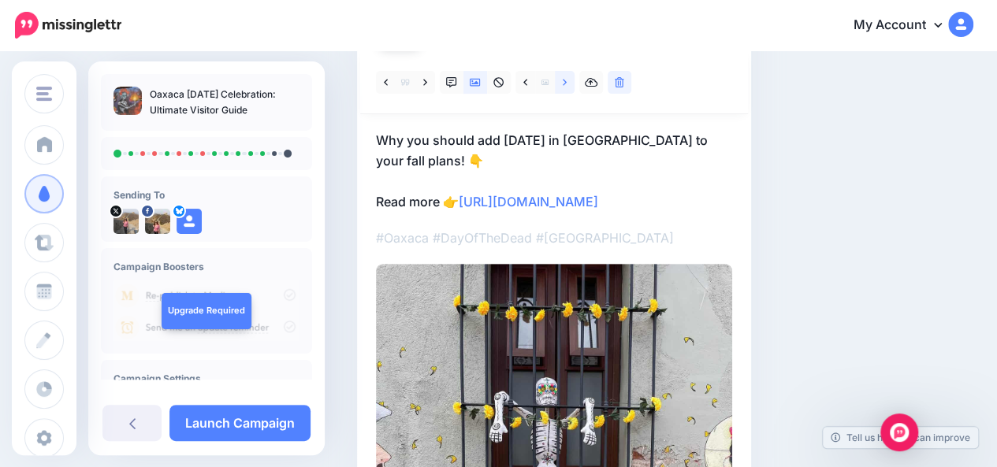
click at [564, 78] on icon at bounding box center [565, 82] width 4 height 11
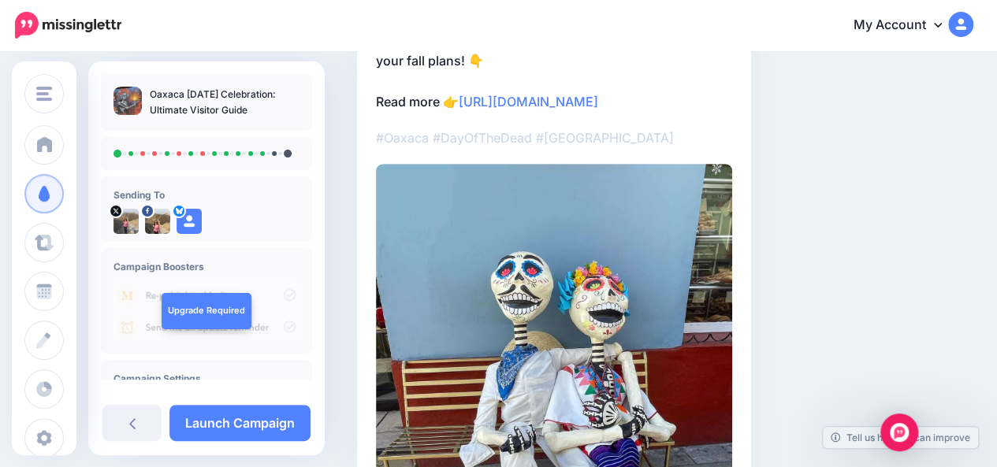
scroll to position [175, 0]
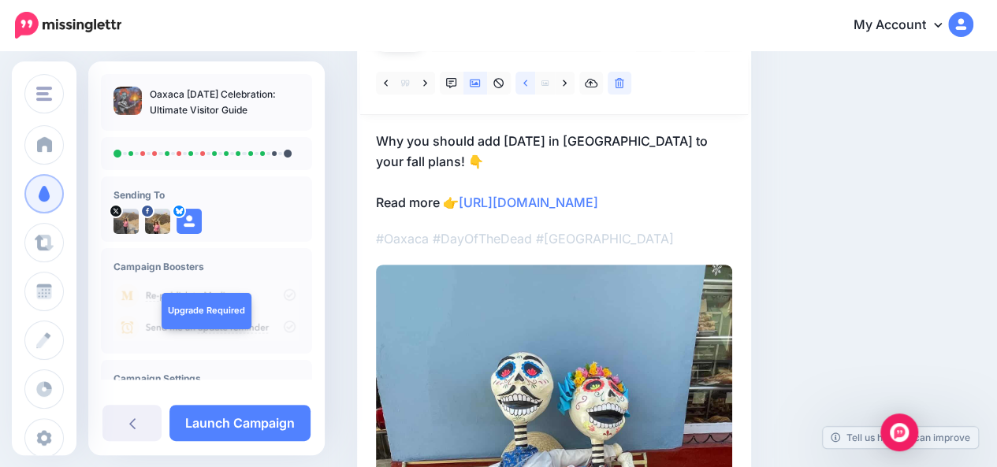
click at [532, 87] on link at bounding box center [525, 83] width 20 height 23
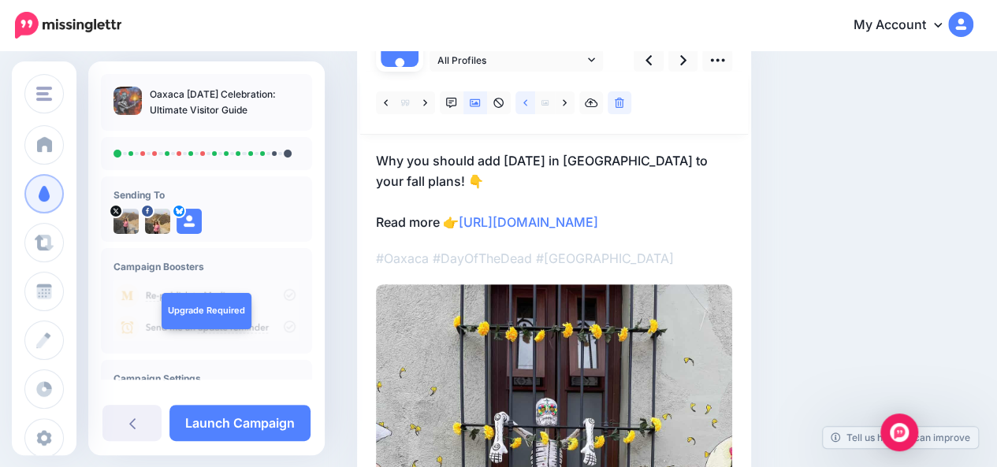
scroll to position [153, 0]
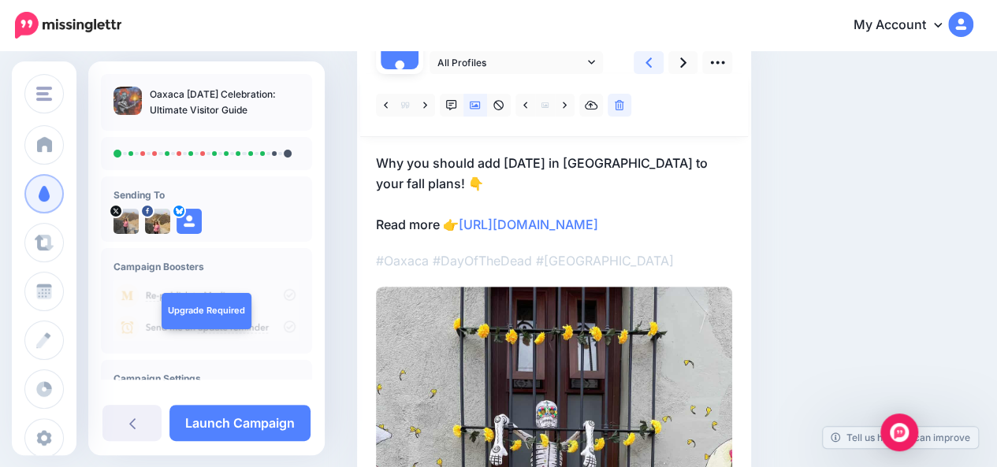
click at [652, 65] on link at bounding box center [649, 62] width 30 height 23
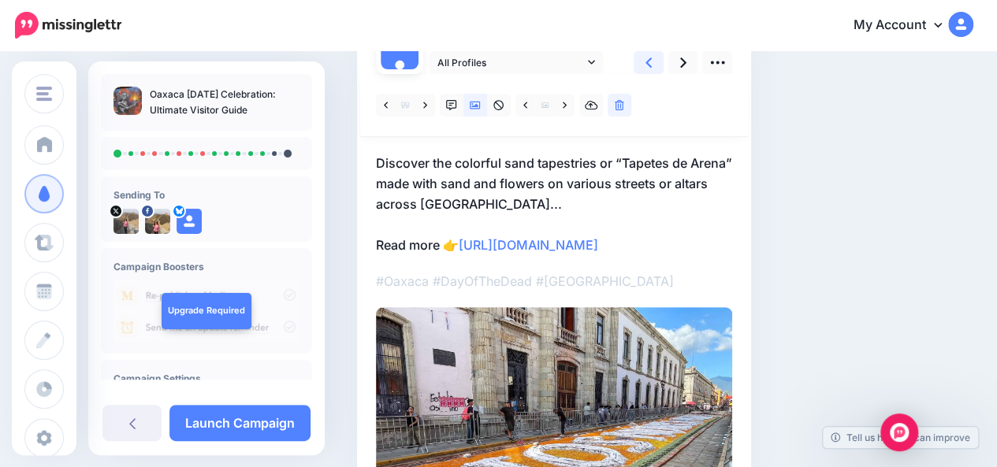
click at [652, 65] on link at bounding box center [649, 62] width 30 height 23
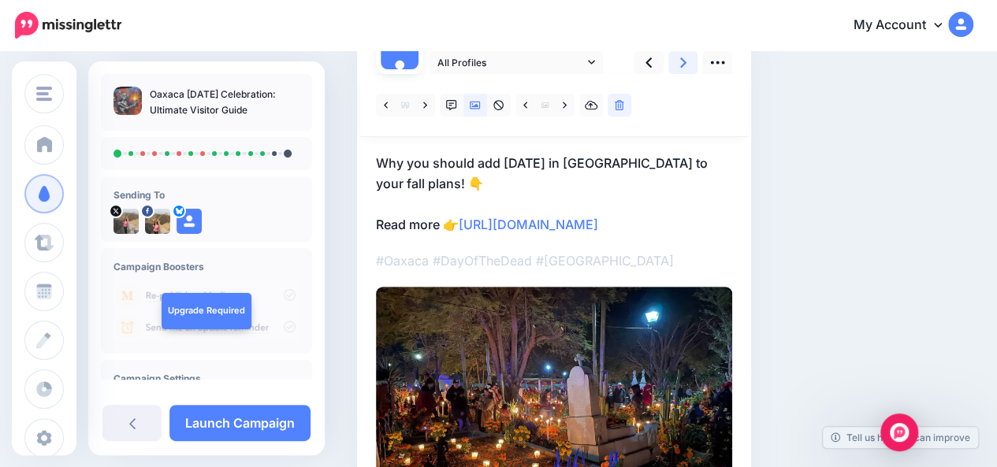
click at [681, 67] on icon at bounding box center [683, 63] width 6 height 10
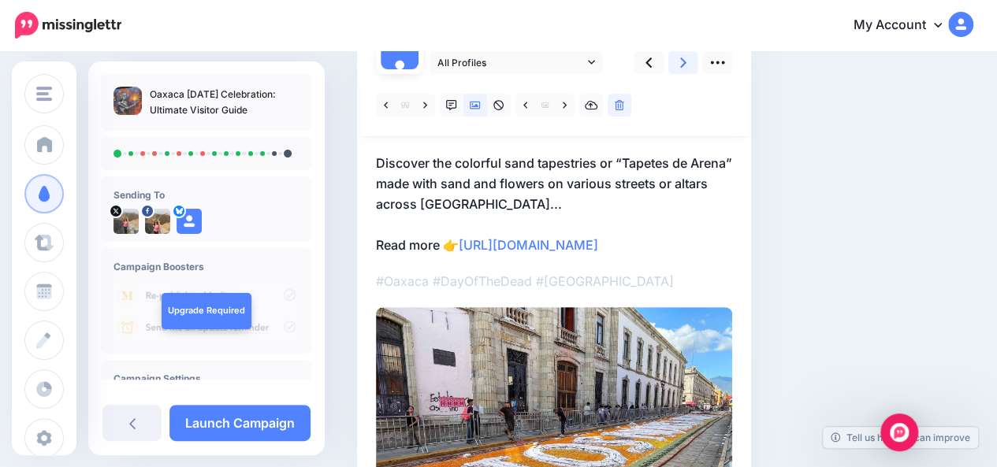
click at [681, 67] on icon at bounding box center [683, 63] width 6 height 10
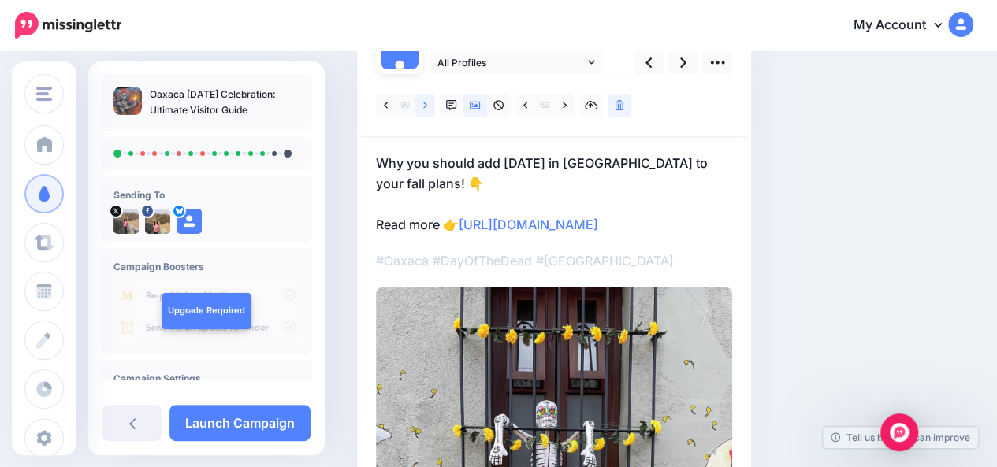
click at [426, 113] on link at bounding box center [425, 105] width 20 height 23
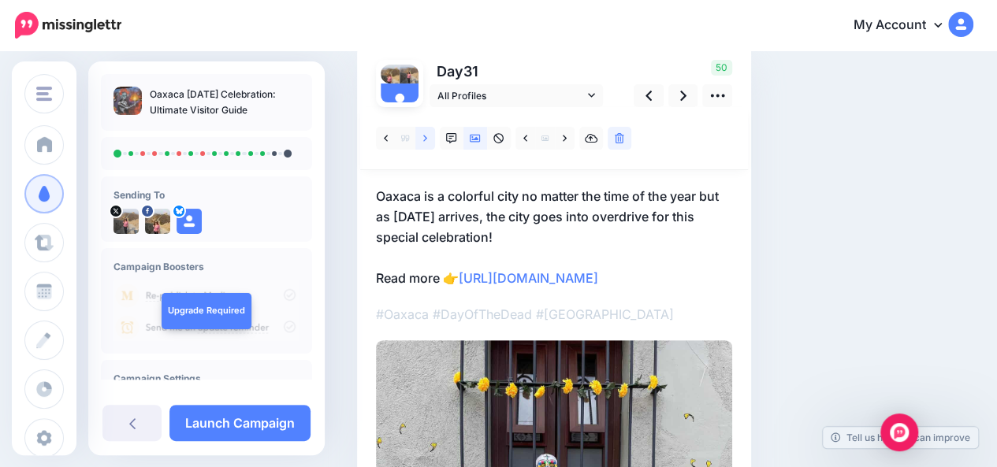
scroll to position [103, 0]
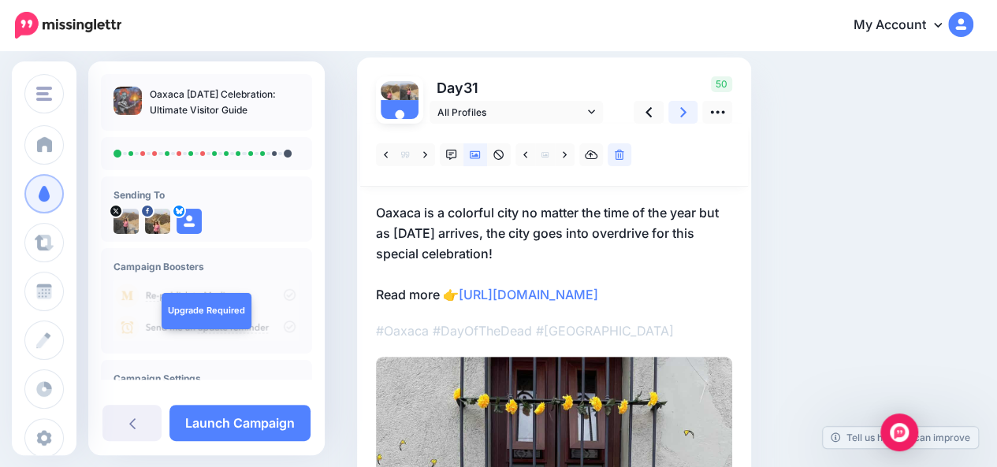
click at [681, 111] on icon at bounding box center [683, 112] width 6 height 17
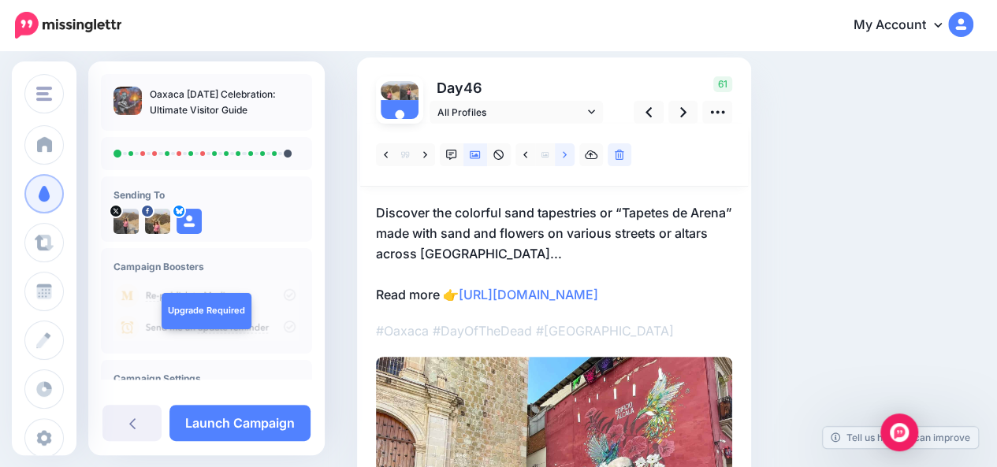
click at [562, 162] on link at bounding box center [565, 154] width 20 height 23
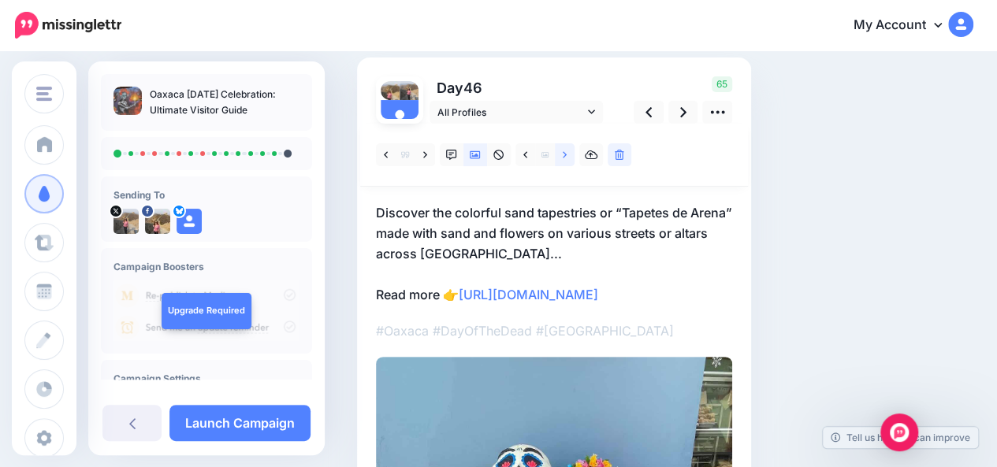
click at [562, 162] on link at bounding box center [565, 154] width 20 height 23
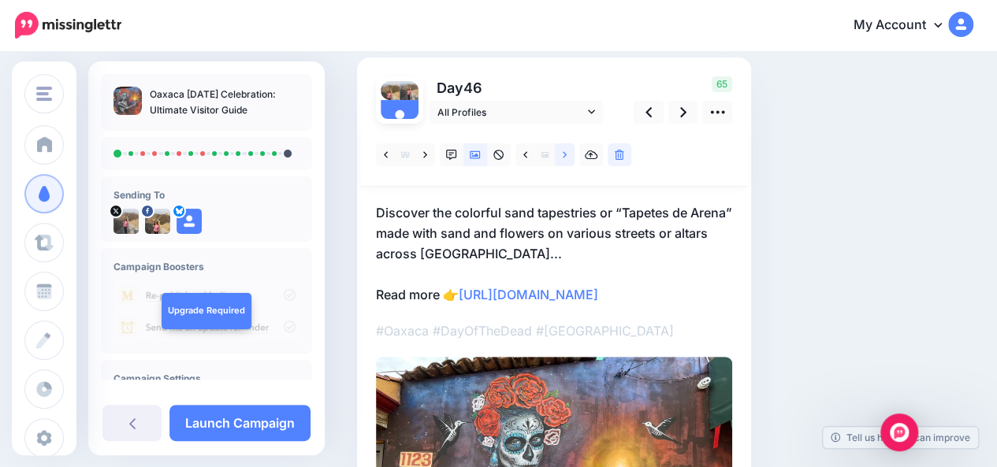
click at [562, 162] on link at bounding box center [565, 154] width 20 height 23
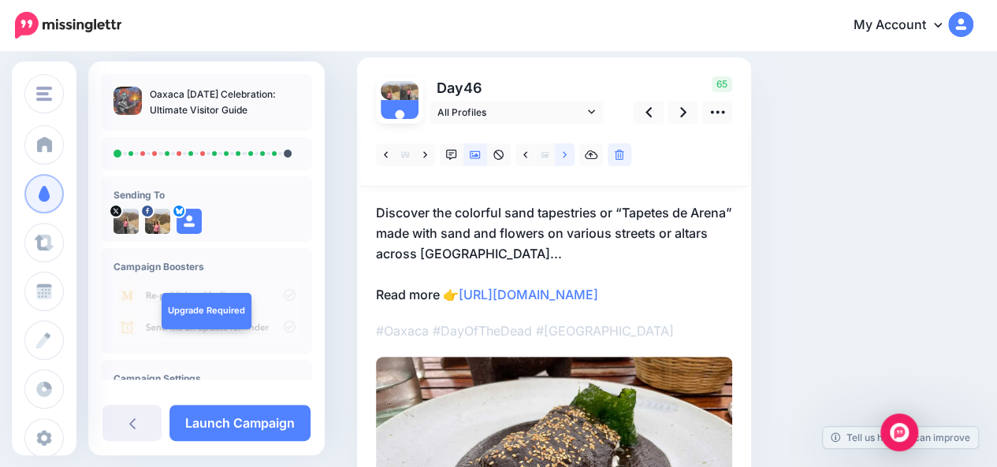
click at [562, 162] on link at bounding box center [565, 154] width 20 height 23
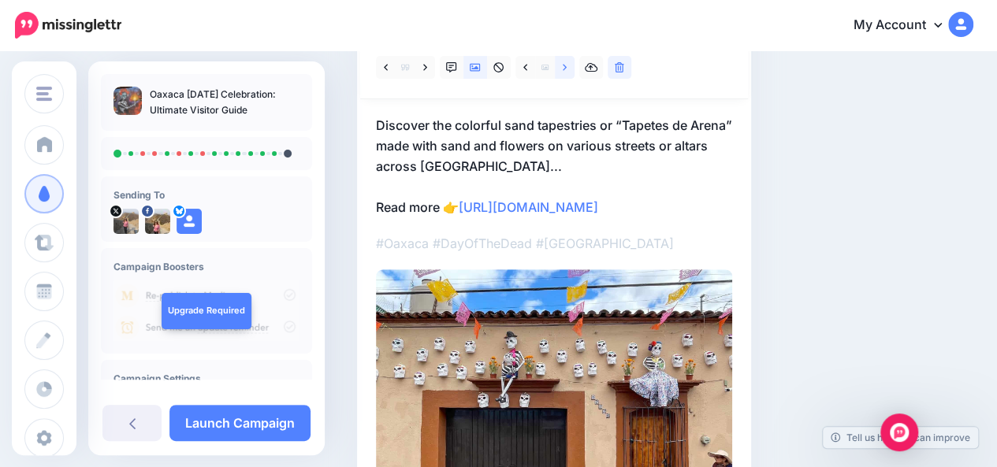
scroll to position [180, 0]
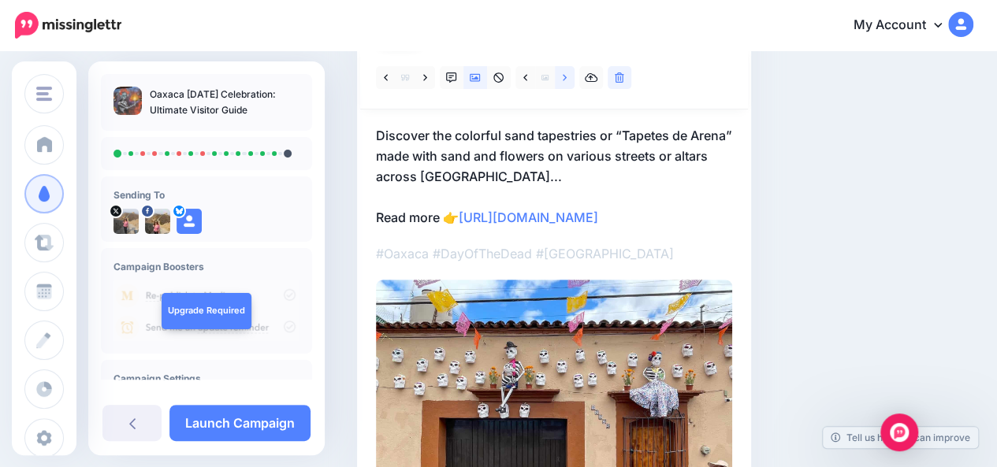
click at [571, 79] on link at bounding box center [565, 77] width 20 height 23
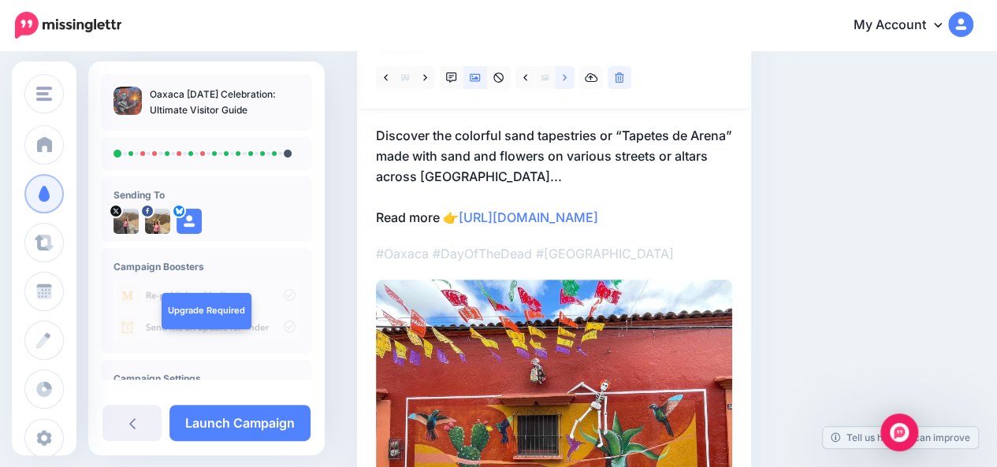
click at [571, 79] on link at bounding box center [565, 77] width 20 height 23
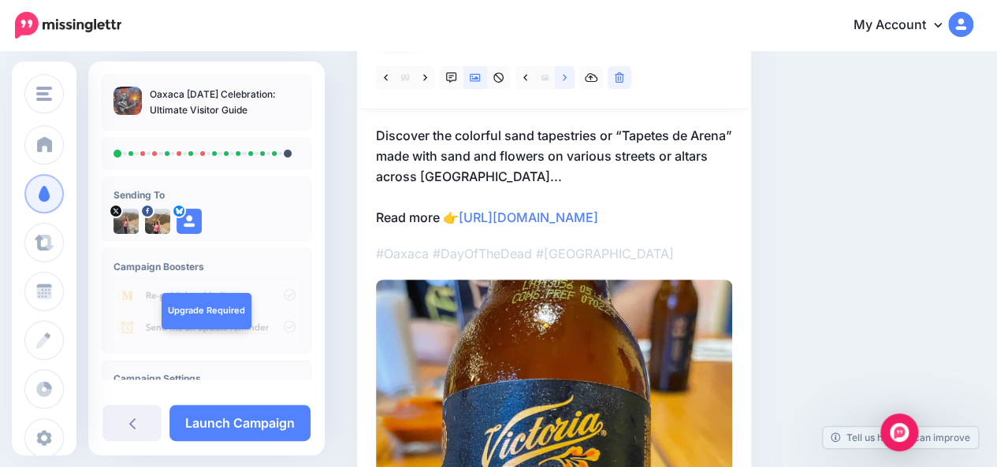
click at [571, 79] on link at bounding box center [565, 77] width 20 height 23
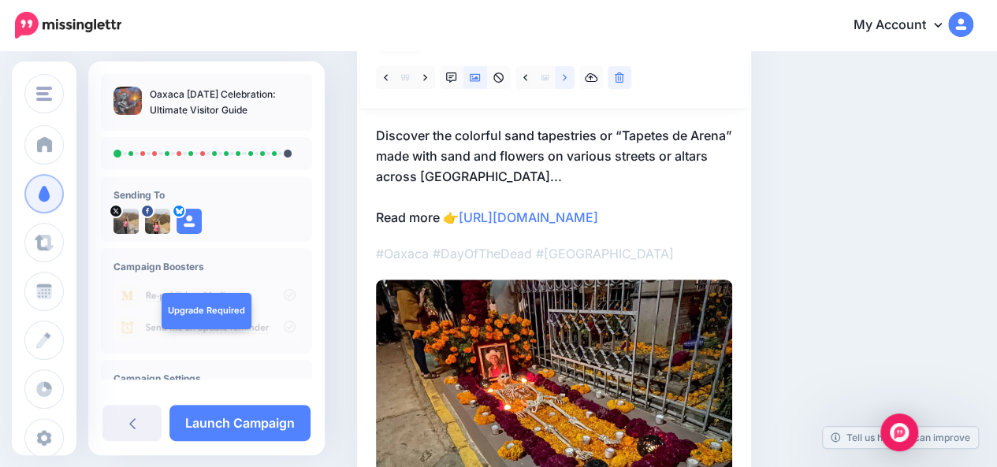
click at [571, 79] on link at bounding box center [565, 77] width 20 height 23
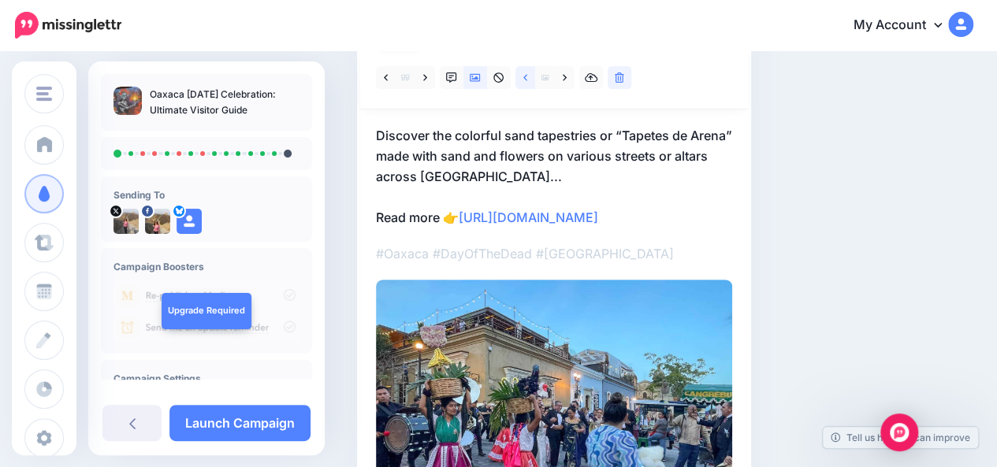
click at [527, 78] on link at bounding box center [525, 77] width 20 height 23
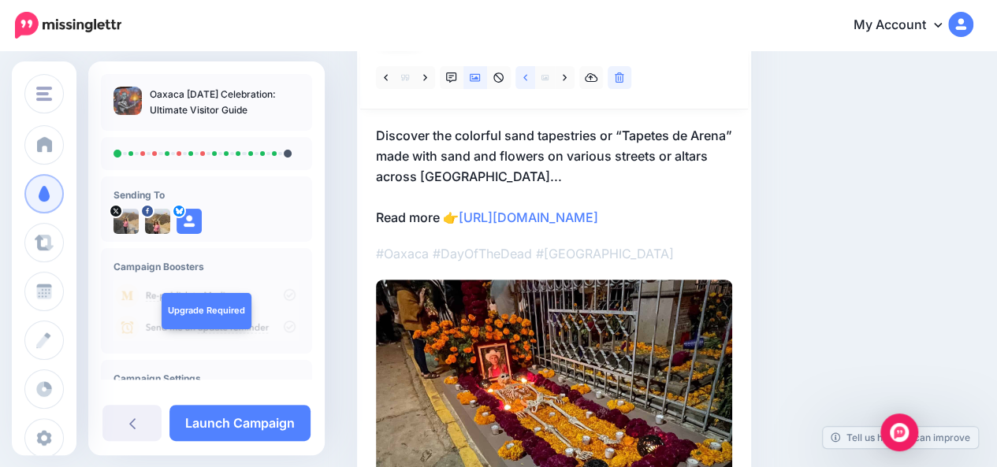
click at [527, 78] on link at bounding box center [525, 77] width 20 height 23
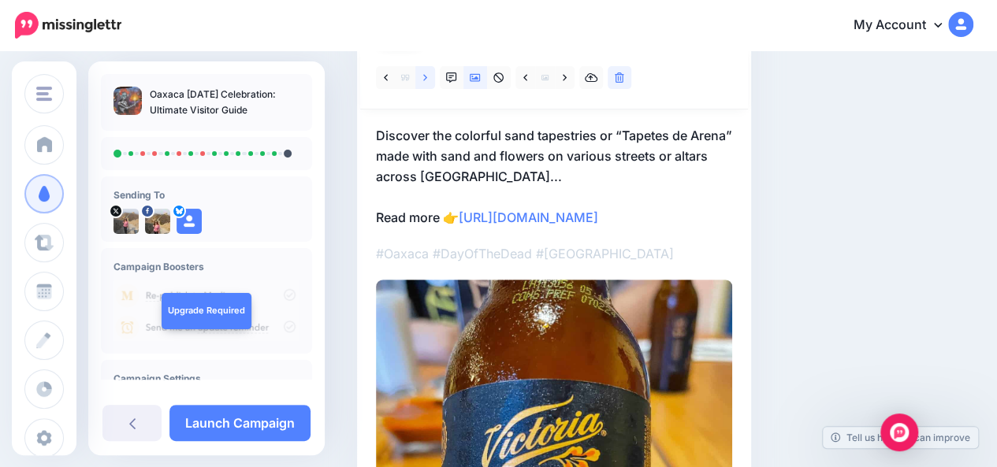
click at [424, 79] on icon at bounding box center [425, 77] width 4 height 6
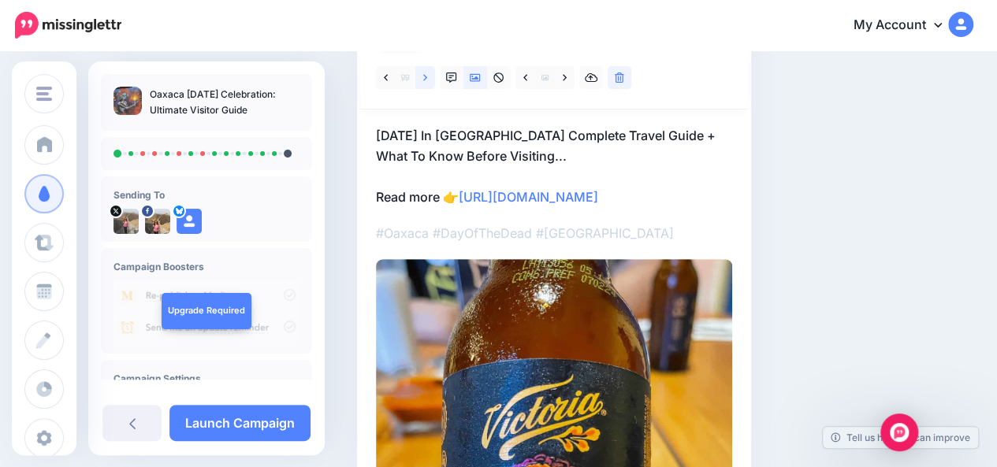
click at [424, 79] on icon at bounding box center [425, 77] width 4 height 6
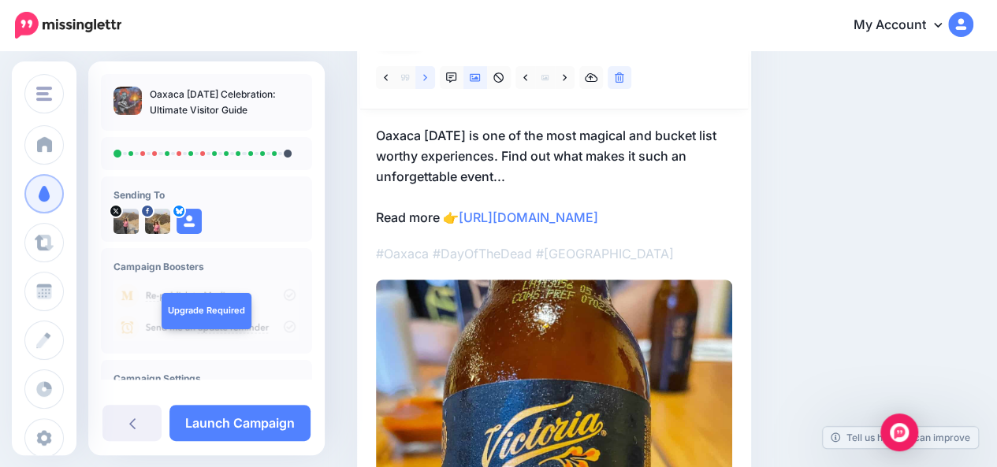
click at [424, 79] on icon at bounding box center [425, 77] width 4 height 6
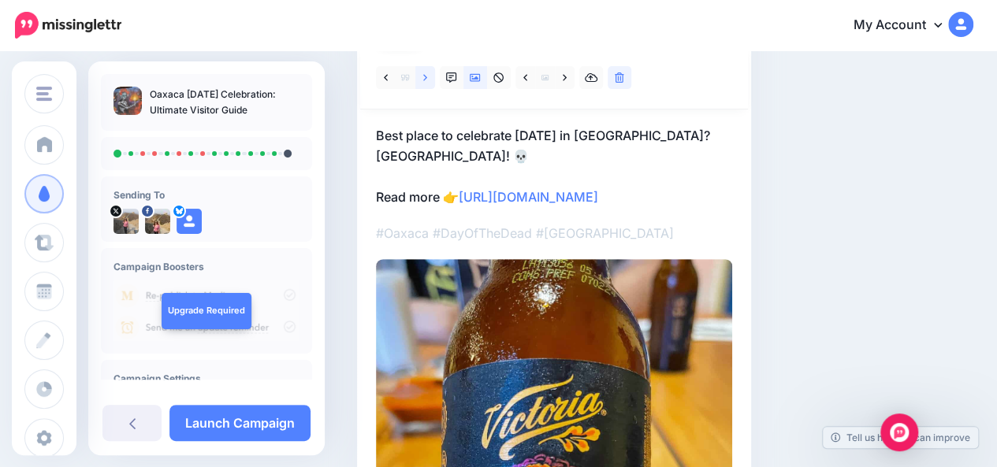
click at [424, 79] on icon at bounding box center [425, 77] width 4 height 6
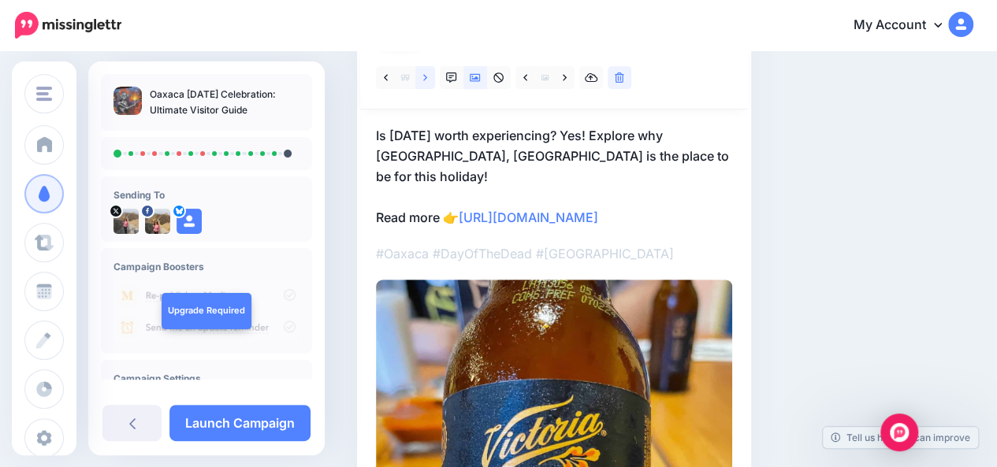
click at [424, 79] on icon at bounding box center [425, 77] width 4 height 6
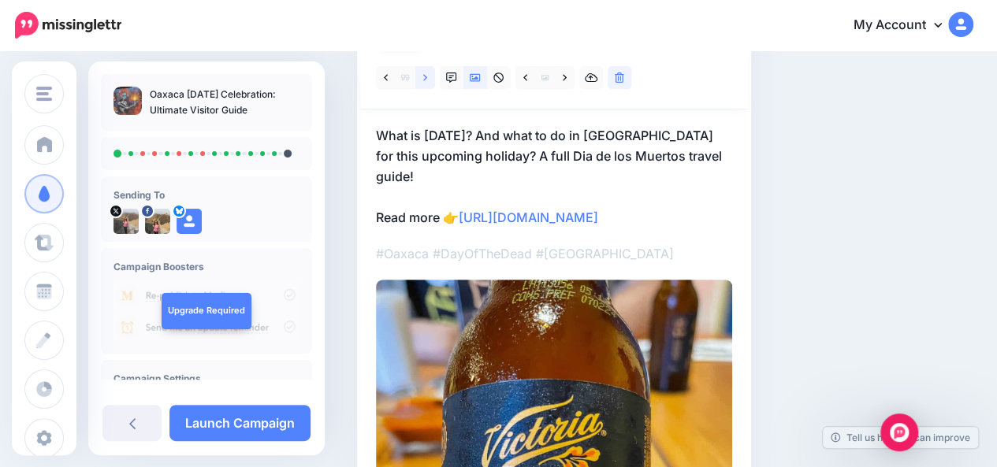
click at [424, 79] on icon at bounding box center [425, 77] width 4 height 6
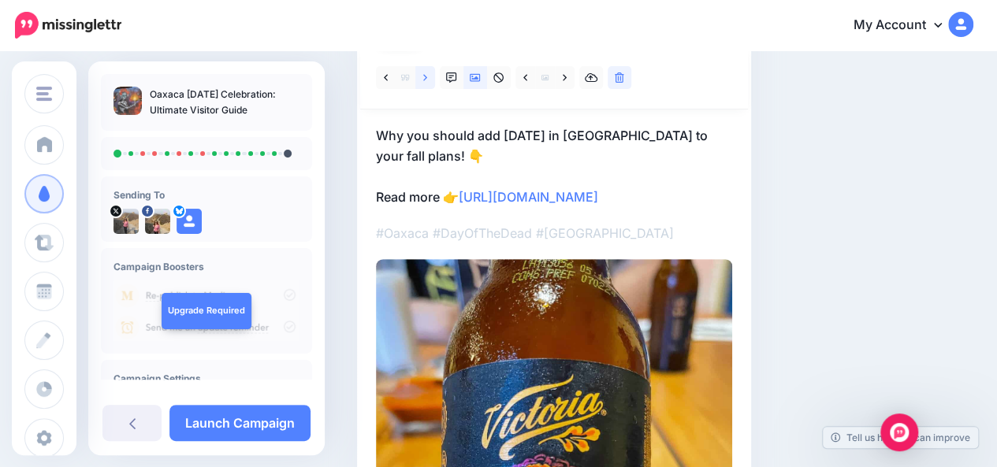
click at [424, 79] on icon at bounding box center [425, 77] width 4 height 6
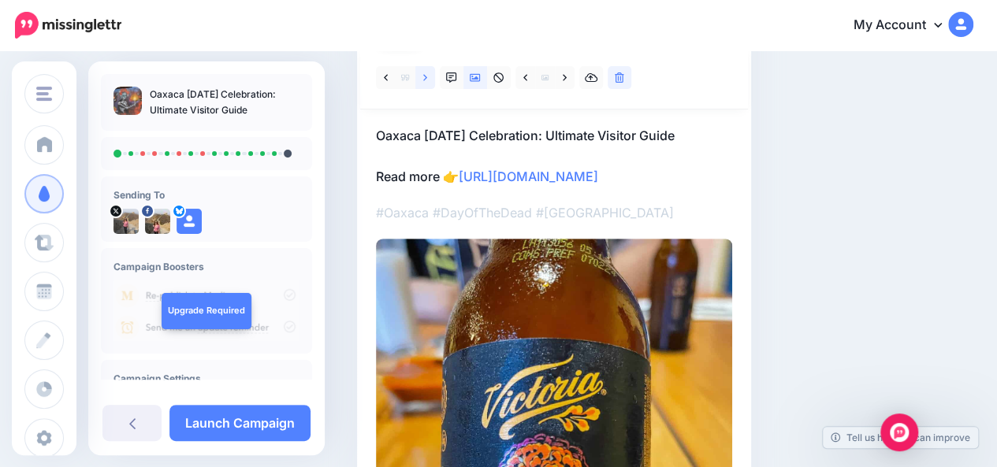
click at [424, 79] on icon at bounding box center [425, 77] width 4 height 6
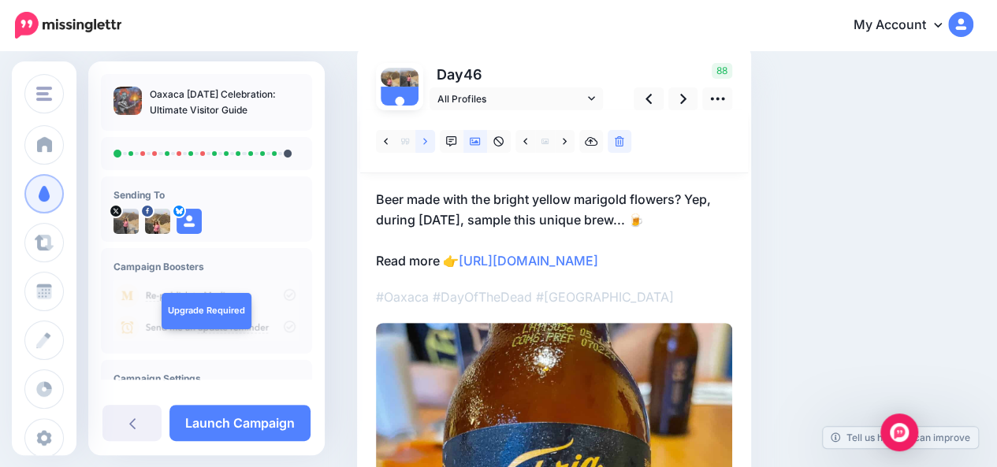
scroll to position [91, 0]
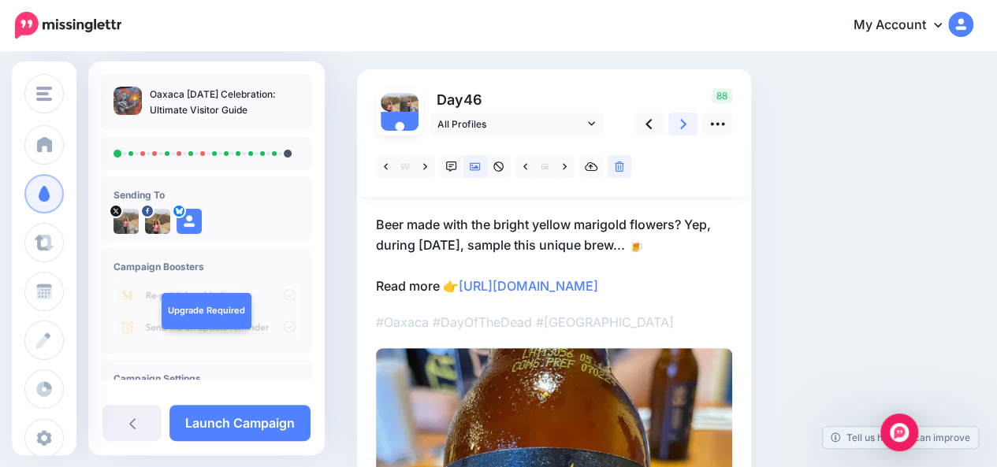
click at [683, 127] on icon at bounding box center [683, 124] width 6 height 10
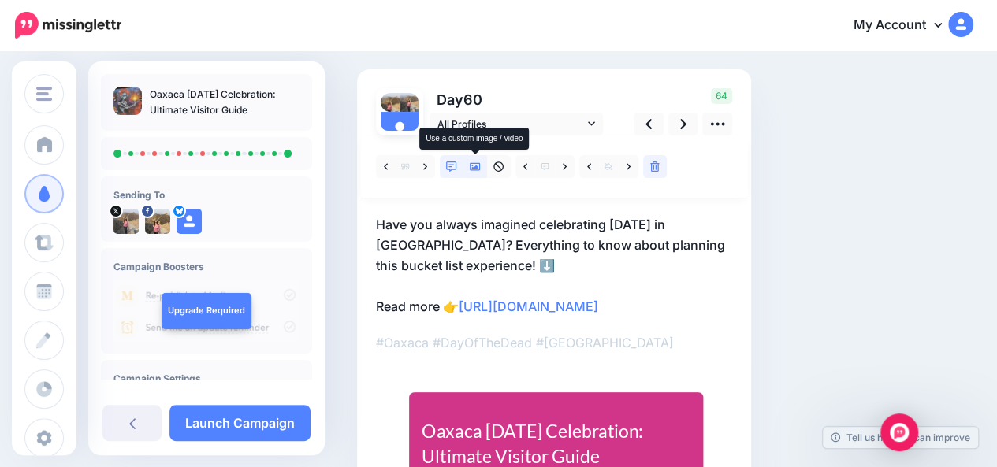
click at [473, 166] on icon at bounding box center [475, 167] width 11 height 11
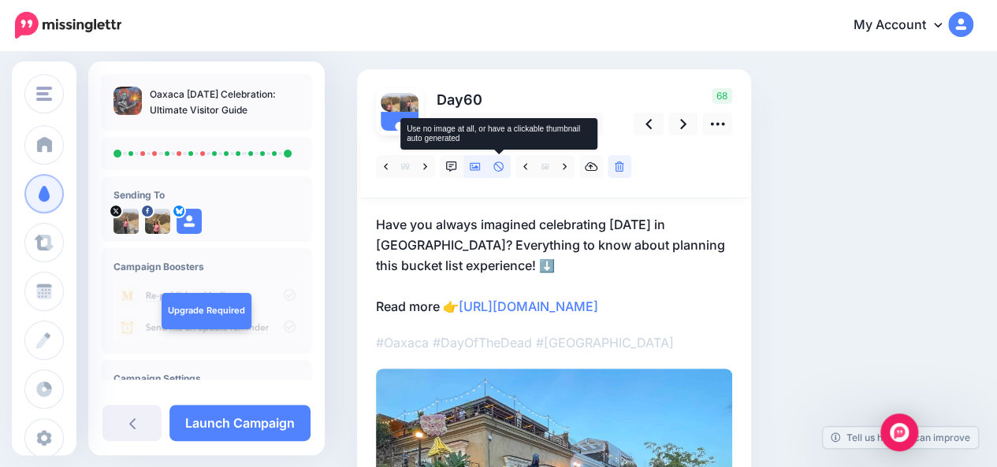
click at [500, 170] on icon at bounding box center [498, 167] width 11 height 11
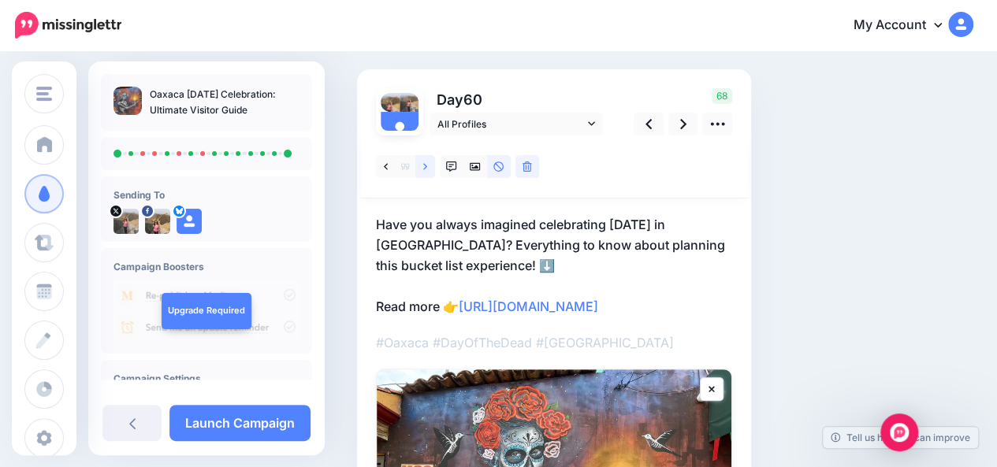
click at [429, 169] on link at bounding box center [425, 166] width 20 height 23
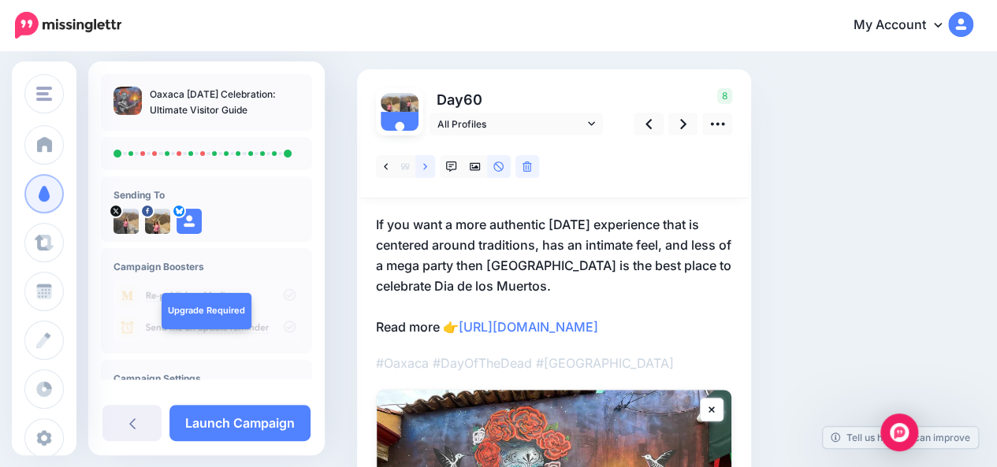
click at [429, 169] on link at bounding box center [425, 166] width 20 height 23
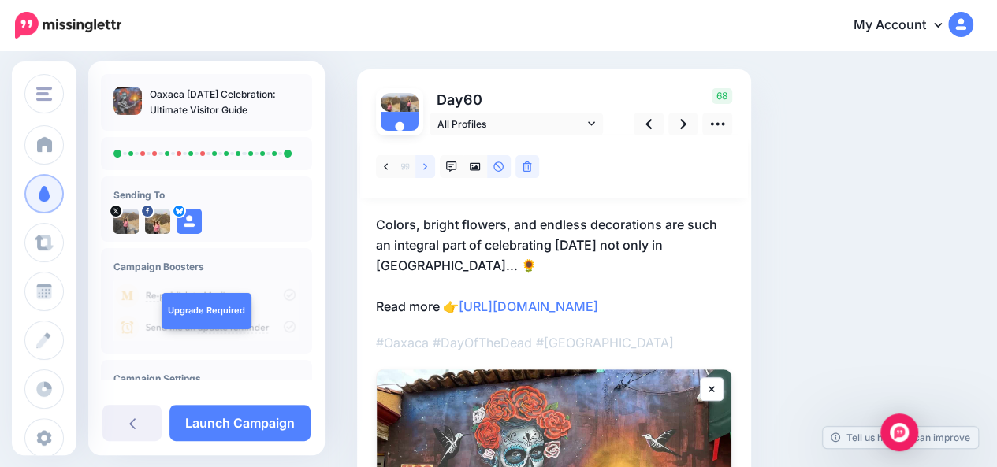
click at [429, 169] on link at bounding box center [425, 166] width 20 height 23
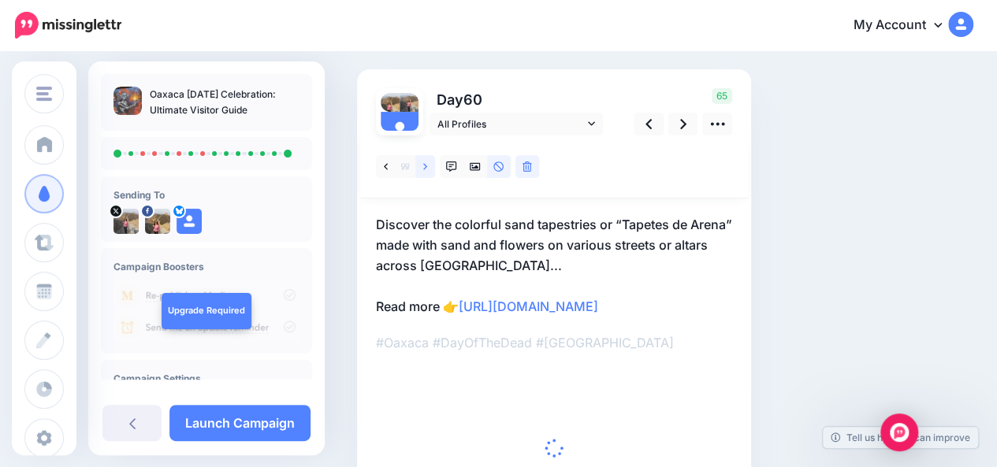
click at [429, 169] on link at bounding box center [425, 166] width 20 height 23
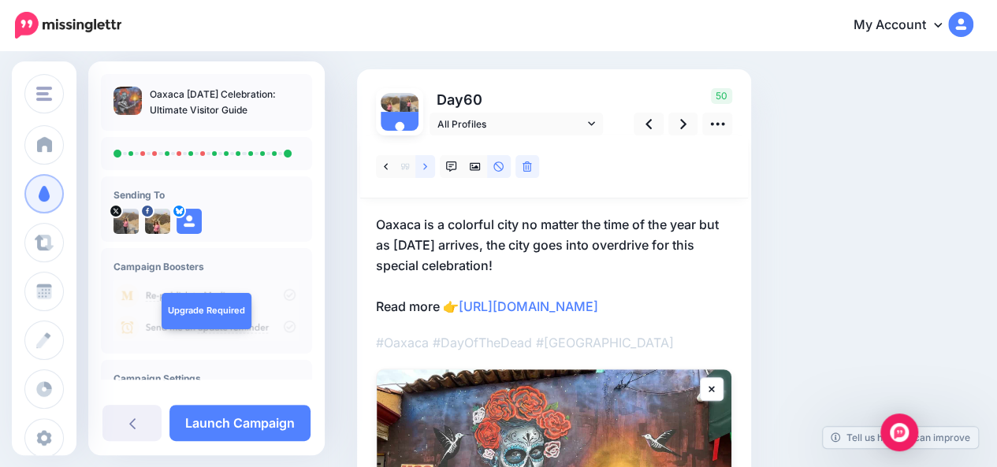
click at [429, 169] on link at bounding box center [425, 166] width 20 height 23
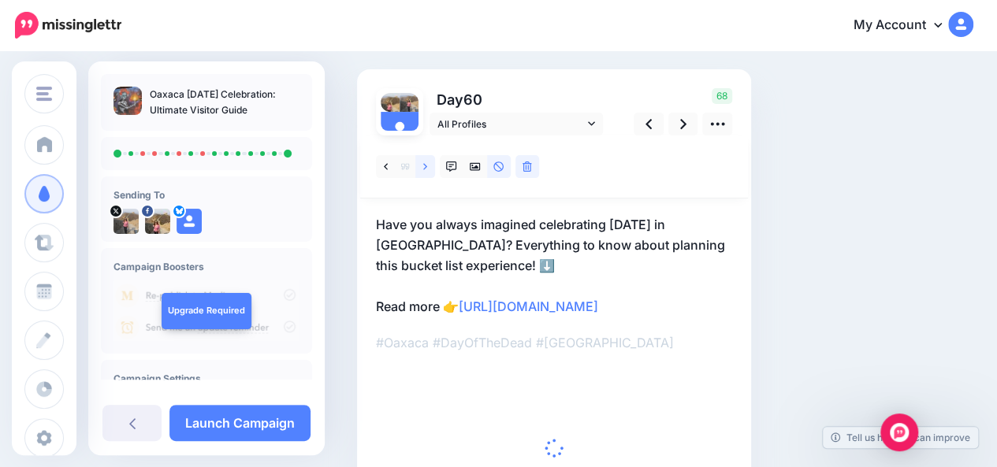
click at [429, 169] on link at bounding box center [425, 166] width 20 height 23
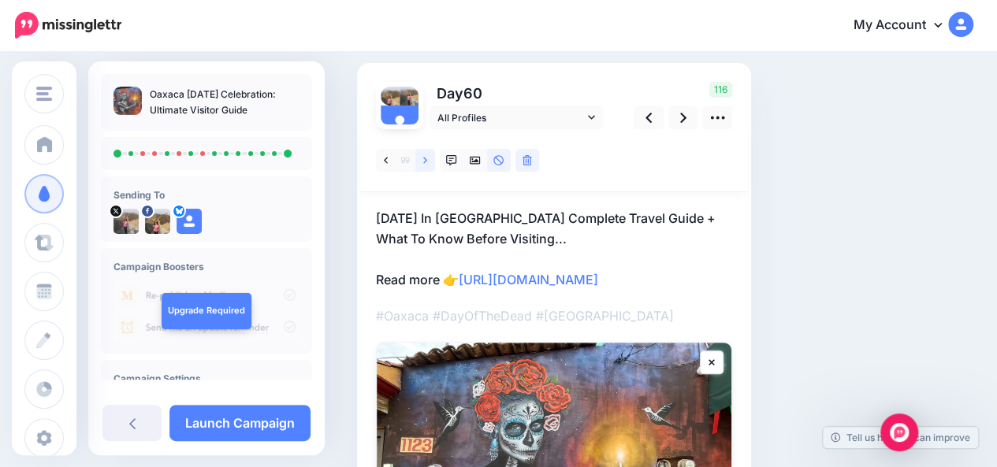
scroll to position [87, 0]
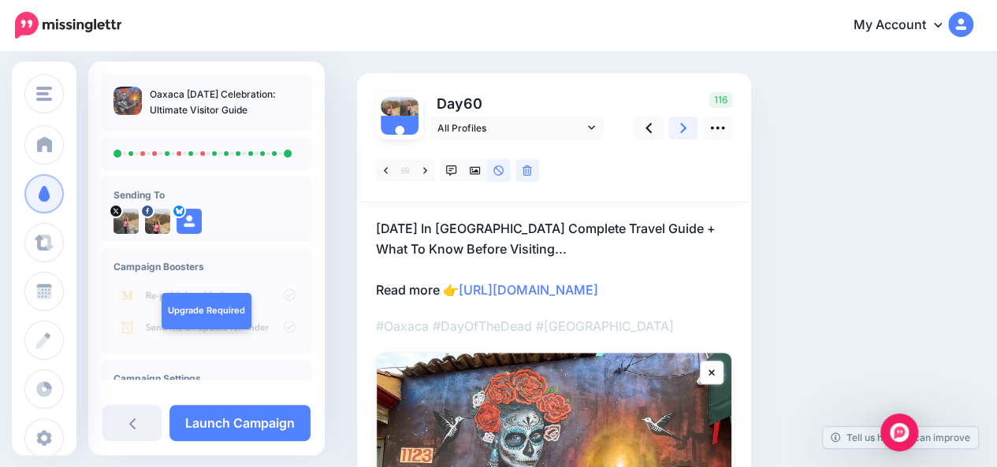
click at [683, 132] on icon at bounding box center [683, 128] width 6 height 17
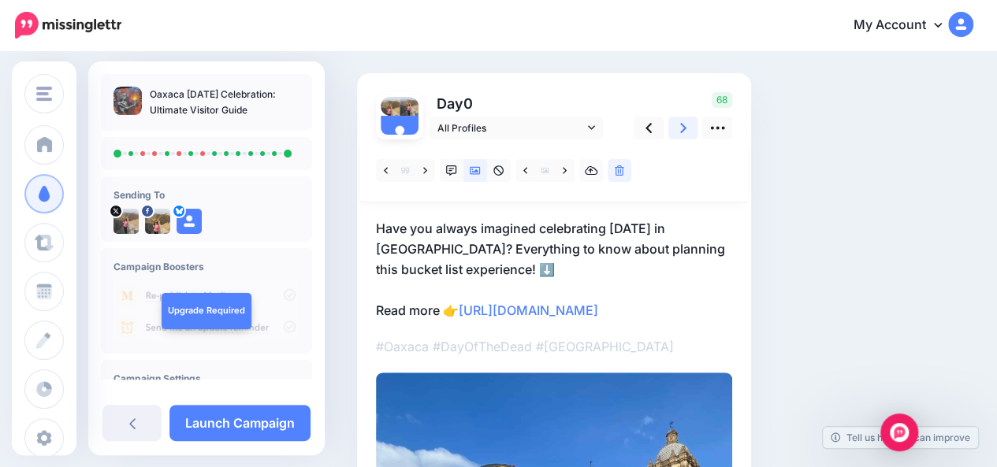
click at [683, 132] on icon at bounding box center [683, 128] width 6 height 17
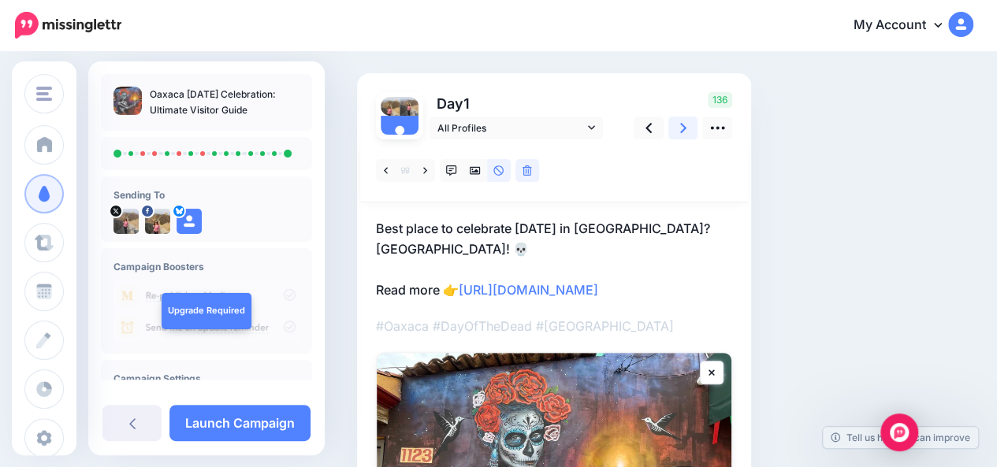
click at [683, 132] on icon at bounding box center [683, 128] width 6 height 17
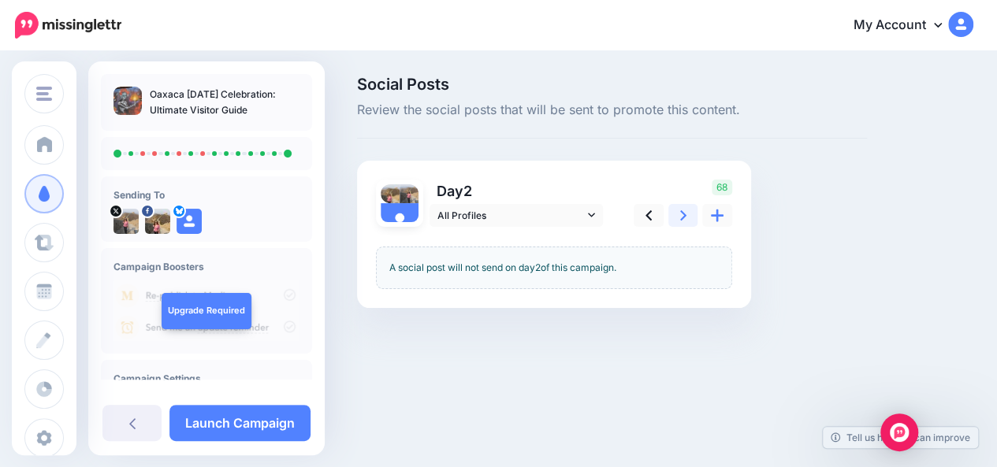
scroll to position [0, 0]
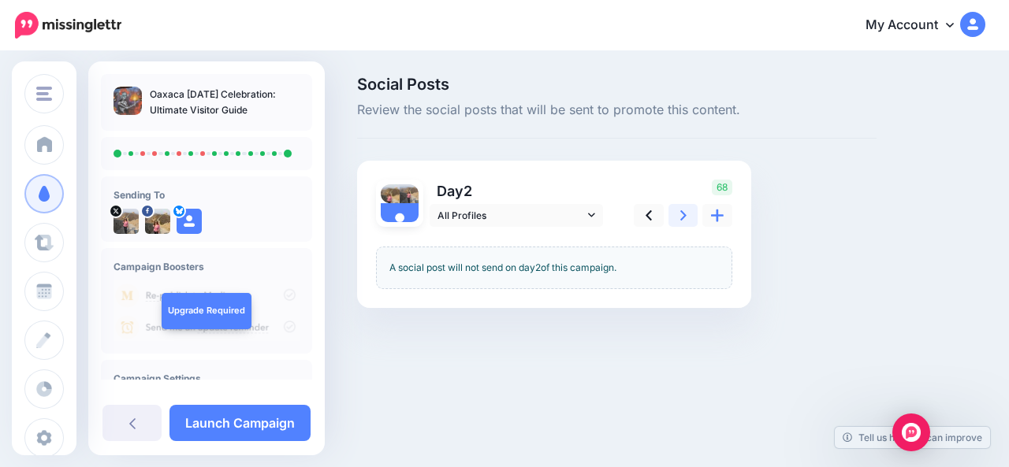
click at [683, 210] on icon at bounding box center [683, 215] width 6 height 17
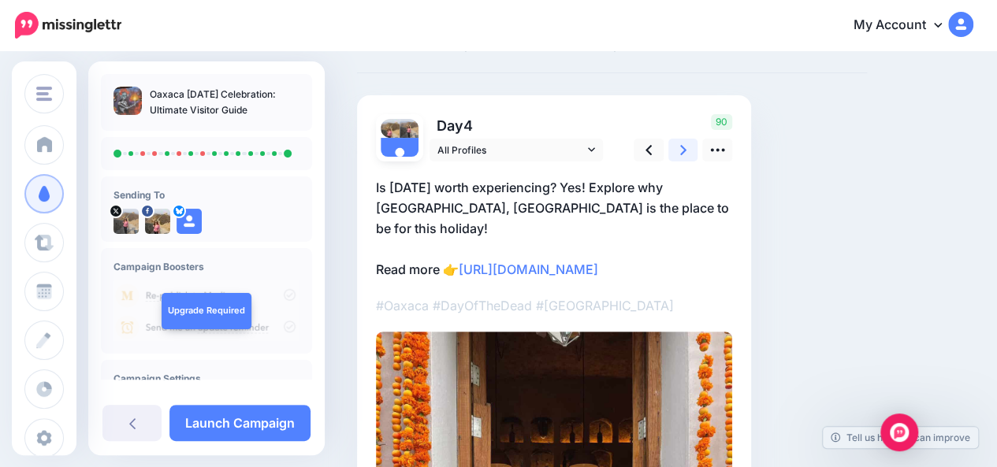
scroll to position [61, 0]
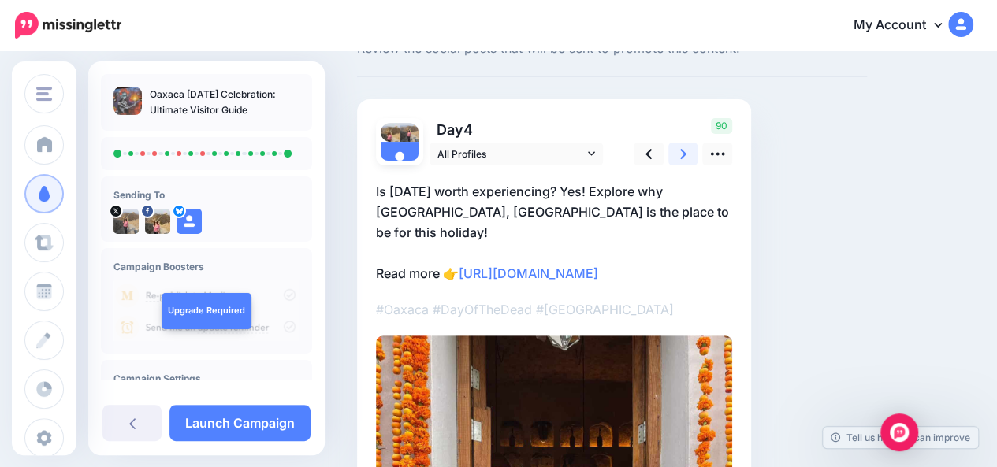
click at [680, 155] on icon at bounding box center [683, 154] width 6 height 17
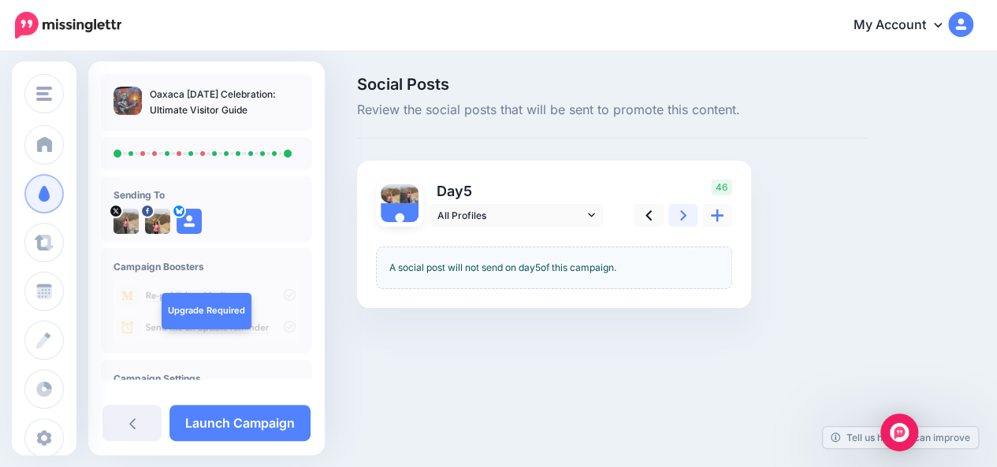
scroll to position [0, 0]
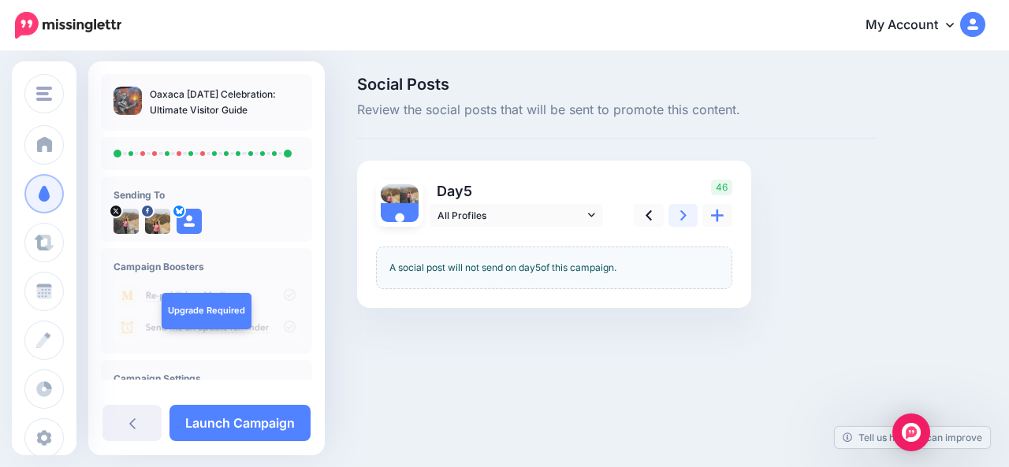
click at [684, 221] on icon at bounding box center [683, 215] width 6 height 17
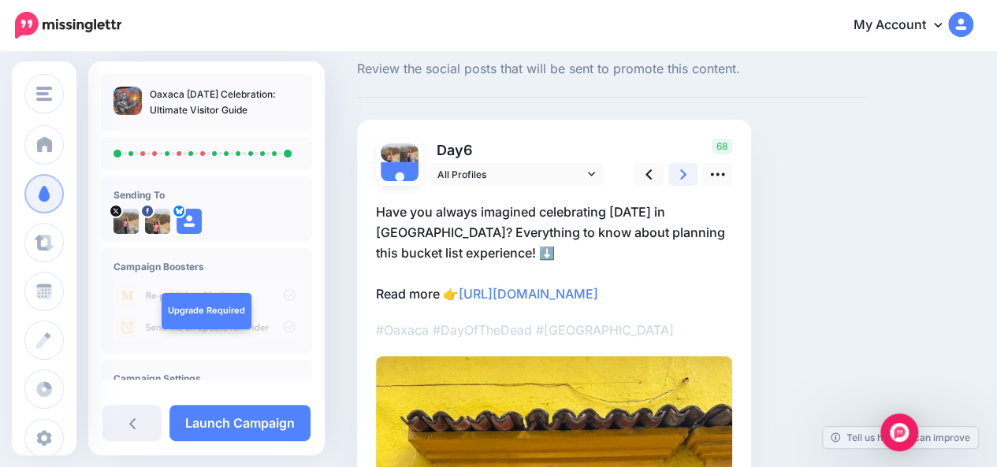
scroll to position [37, 0]
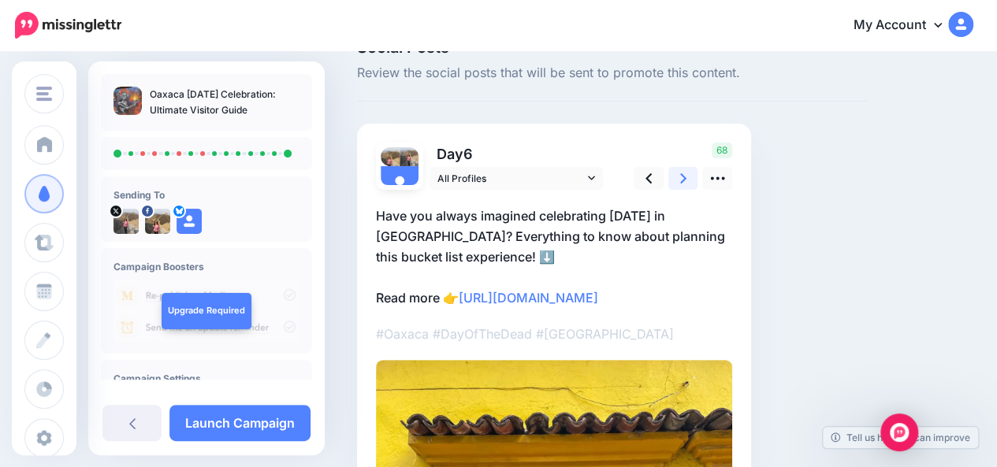
click at [677, 182] on link at bounding box center [683, 178] width 30 height 23
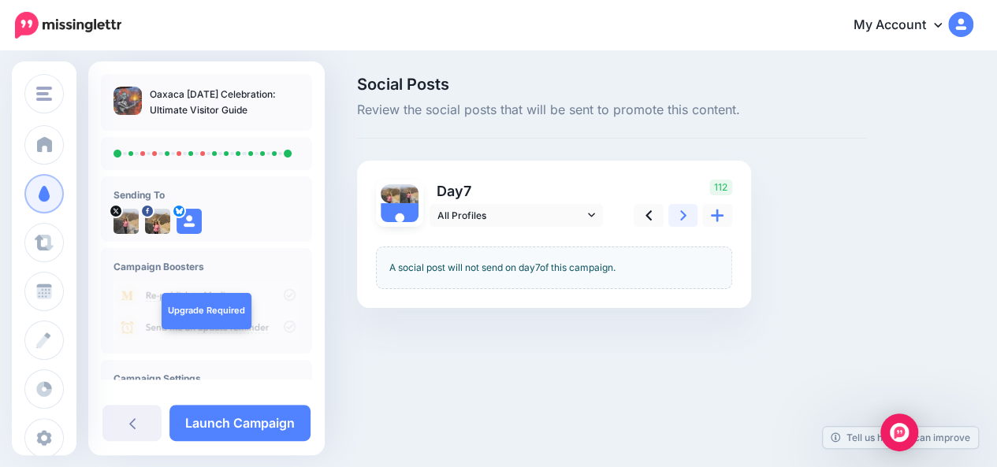
scroll to position [0, 0]
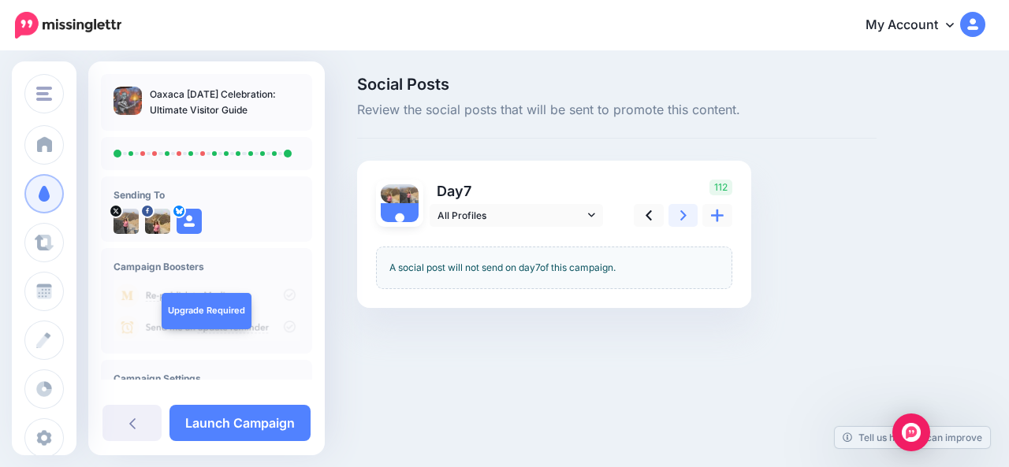
click at [688, 215] on link at bounding box center [683, 215] width 30 height 23
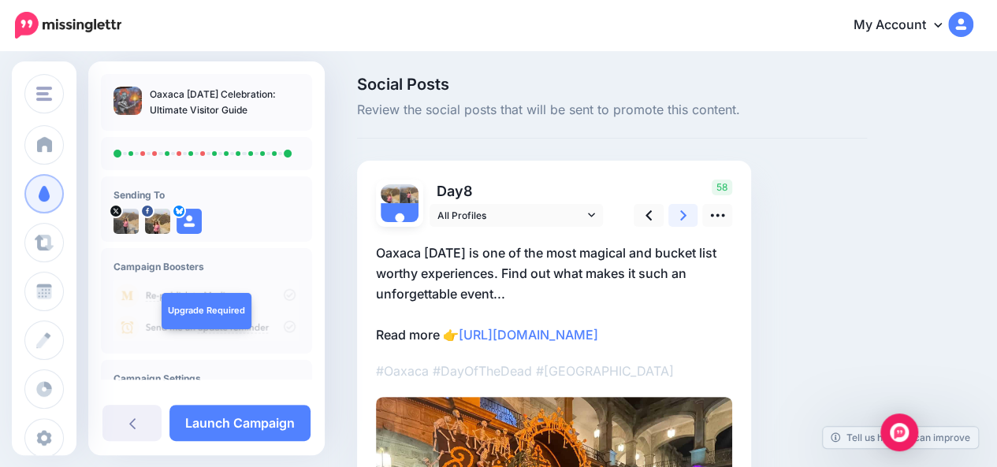
click at [681, 214] on icon at bounding box center [683, 215] width 6 height 17
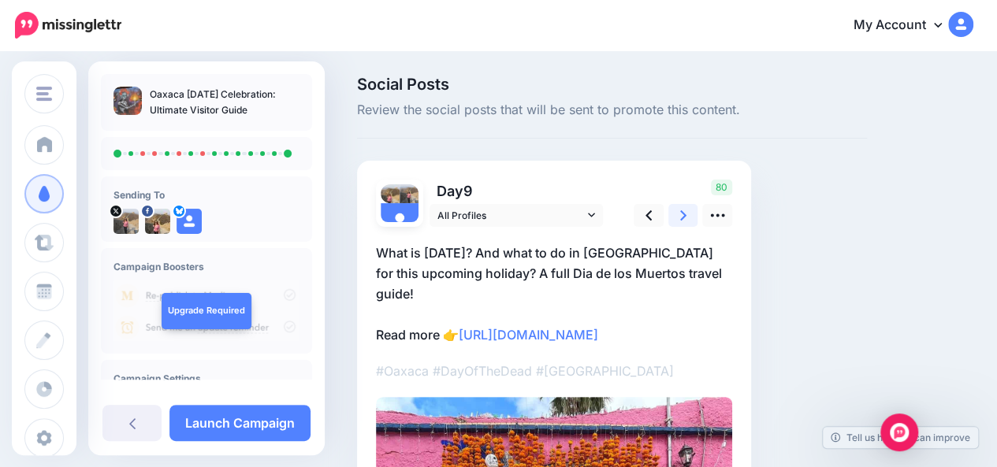
click at [681, 214] on icon at bounding box center [683, 215] width 6 height 17
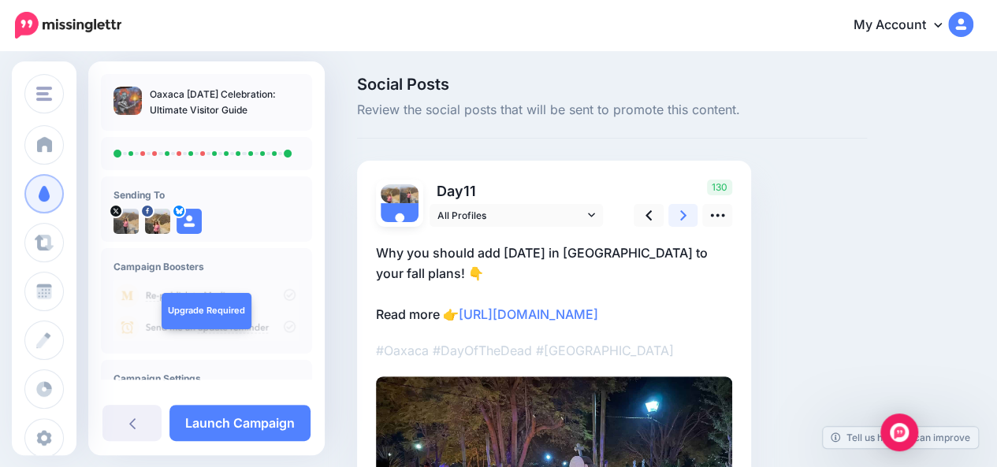
click at [681, 214] on icon at bounding box center [683, 215] width 6 height 17
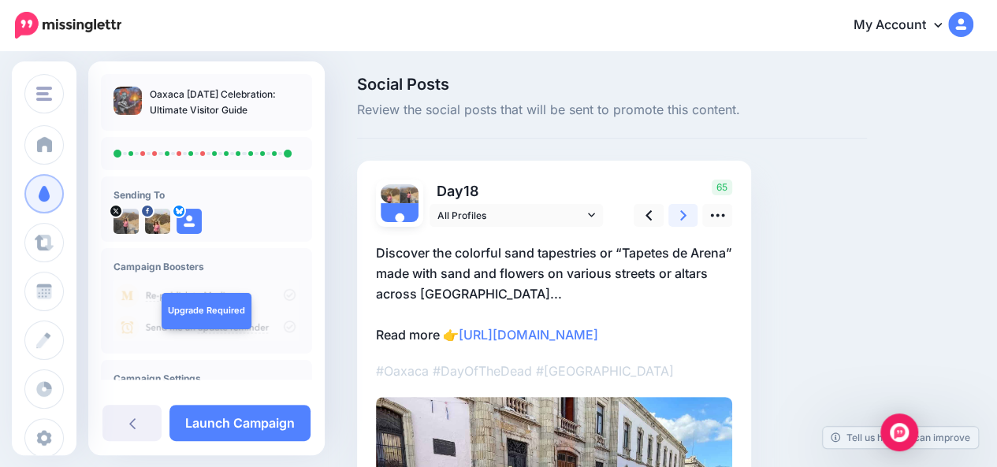
click at [681, 214] on icon at bounding box center [683, 215] width 6 height 17
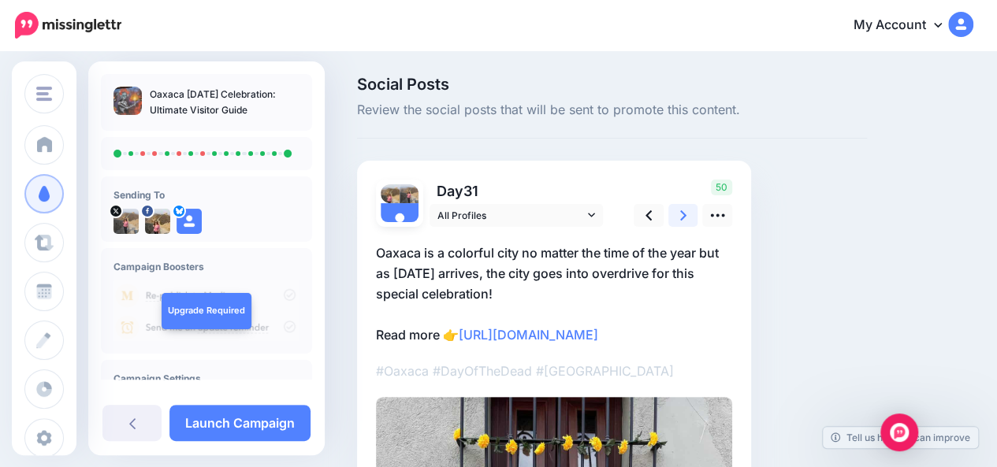
click at [681, 214] on icon at bounding box center [683, 215] width 6 height 17
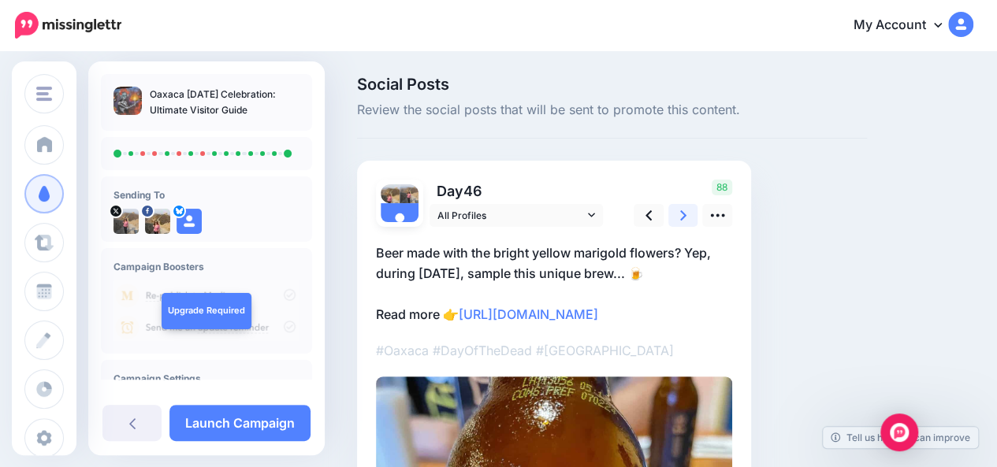
click at [681, 214] on icon at bounding box center [683, 215] width 6 height 17
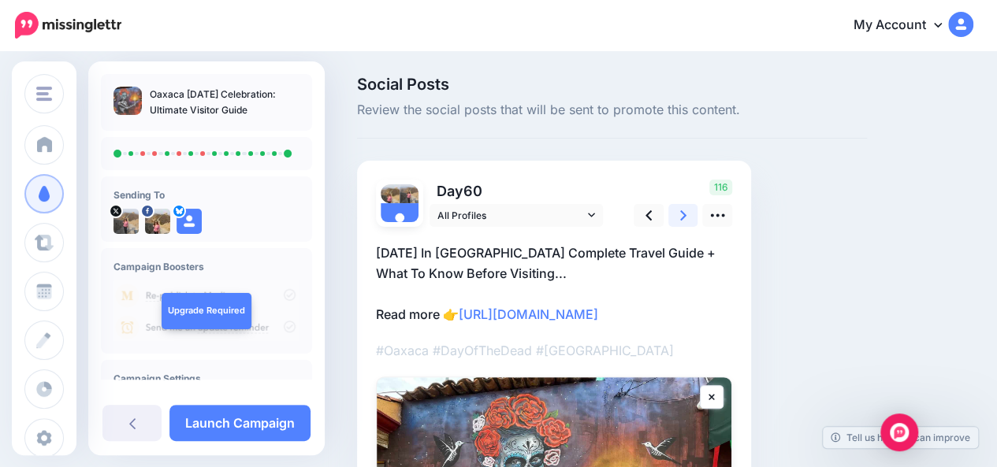
click at [681, 214] on icon at bounding box center [683, 215] width 6 height 17
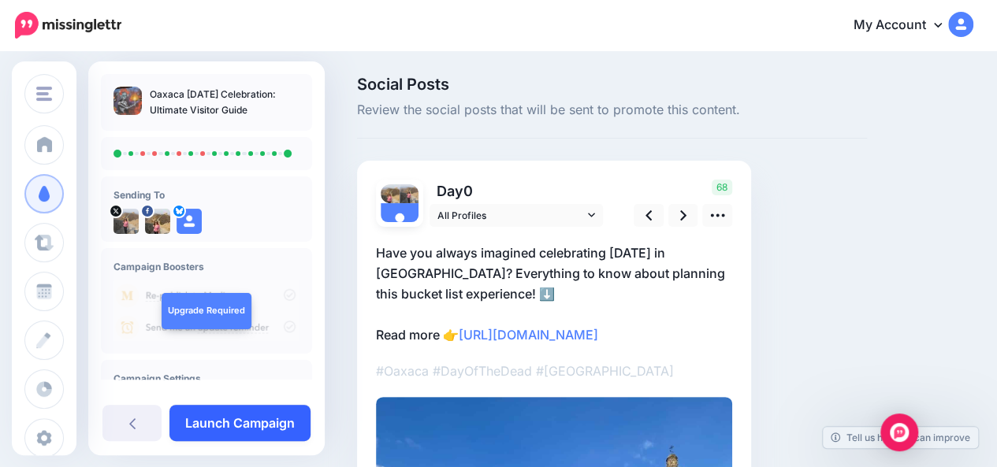
click at [266, 428] on link "Launch Campaign" at bounding box center [239, 423] width 141 height 36
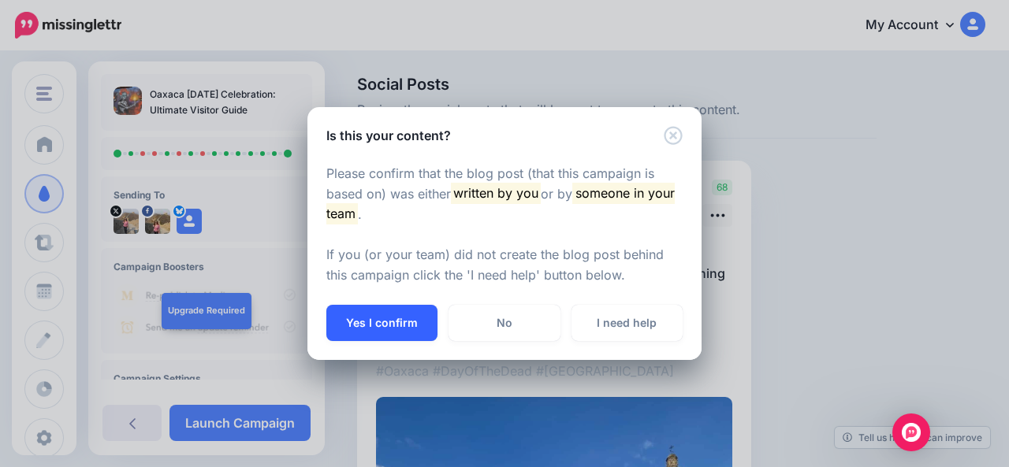
click at [381, 329] on button "Yes I confirm" at bounding box center [381, 323] width 111 height 36
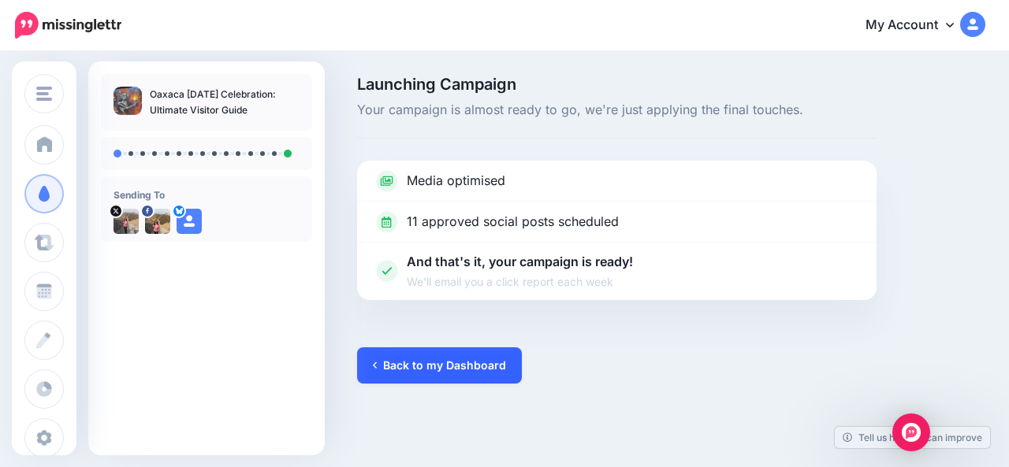
click at [399, 366] on link "Back to my Dashboard" at bounding box center [439, 366] width 165 height 36
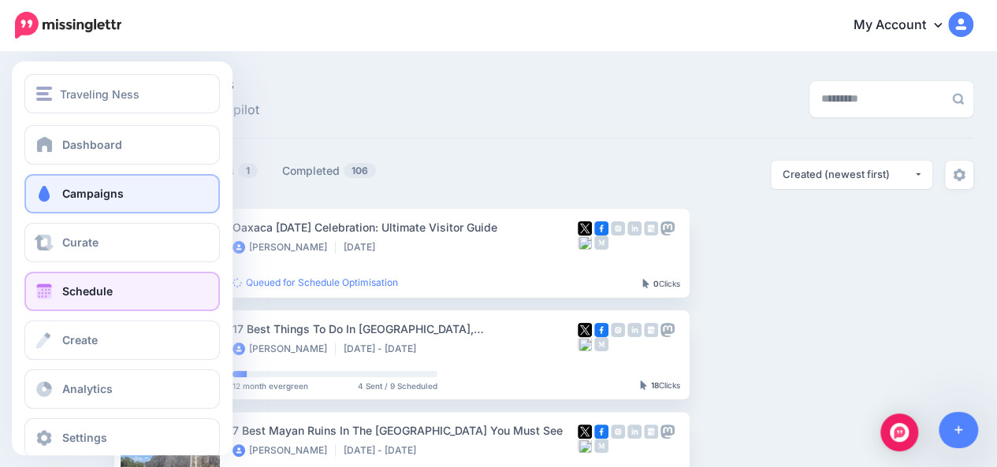
click at [66, 296] on span "Schedule" at bounding box center [87, 291] width 50 height 13
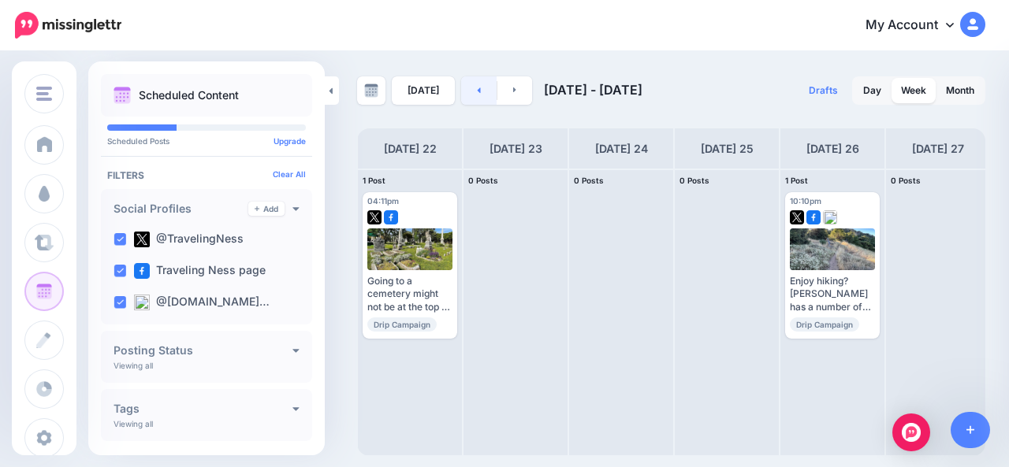
click at [476, 98] on link at bounding box center [478, 90] width 35 height 28
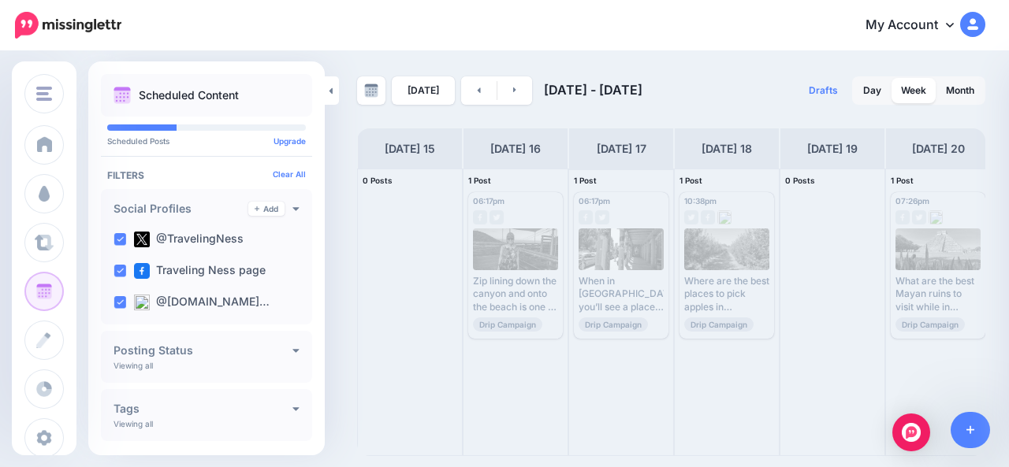
scroll to position [0, 110]
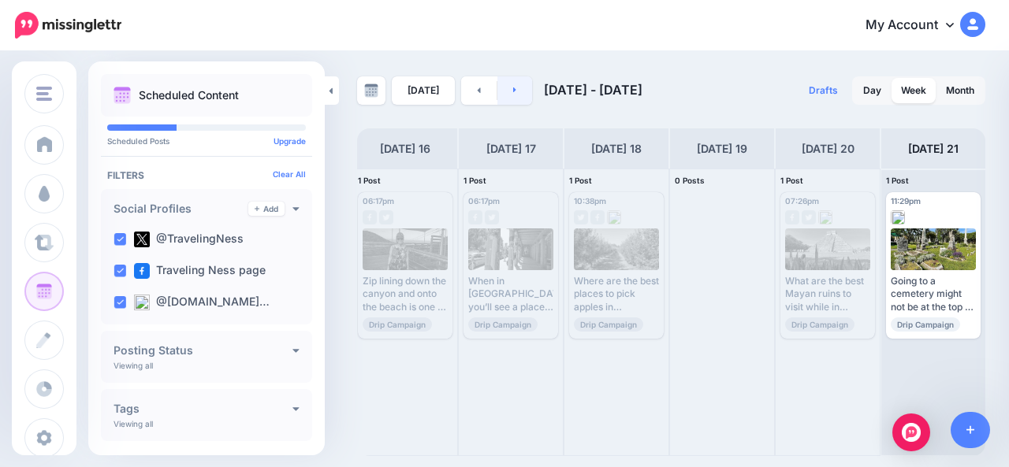
click at [513, 86] on icon at bounding box center [515, 89] width 4 height 9
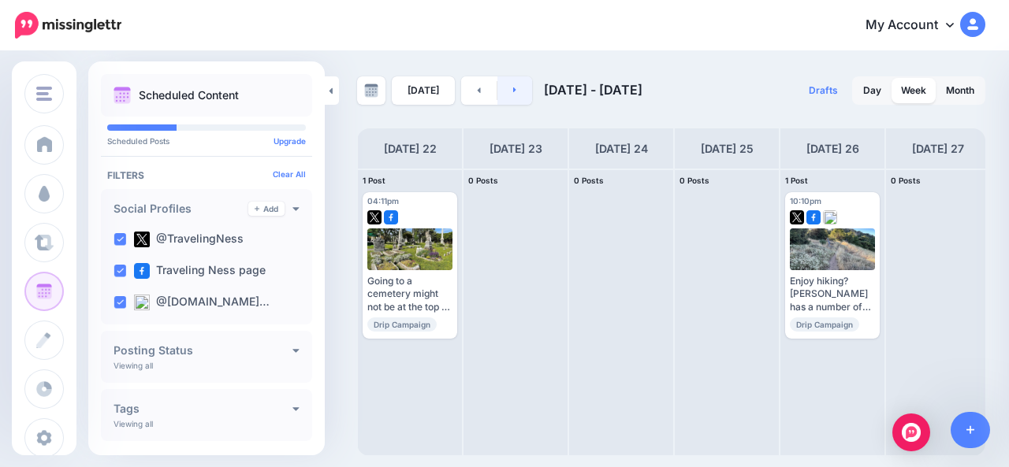
click at [513, 86] on icon at bounding box center [515, 89] width 4 height 9
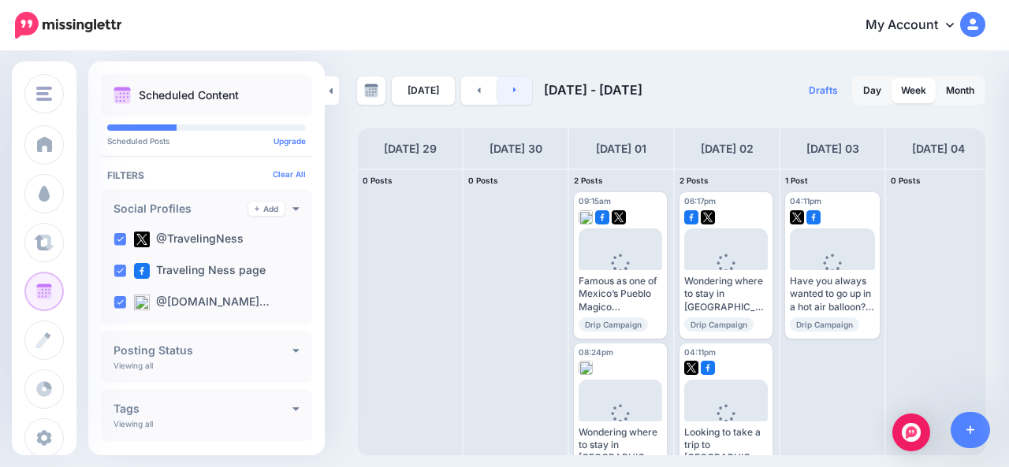
click at [513, 86] on icon at bounding box center [515, 89] width 4 height 9
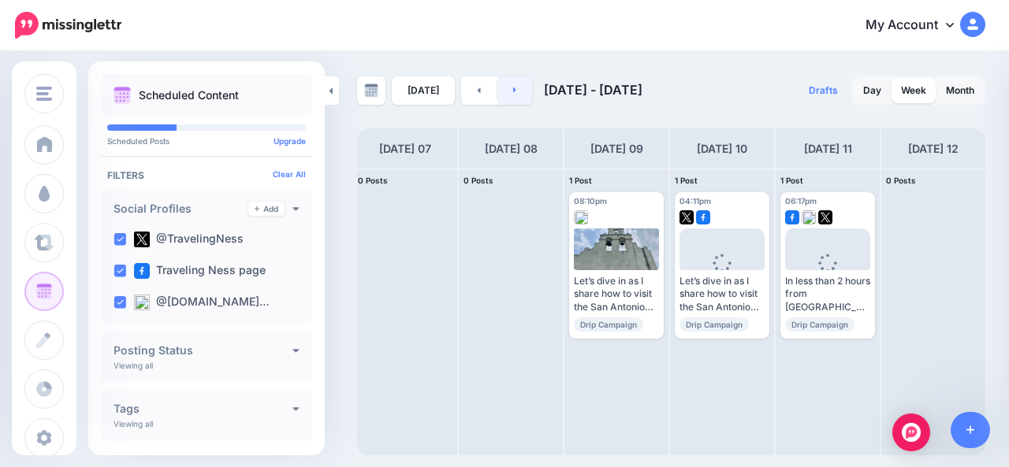
click at [508, 95] on link at bounding box center [514, 90] width 35 height 28
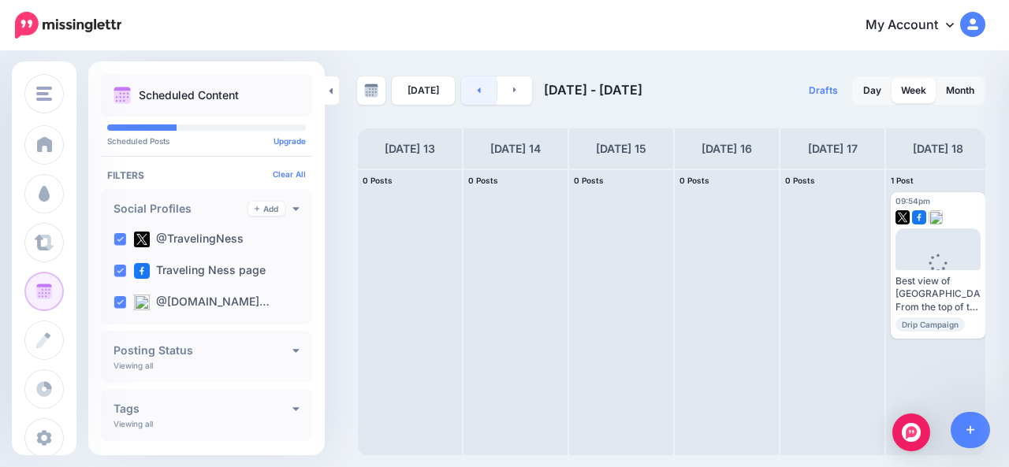
click at [467, 94] on link at bounding box center [478, 90] width 35 height 28
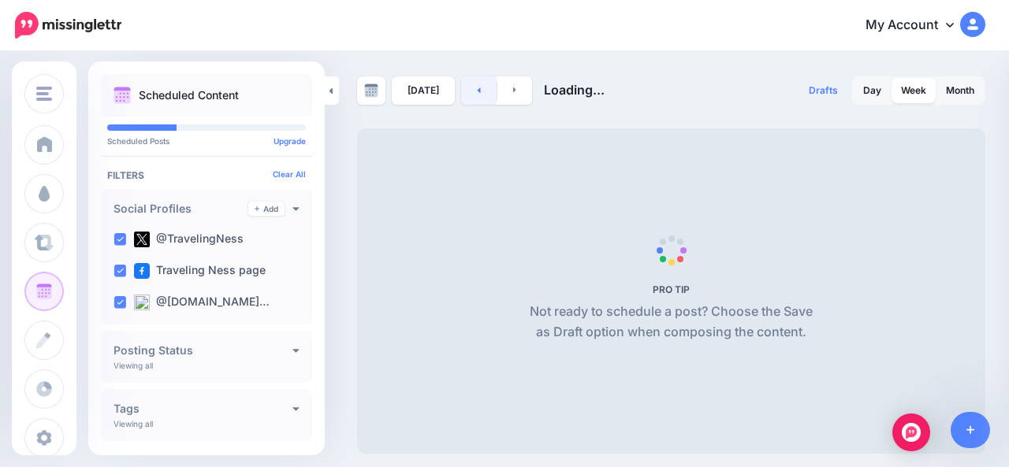
click at [467, 94] on link at bounding box center [478, 90] width 35 height 28
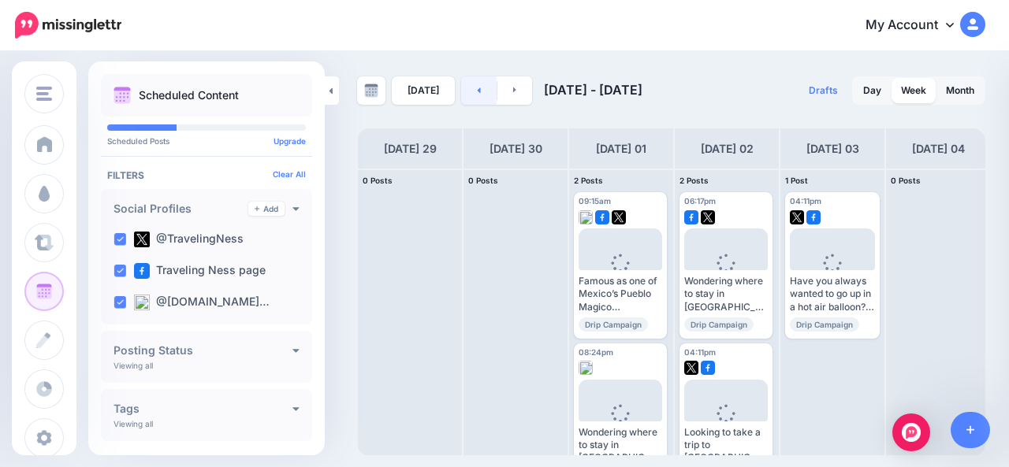
click at [467, 94] on link at bounding box center [478, 90] width 35 height 28
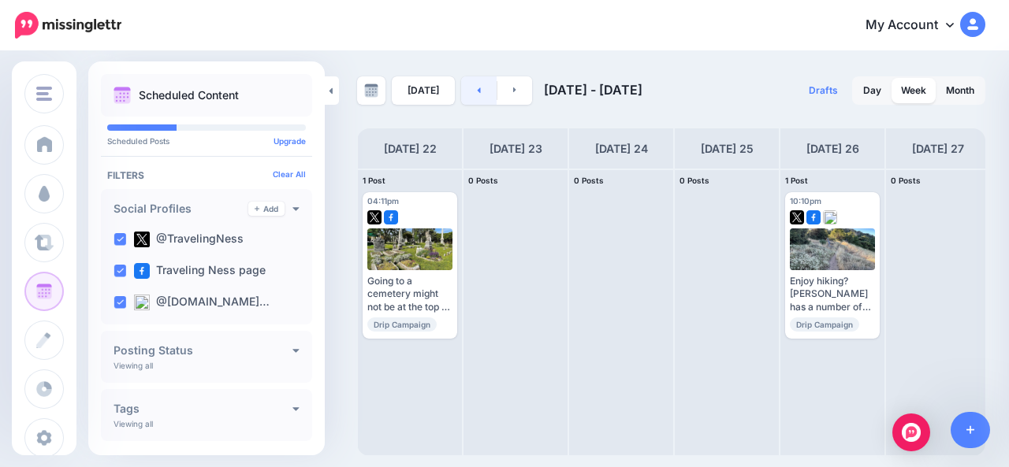
click at [467, 94] on link at bounding box center [478, 90] width 35 height 28
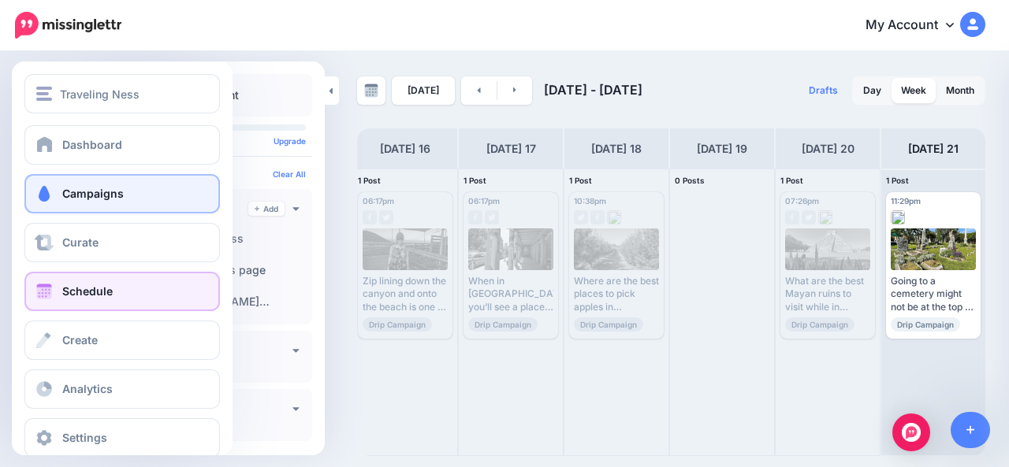
click at [52, 195] on span at bounding box center [44, 194] width 20 height 16
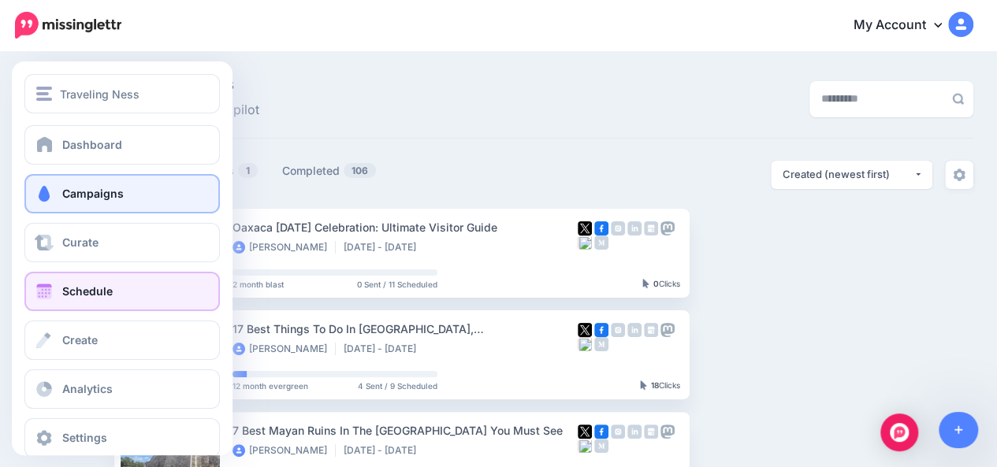
click at [57, 299] on link "Schedule" at bounding box center [121, 291] width 195 height 39
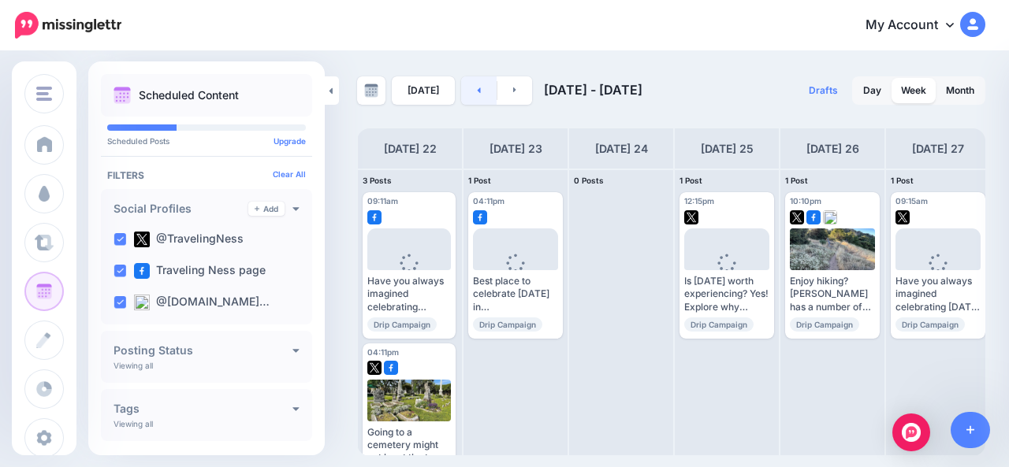
click at [478, 88] on icon at bounding box center [479, 90] width 3 height 6
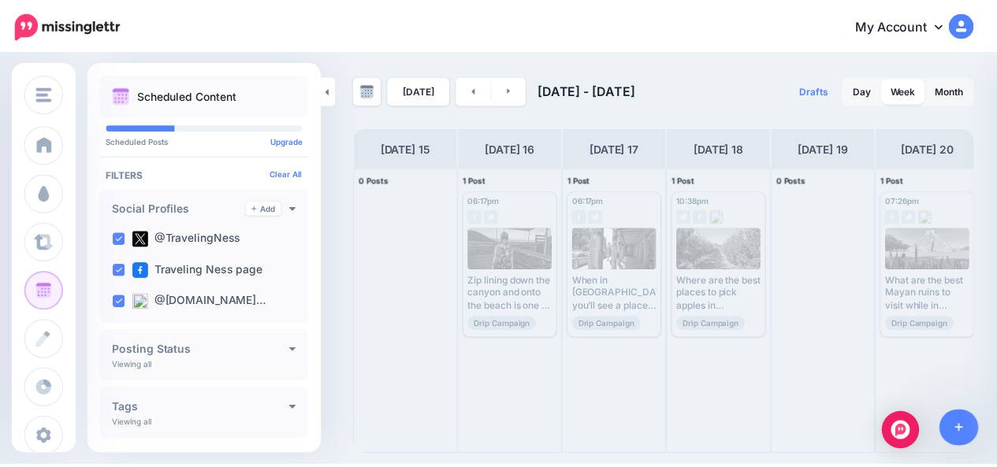
scroll to position [0, 110]
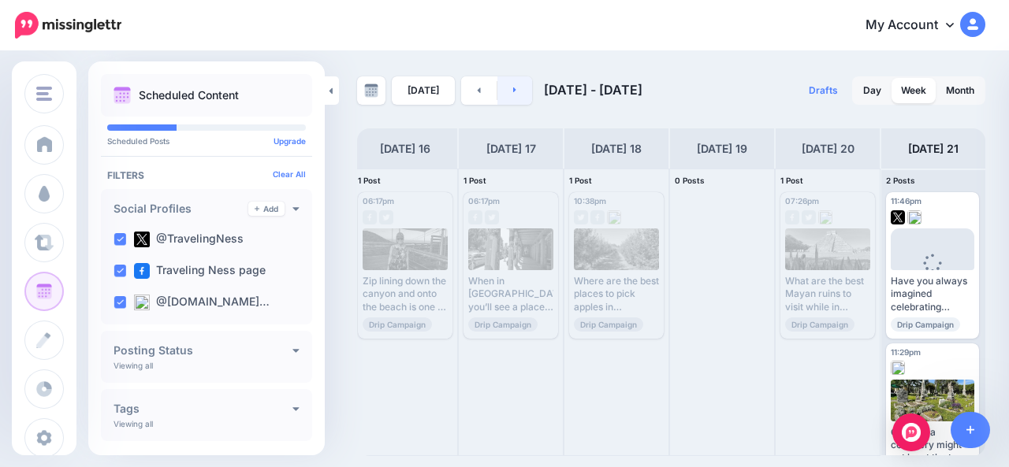
click at [522, 99] on link at bounding box center [514, 90] width 35 height 28
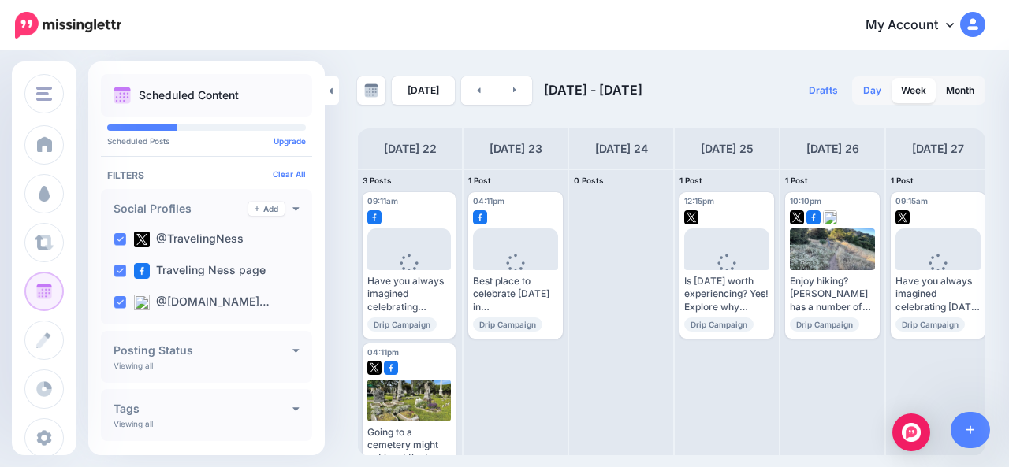
click at [870, 95] on link "Day" at bounding box center [872, 90] width 37 height 25
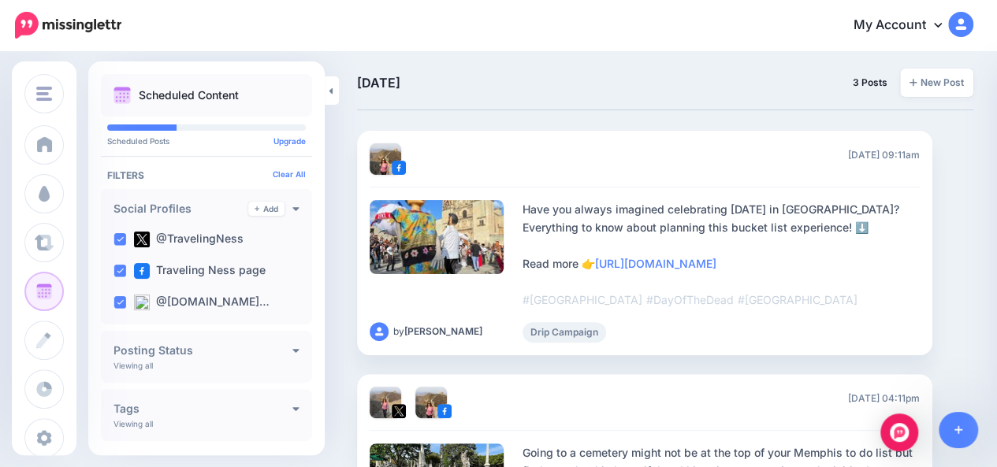
scroll to position [0, 0]
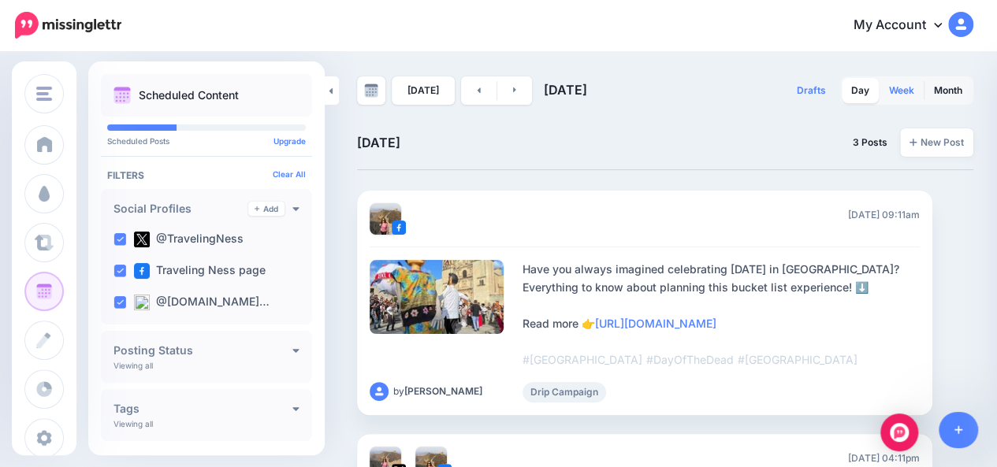
click at [914, 92] on link "Week" at bounding box center [902, 90] width 44 height 25
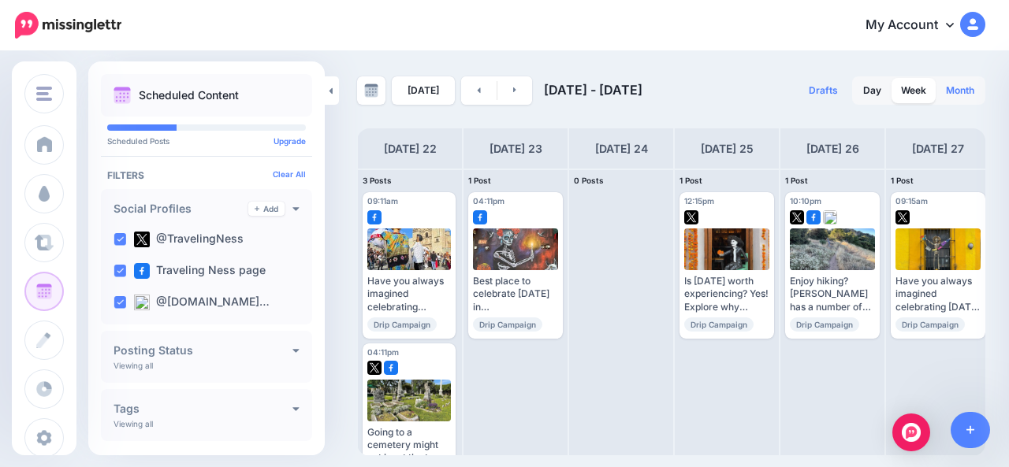
click at [970, 91] on link "Month" at bounding box center [959, 90] width 47 height 25
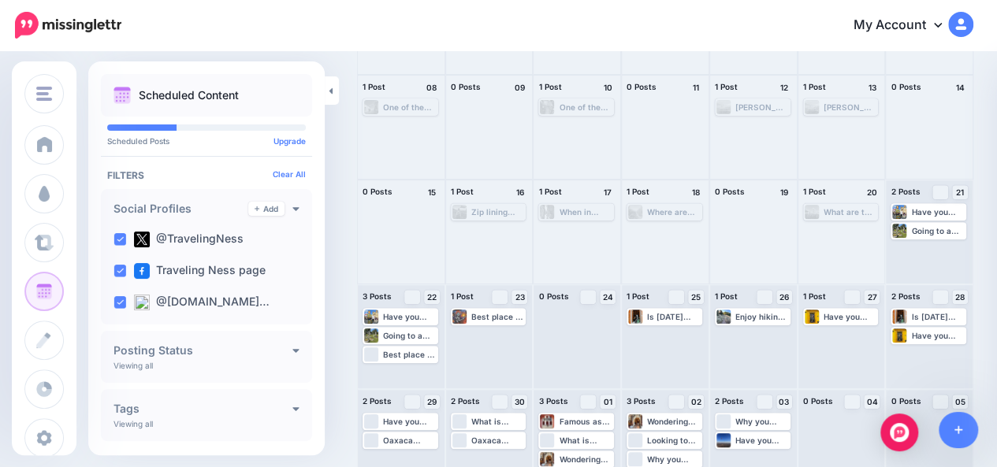
scroll to position [225, 0]
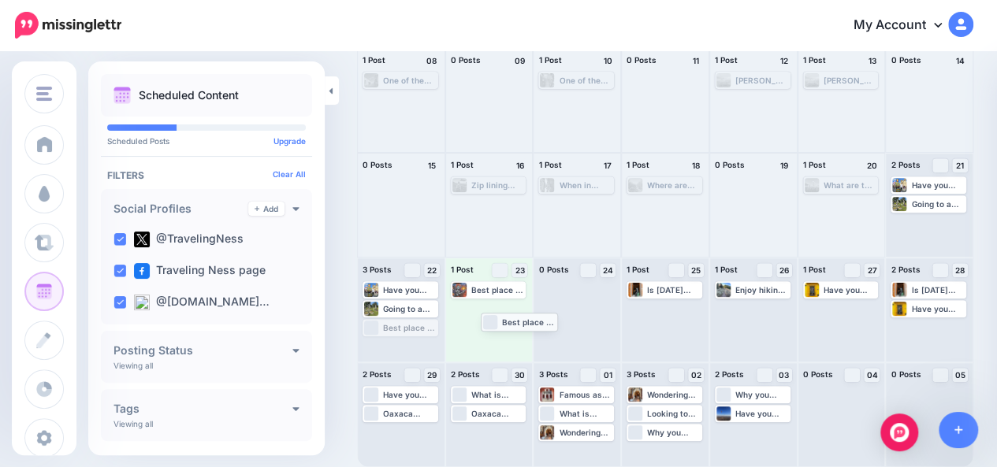
drag, startPoint x: 386, startPoint y: 330, endPoint x: 504, endPoint y: 324, distance: 118.4
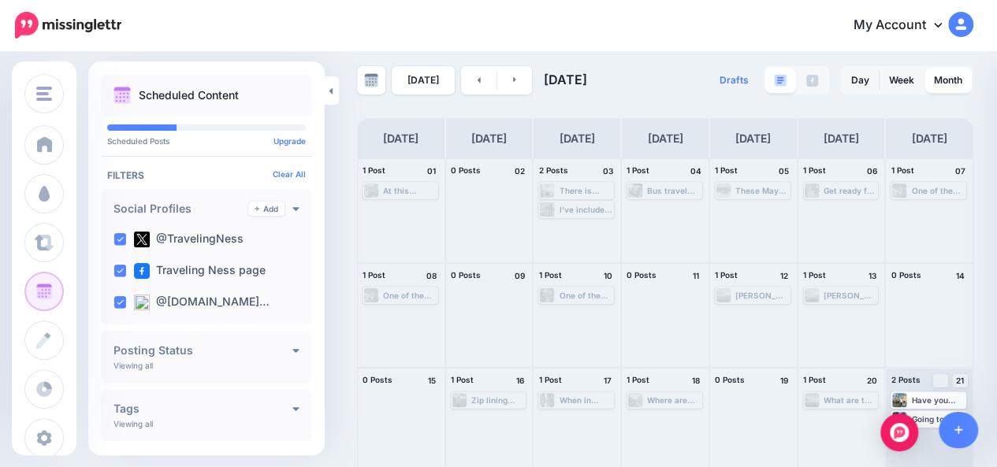
scroll to position [0, 0]
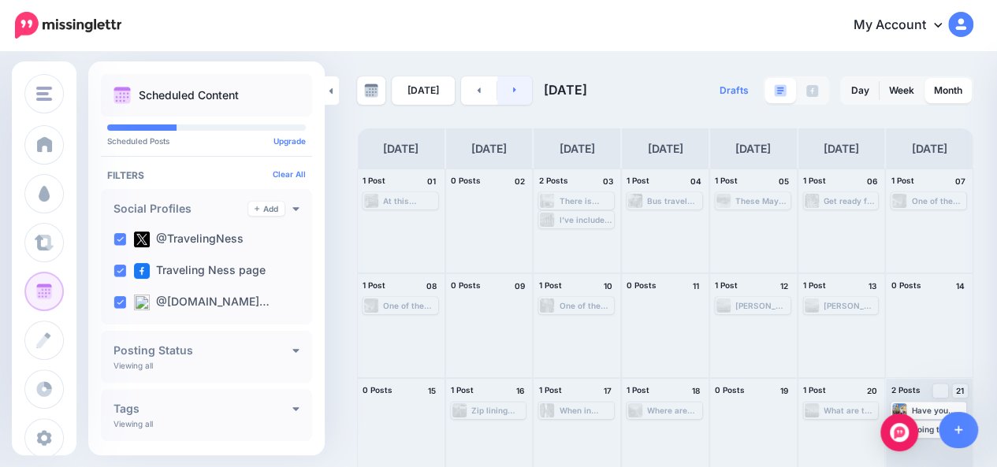
click at [517, 94] on link at bounding box center [514, 90] width 35 height 28
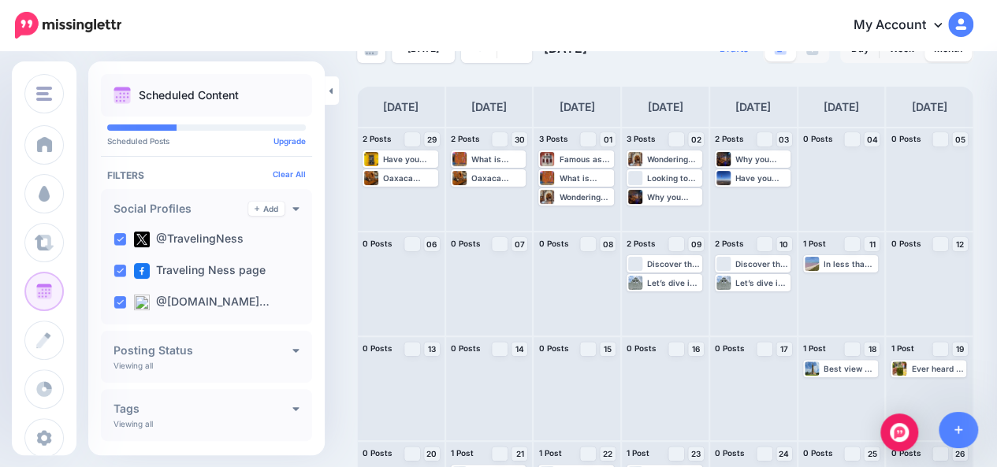
scroll to position [25, 0]
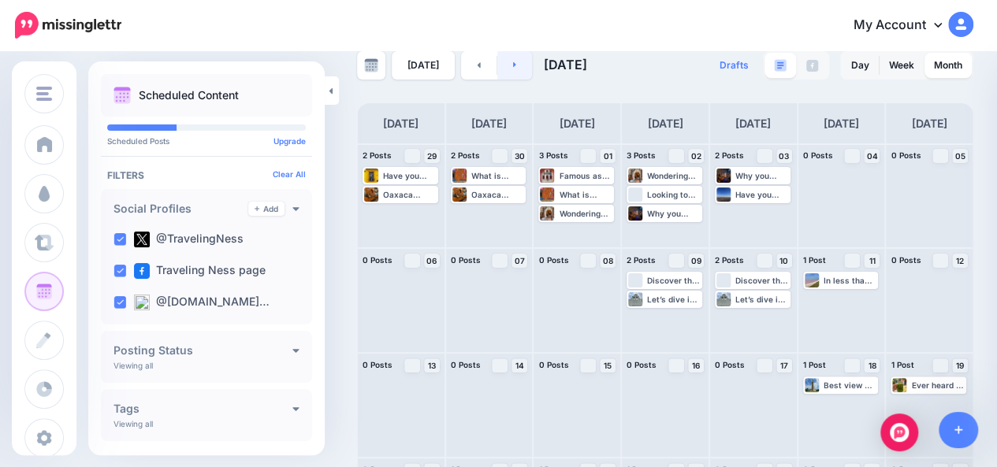
click at [517, 69] on link at bounding box center [514, 65] width 35 height 28
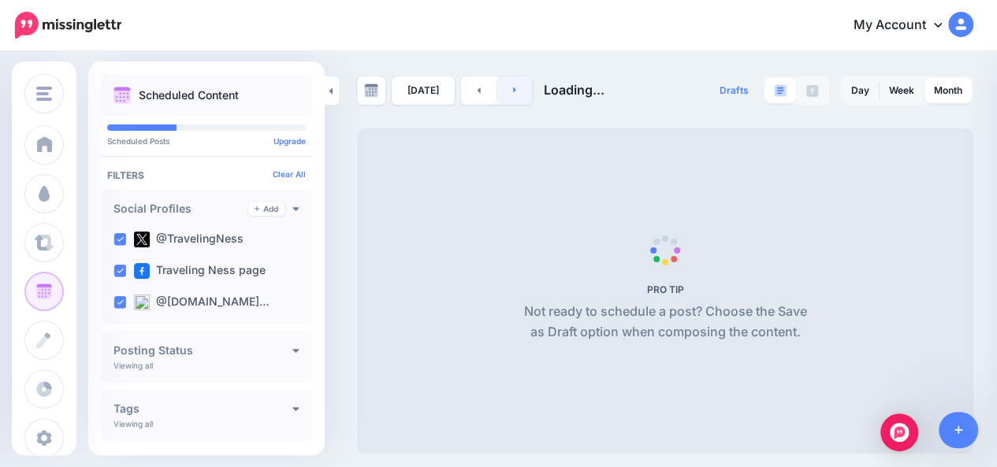
scroll to position [0, 0]
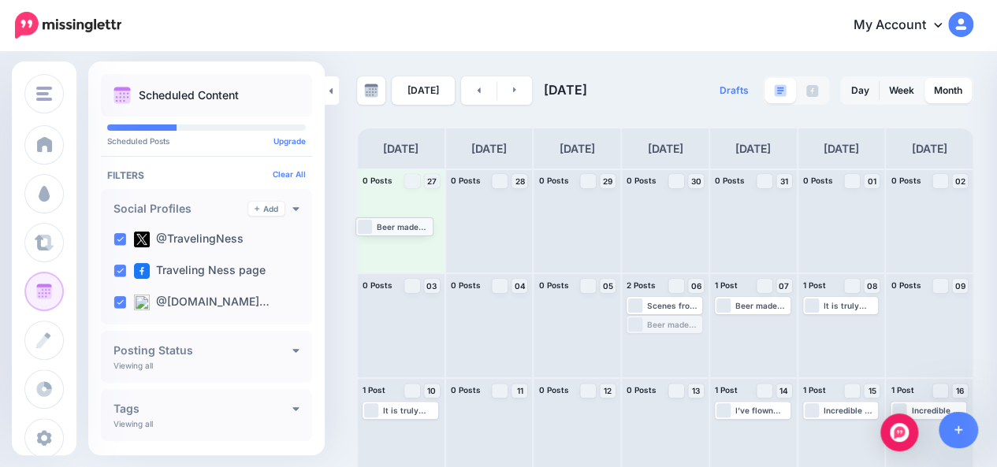
drag, startPoint x: 679, startPoint y: 329, endPoint x: 404, endPoint y: 231, distance: 292.9
drag, startPoint x: 753, startPoint y: 309, endPoint x: 399, endPoint y: 238, distance: 361.7
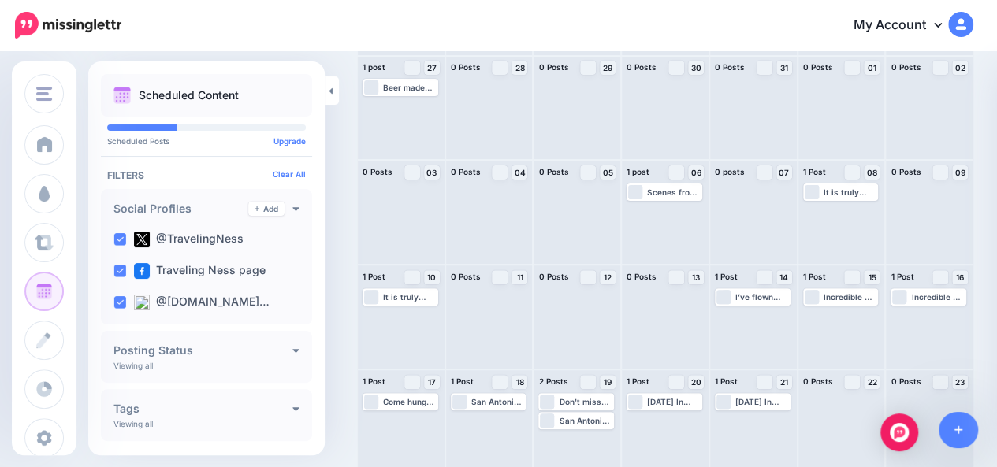
scroll to position [113, 0]
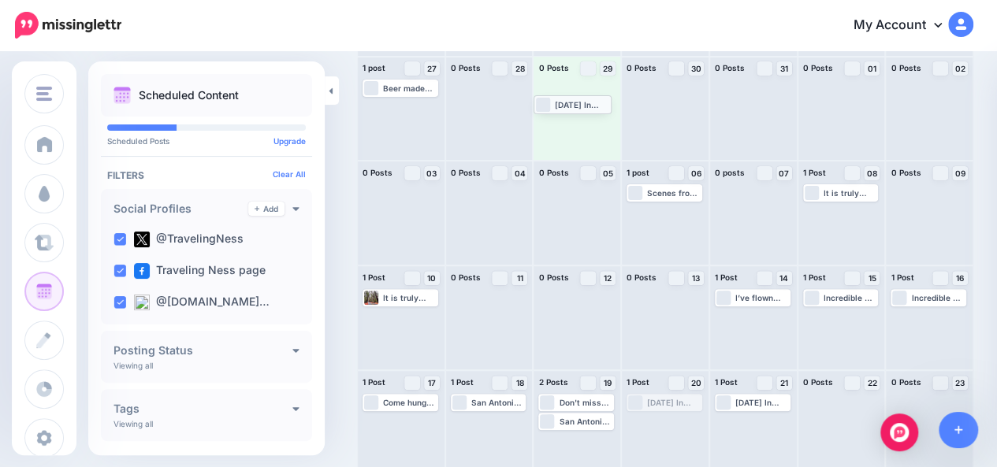
drag, startPoint x: 649, startPoint y: 400, endPoint x: 552, endPoint y: 100, distance: 315.0
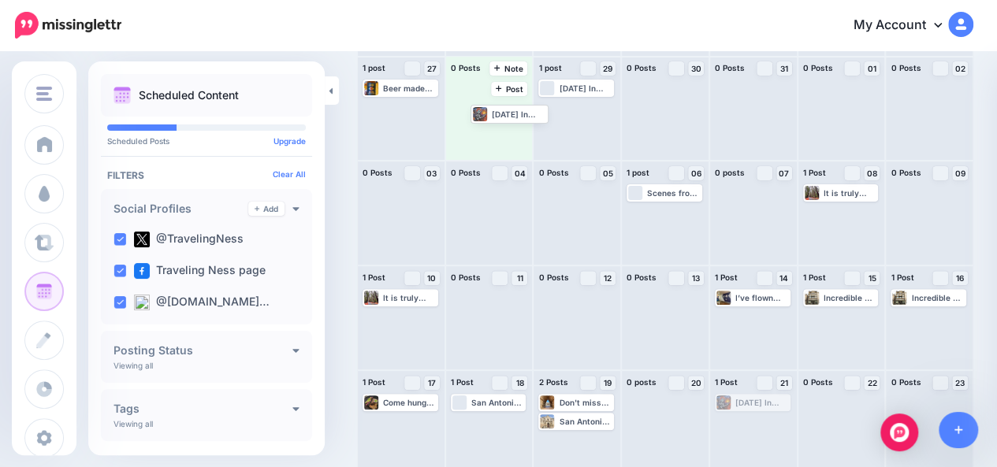
drag, startPoint x: 746, startPoint y: 404, endPoint x: 493, endPoint y: 114, distance: 384.4
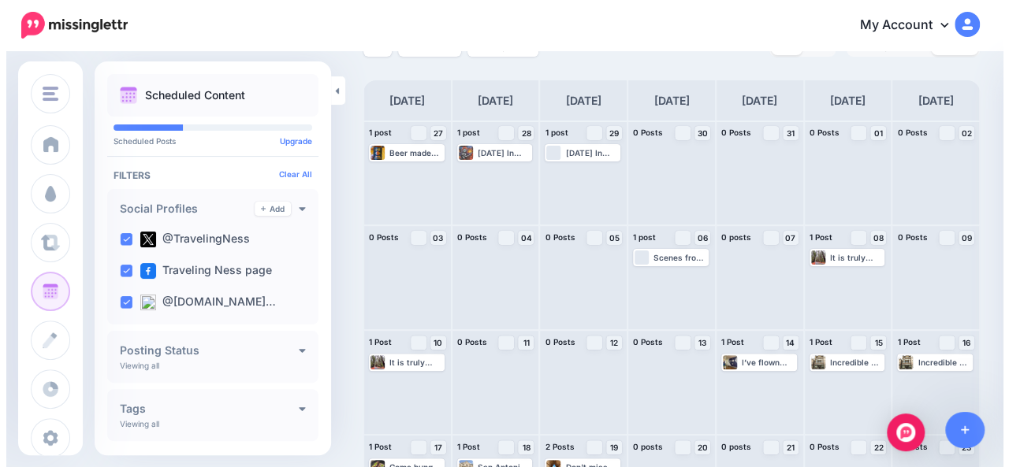
scroll to position [0, 0]
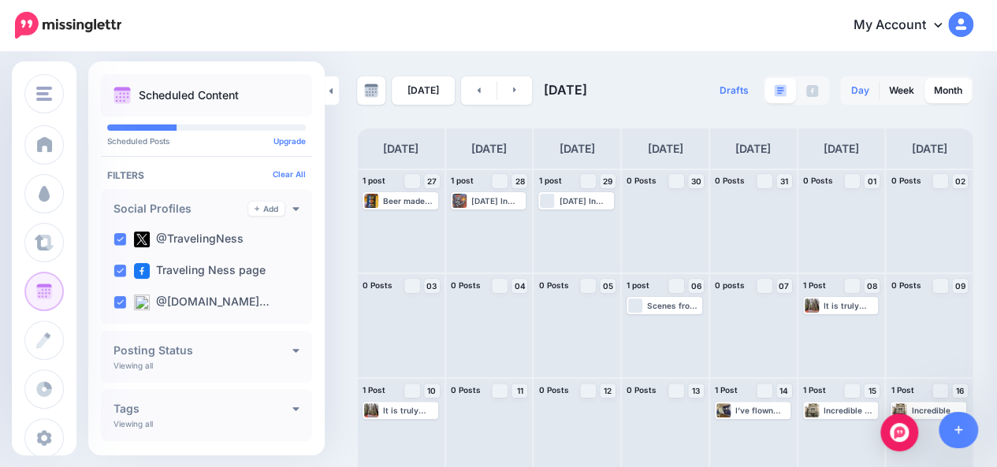
click at [873, 87] on link "Day" at bounding box center [860, 90] width 37 height 25
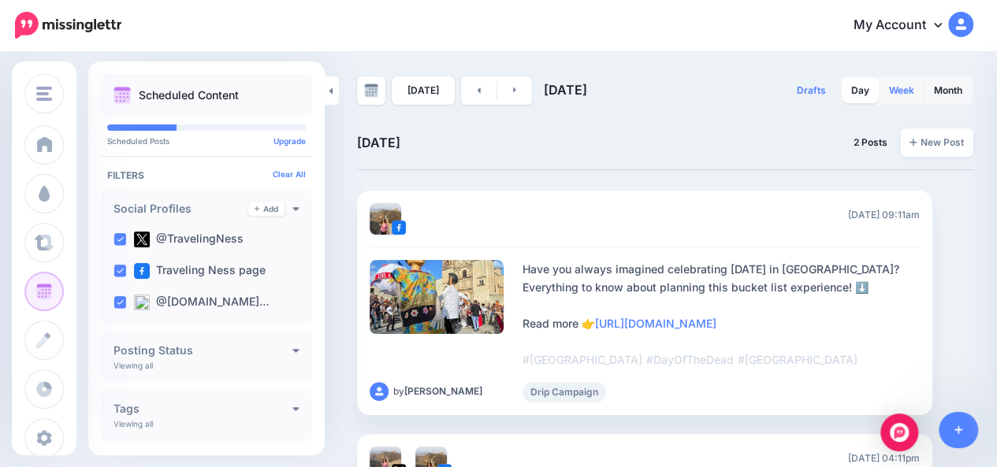
click at [899, 92] on link "Week" at bounding box center [902, 90] width 44 height 25
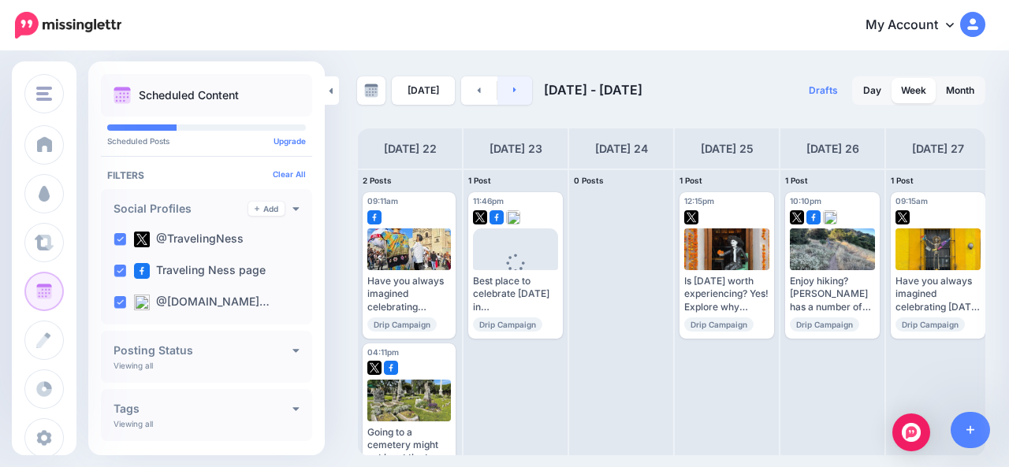
click at [520, 92] on link at bounding box center [514, 90] width 35 height 28
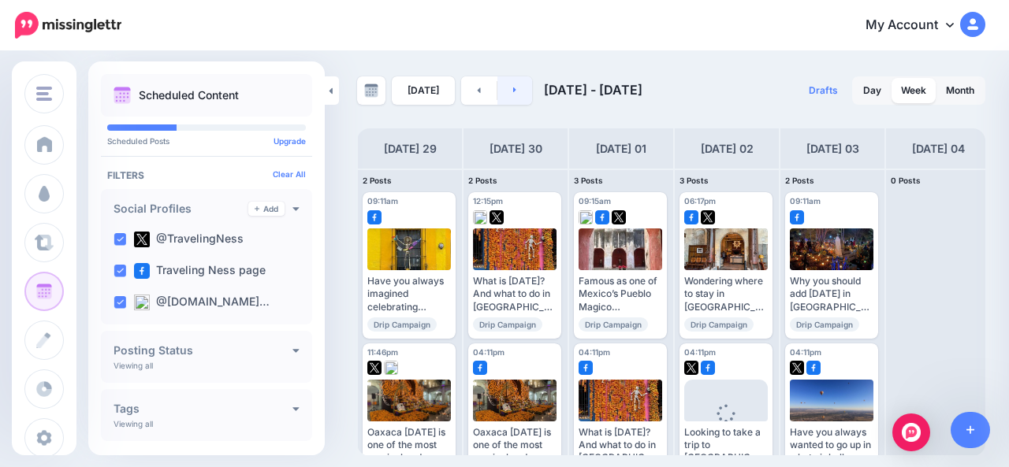
click at [520, 92] on link at bounding box center [514, 90] width 35 height 28
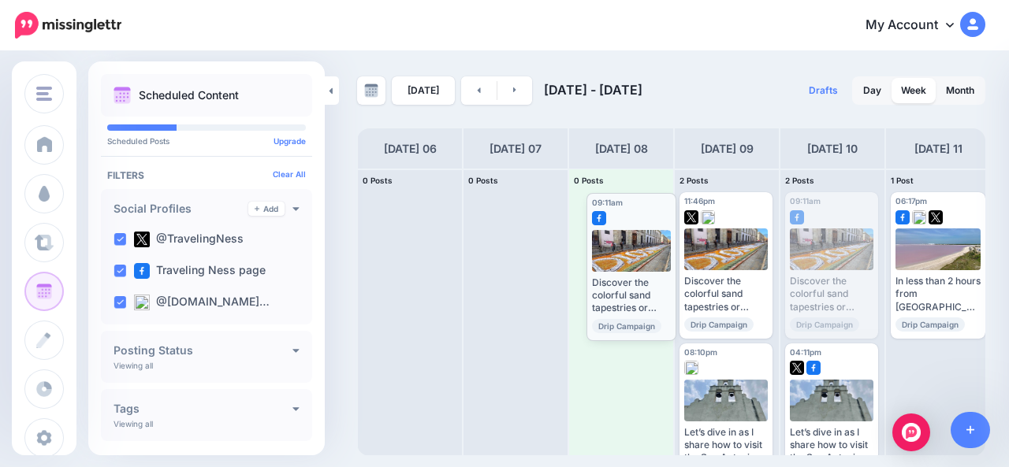
drag, startPoint x: 828, startPoint y: 270, endPoint x: 629, endPoint y: 270, distance: 198.6
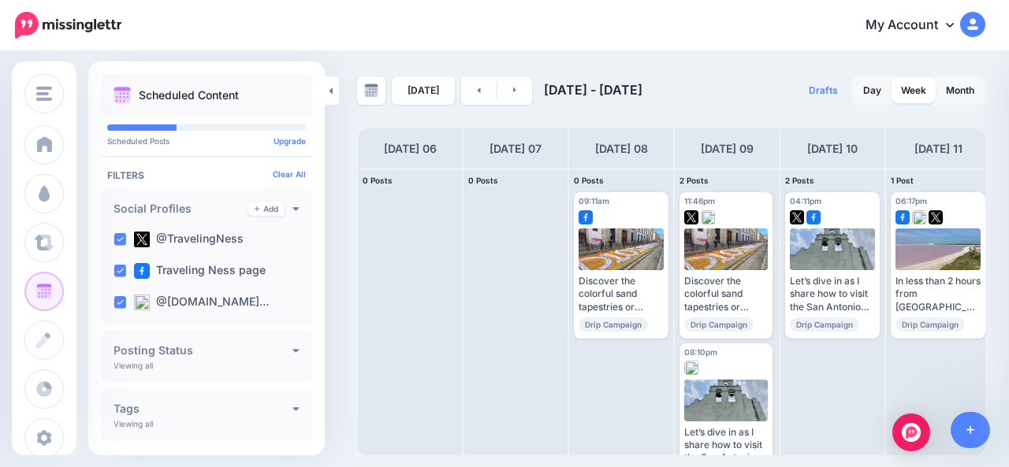
scroll to position [0, 110]
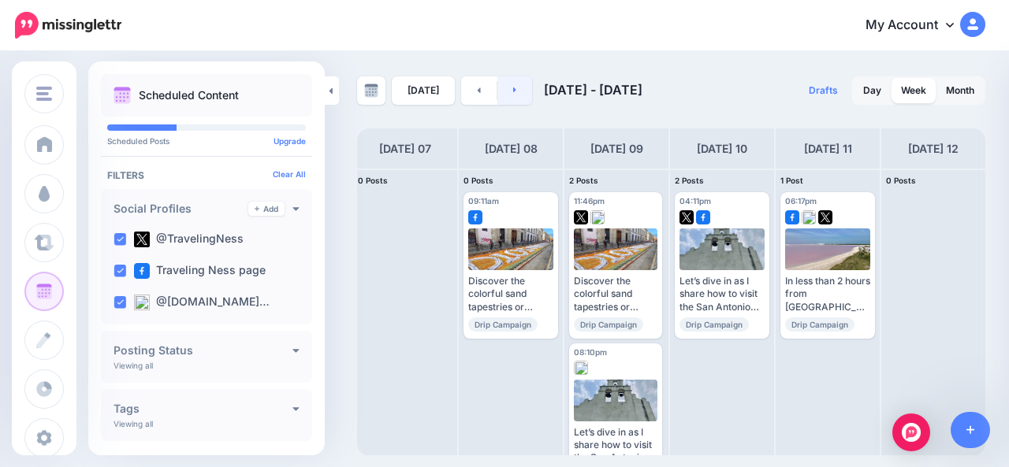
click at [508, 92] on link at bounding box center [514, 90] width 35 height 28
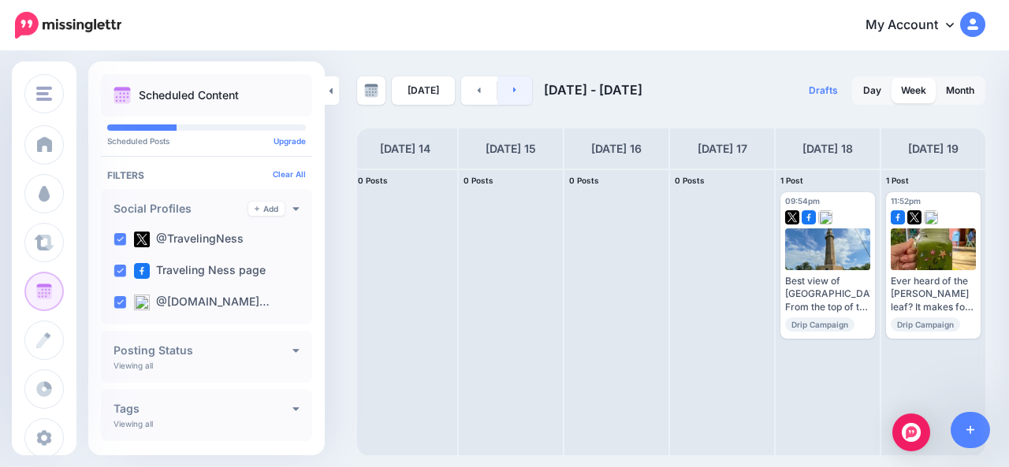
click at [513, 87] on icon at bounding box center [515, 89] width 4 height 9
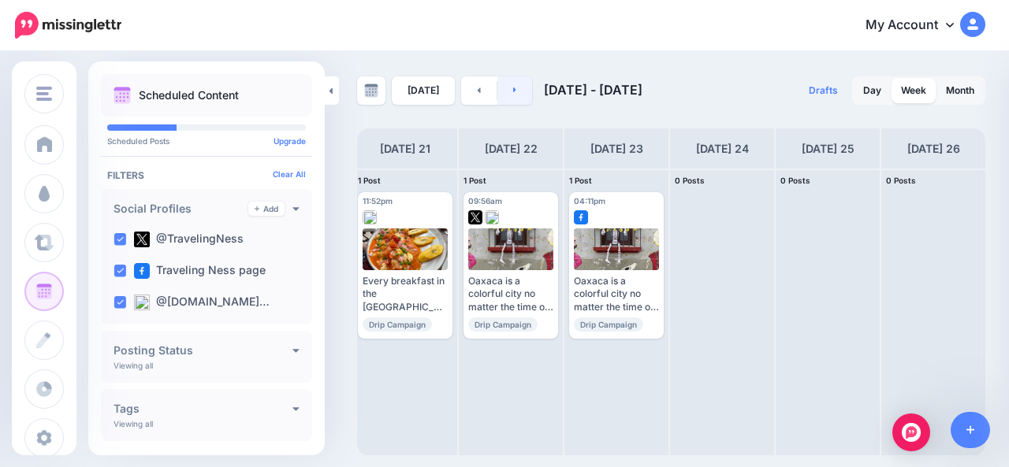
click at [518, 91] on link at bounding box center [514, 90] width 35 height 28
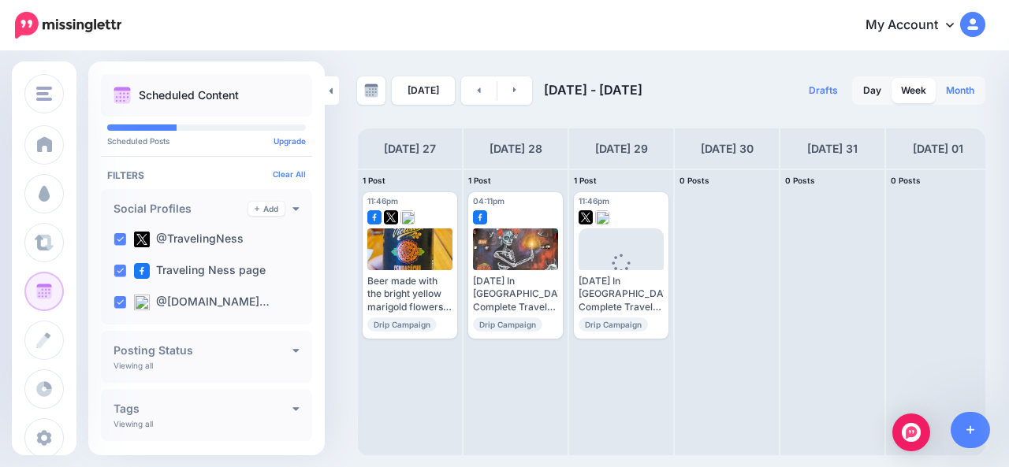
click at [951, 99] on link "Month" at bounding box center [959, 90] width 47 height 25
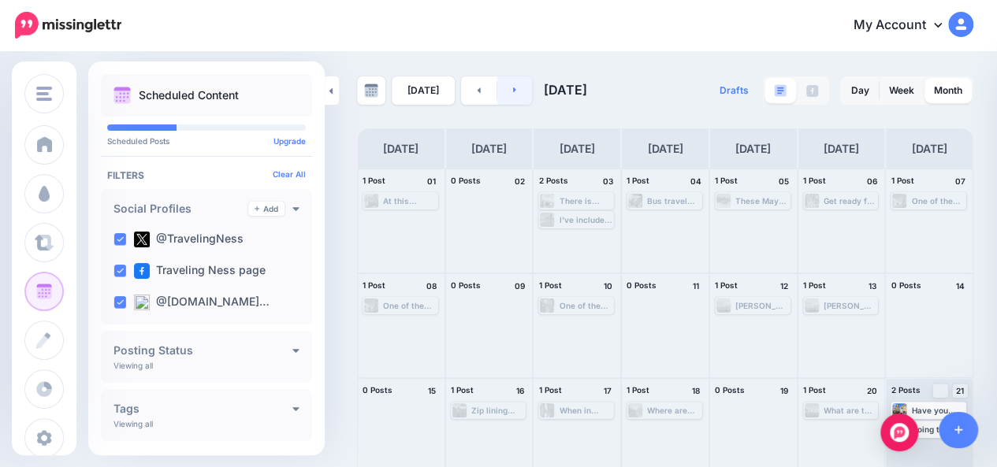
click at [523, 91] on link at bounding box center [514, 90] width 35 height 28
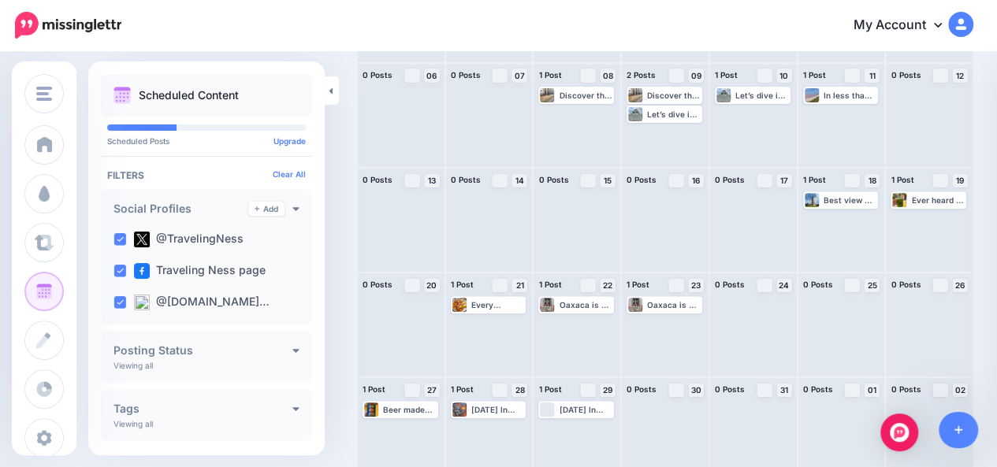
scroll to position [213, 0]
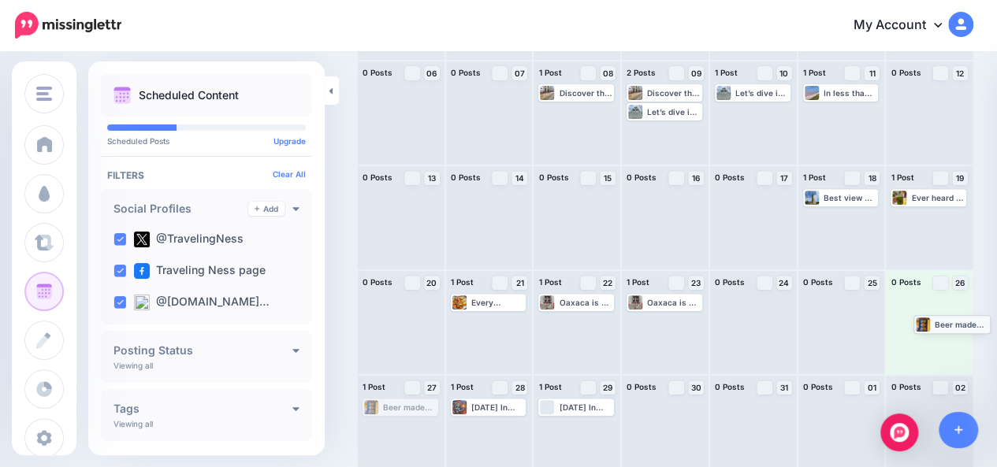
drag, startPoint x: 379, startPoint y: 410, endPoint x: 930, endPoint y: 326, distance: 557.2
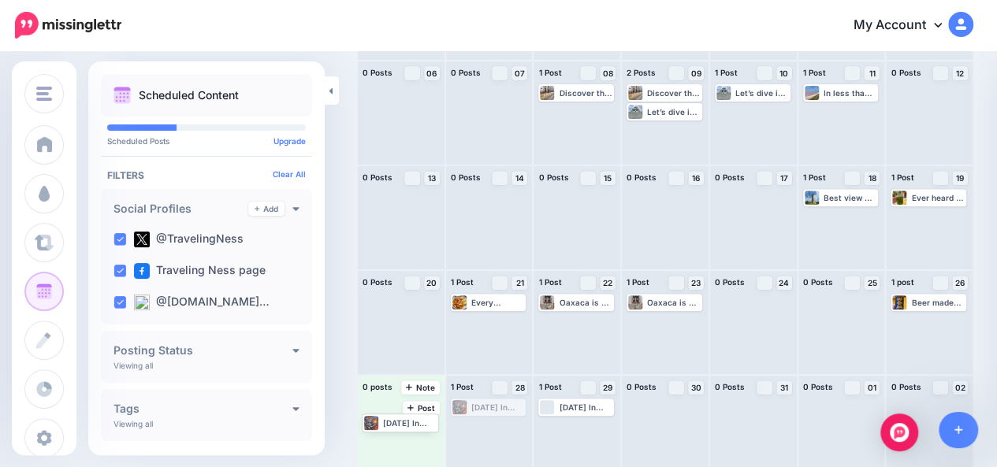
drag, startPoint x: 478, startPoint y: 410, endPoint x: 386, endPoint y: 425, distance: 92.6
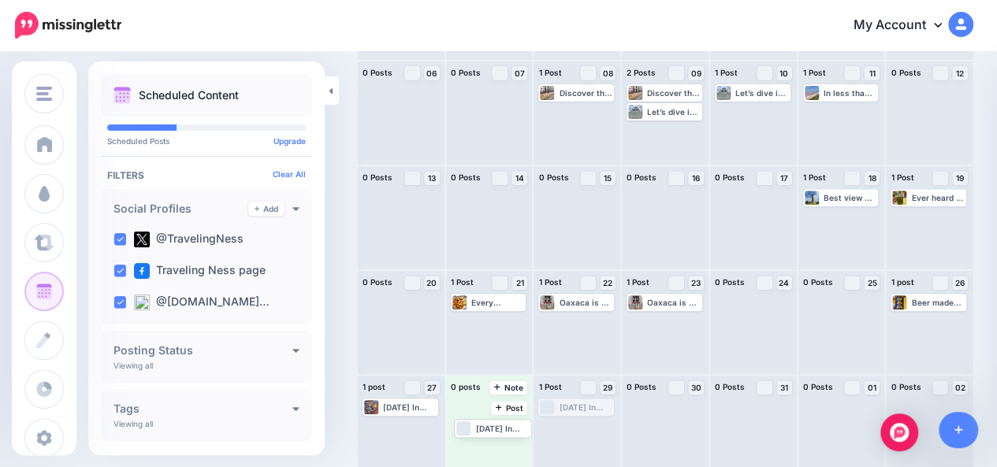
drag, startPoint x: 568, startPoint y: 411, endPoint x: 480, endPoint y: 431, distance: 90.6
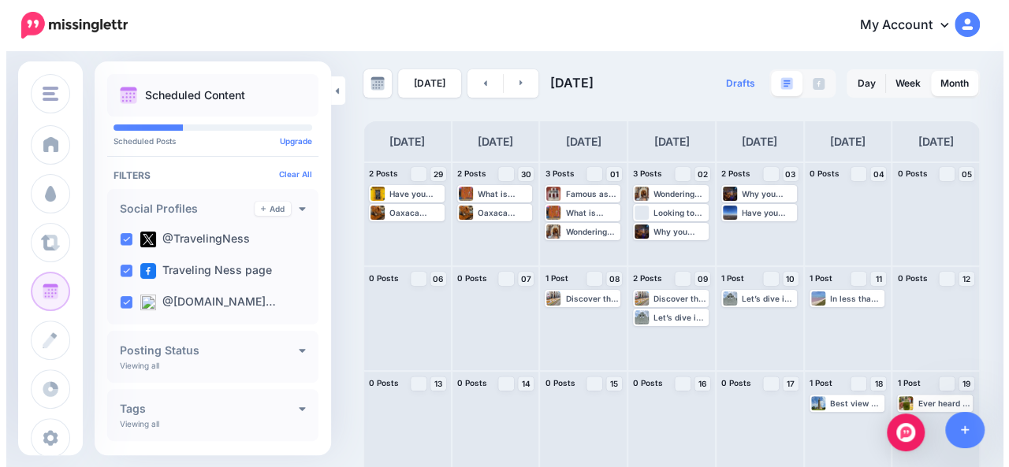
scroll to position [0, 0]
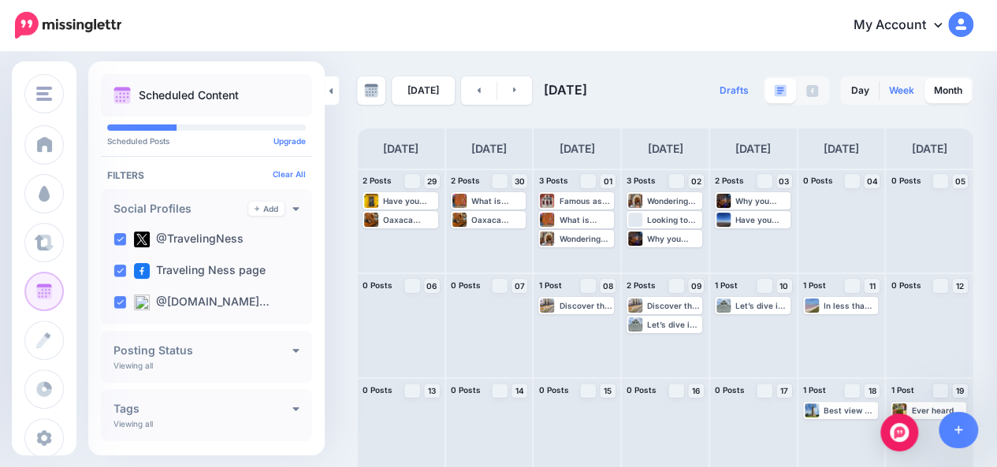
click at [906, 88] on link "Week" at bounding box center [902, 90] width 44 height 25
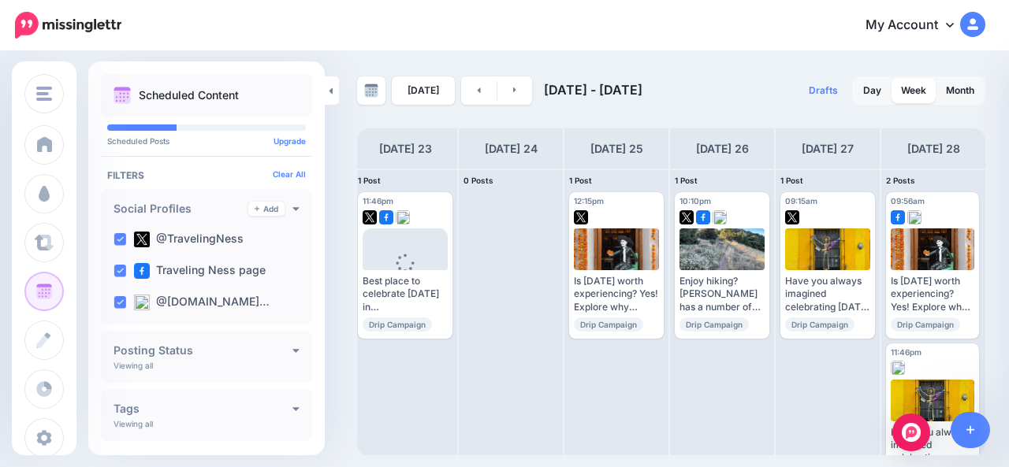
scroll to position [0, 8]
